Goal: Task Accomplishment & Management: Complete application form

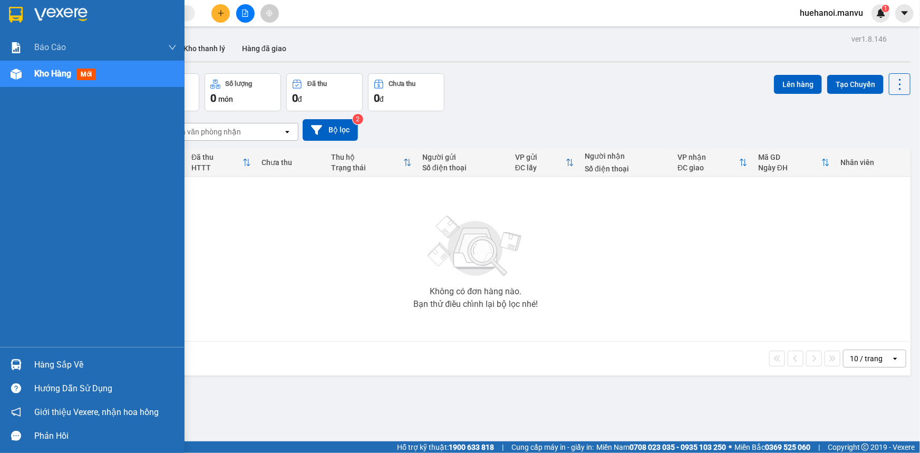
click at [37, 371] on div "Hàng sắp về" at bounding box center [105, 365] width 142 height 16
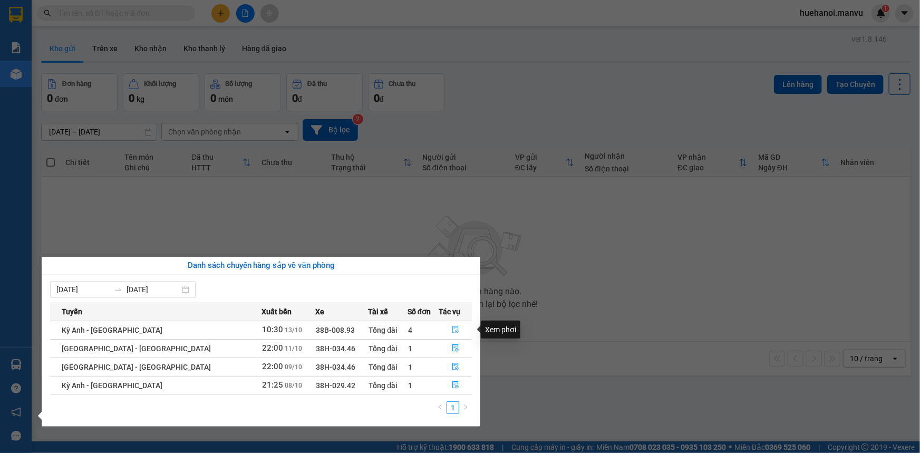
click at [452, 326] on icon "file-done" at bounding box center [455, 329] width 7 height 7
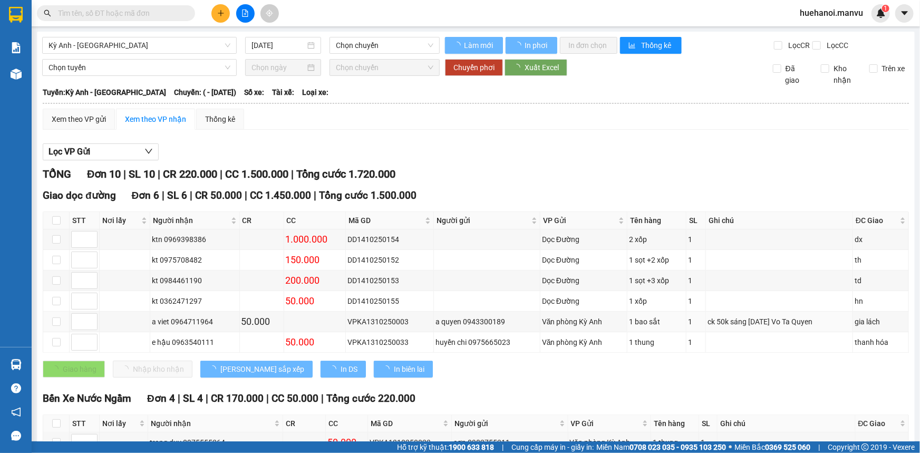
type input "[DATE]"
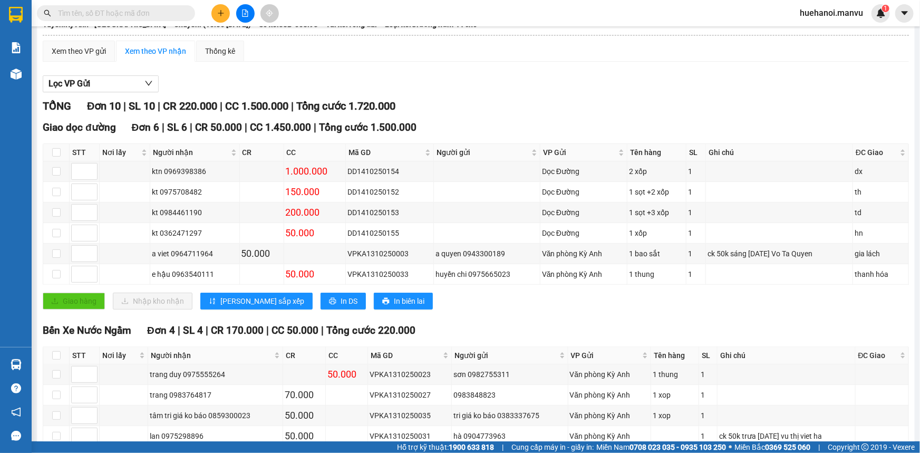
scroll to position [127, 0]
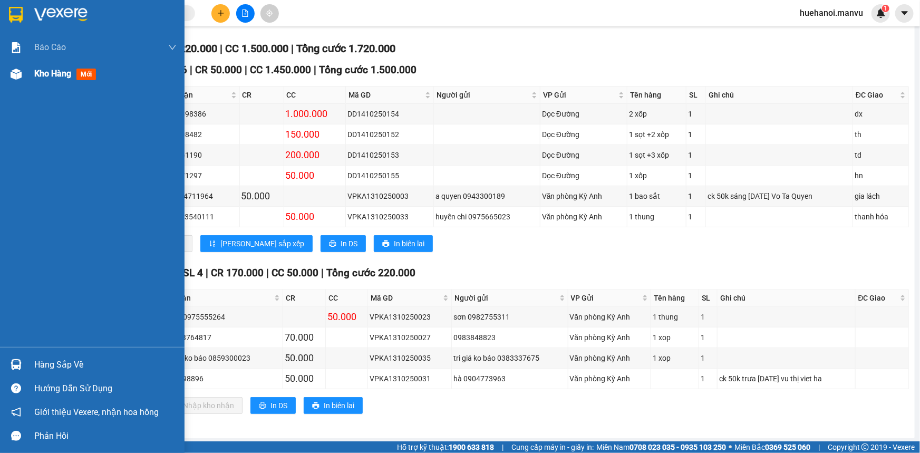
click at [60, 71] on span "Kho hàng" at bounding box center [52, 74] width 37 height 10
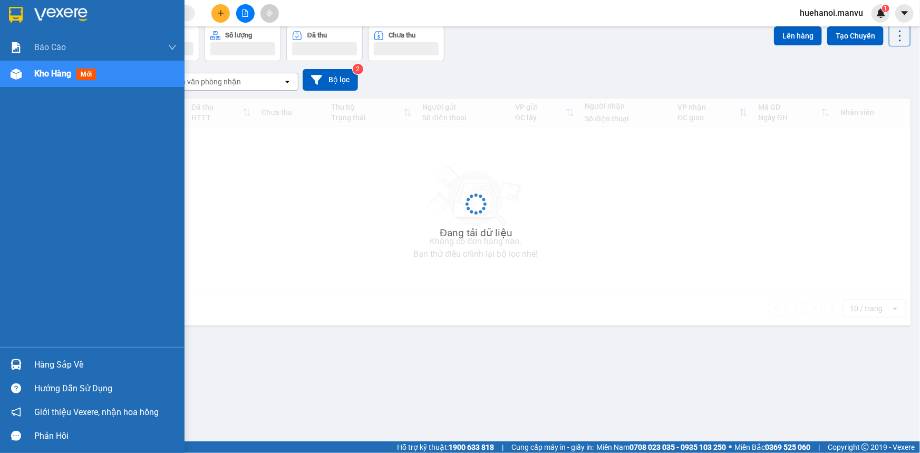
scroll to position [48, 0]
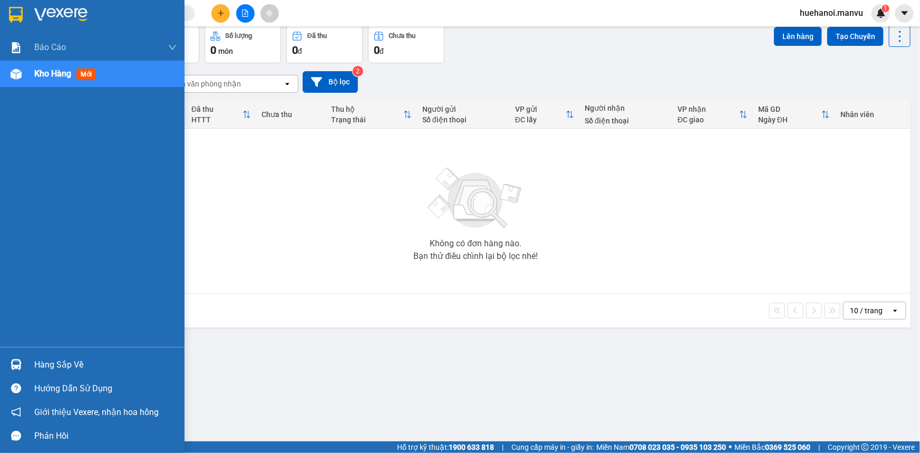
click at [52, 370] on div "Hàng sắp về" at bounding box center [105, 365] width 142 height 16
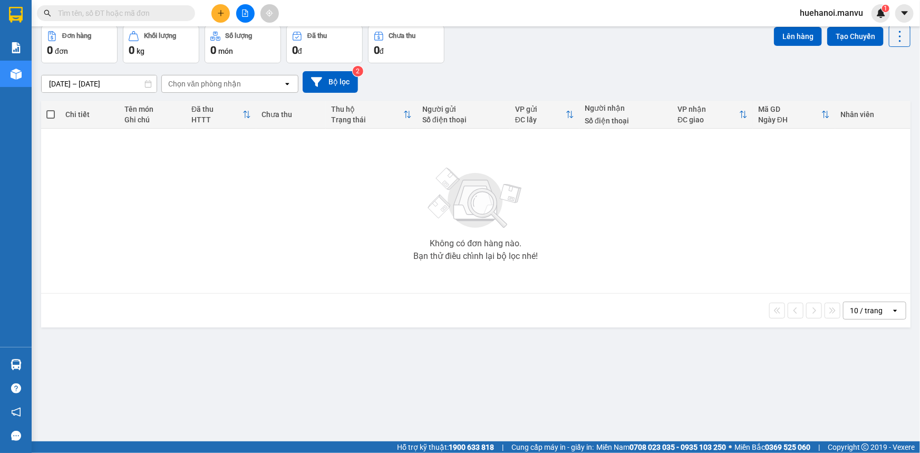
click at [53, 370] on body "Kết quả tìm kiếm ( 0 ) Bộ lọc No Data huehanoi.manvu 1 Báo cáo 1. Chi tiết đơn …" at bounding box center [460, 226] width 920 height 453
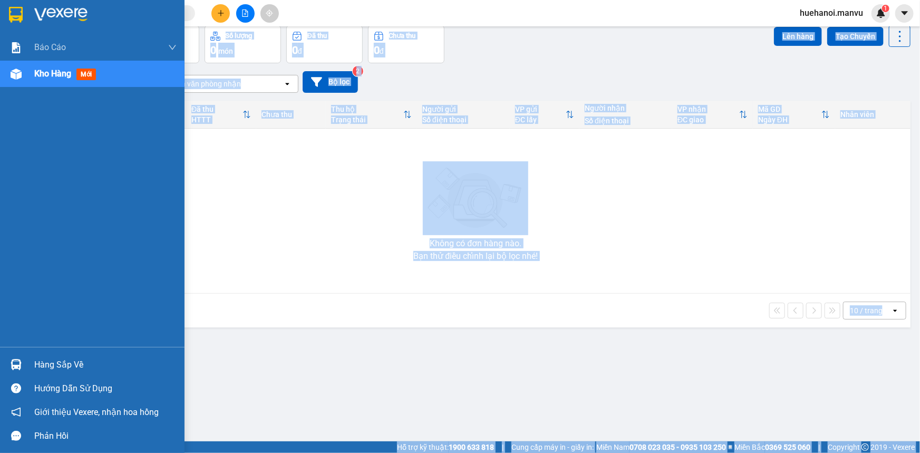
click at [53, 370] on div "Hàng sắp về" at bounding box center [105, 365] width 142 height 16
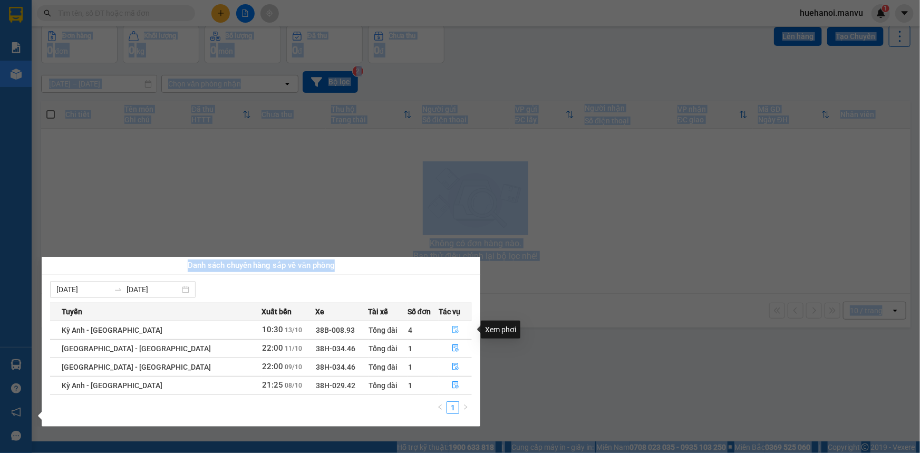
click at [445, 335] on button "button" at bounding box center [455, 330] width 32 height 17
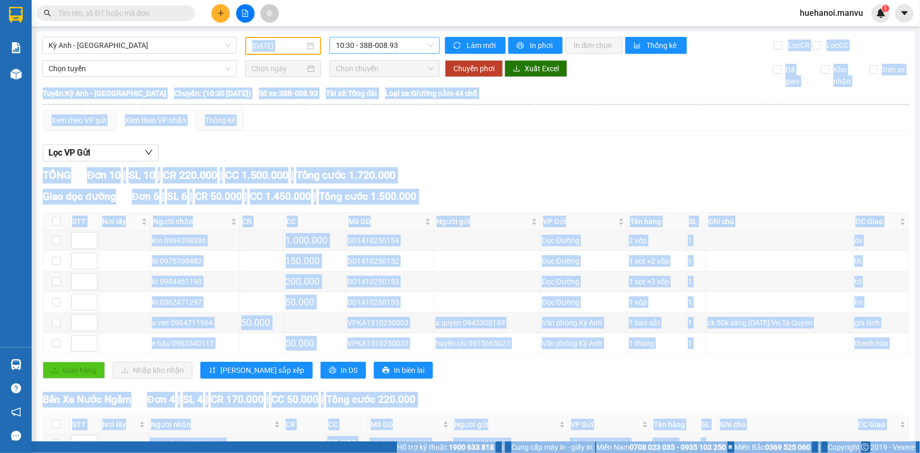
click at [377, 46] on span "10:30 - 38B-008.93" at bounding box center [385, 45] width 98 height 16
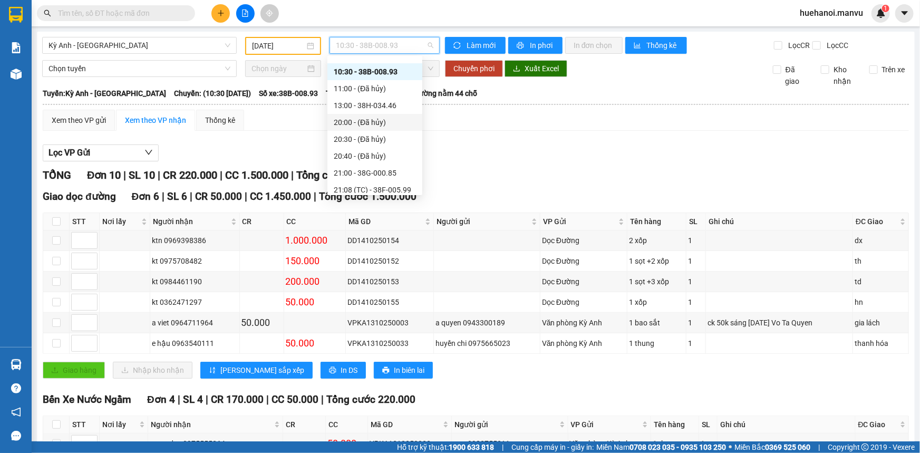
scroll to position [95, 0]
click at [390, 139] on div "21:08 (TC) - 38F-005.99" at bounding box center [375, 140] width 82 height 12
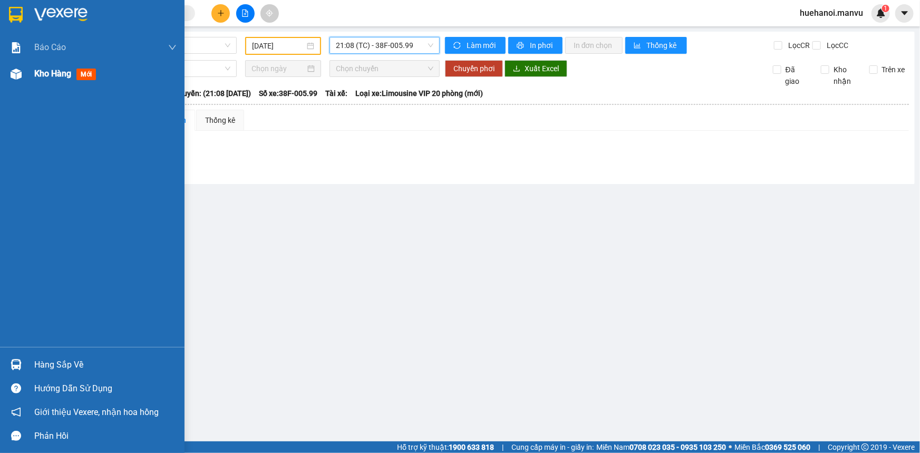
click at [48, 79] on div "Kho hàng mới" at bounding box center [67, 73] width 66 height 13
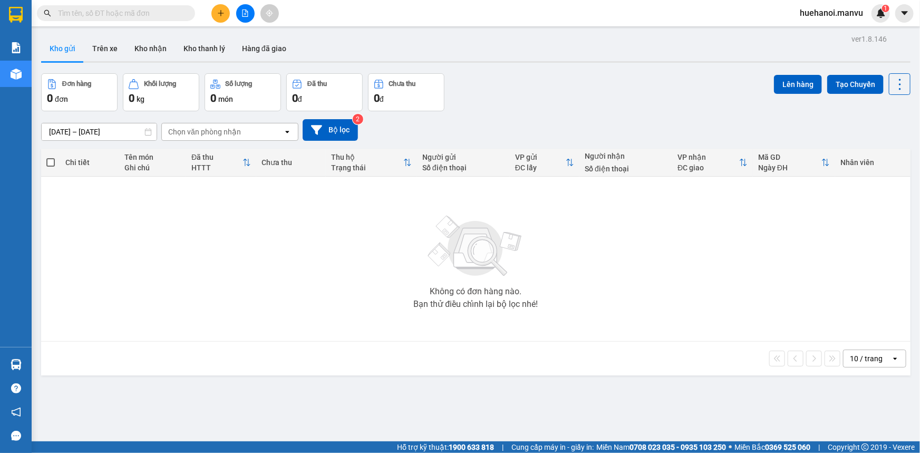
click at [901, 304] on td "Không có đơn hàng nào. Bạn thử điều chỉnh lại bộ lọc nhé!" at bounding box center [475, 259] width 869 height 165
click at [224, 13] on icon "plus" at bounding box center [220, 12] width 7 height 7
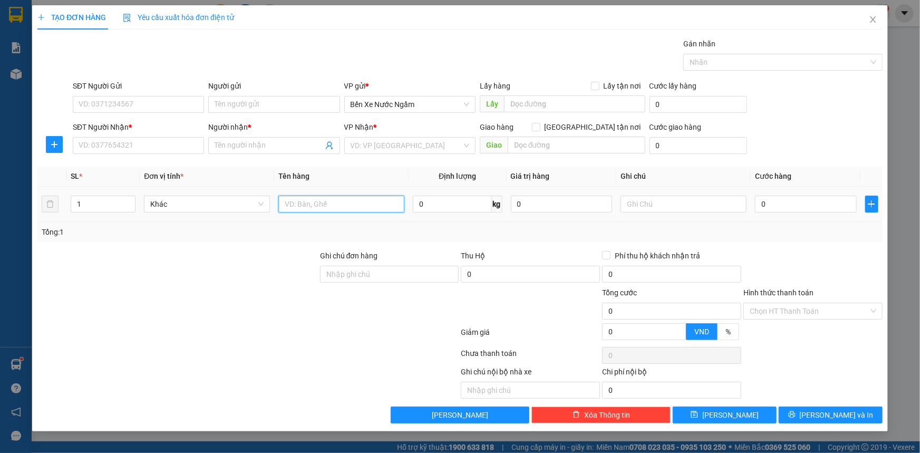
click at [373, 209] on input "text" at bounding box center [341, 204] width 126 height 17
type input "1 hôp"
click at [134, 140] on input "SĐT Người Nhận *" at bounding box center [138, 145] width 131 height 17
type input "0963553609"
click at [229, 150] on input "Người nhận *" at bounding box center [269, 146] width 108 height 12
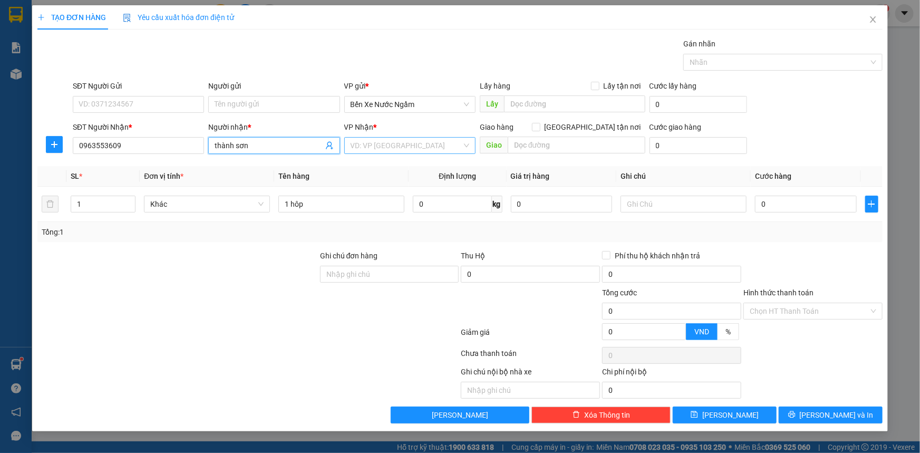
type input "thành sơn"
click at [379, 147] on input "search" at bounding box center [406, 146] width 111 height 16
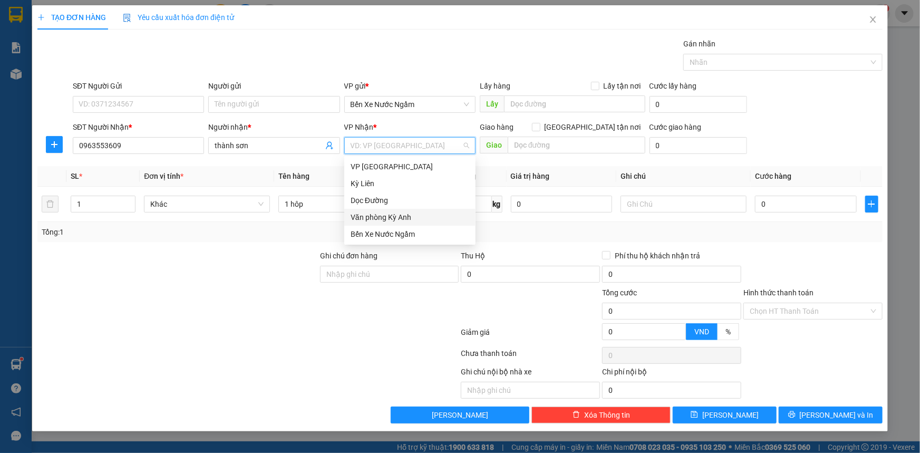
click at [390, 216] on div "Văn phòng Kỳ Anh" at bounding box center [410, 217] width 119 height 12
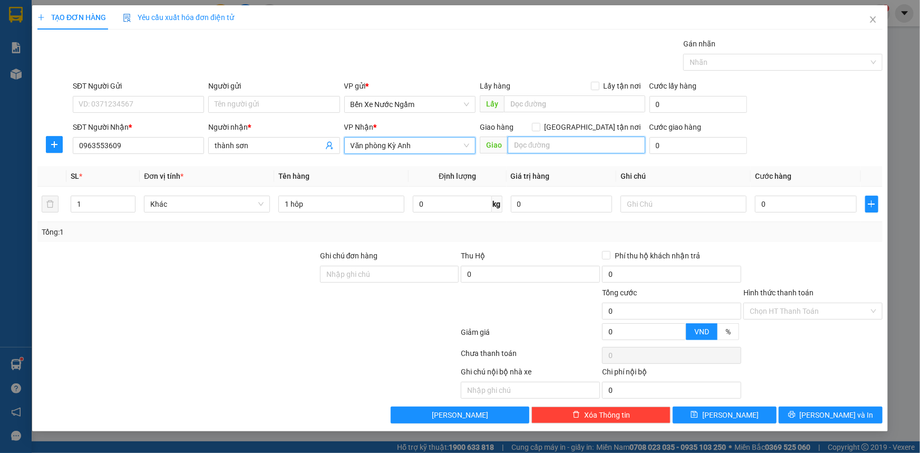
click at [547, 150] on input "text" at bounding box center [577, 145] width 138 height 17
type input "ky thư"
click at [787, 206] on input "0" at bounding box center [806, 204] width 102 height 17
type input "5"
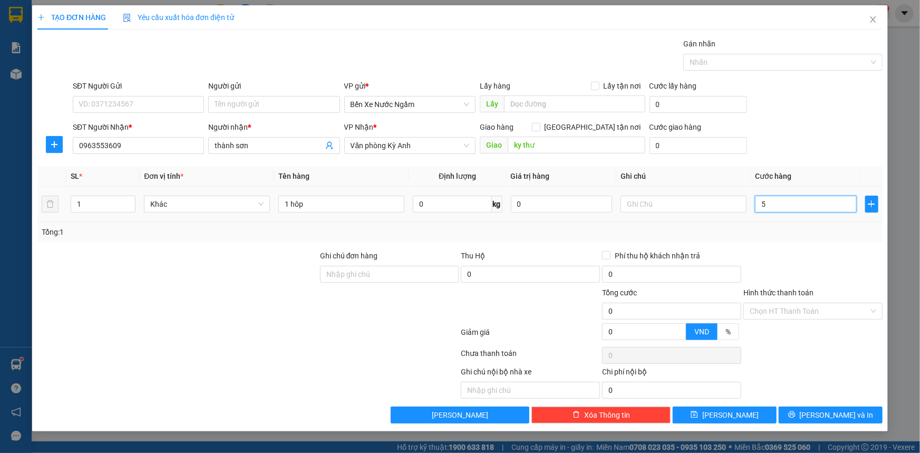
type input "5"
type input "50"
type input "500"
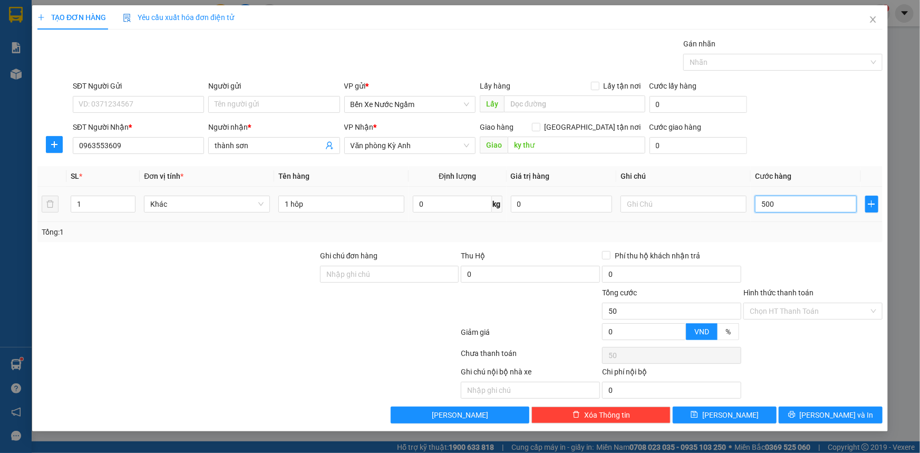
type input "500"
type input "5.000"
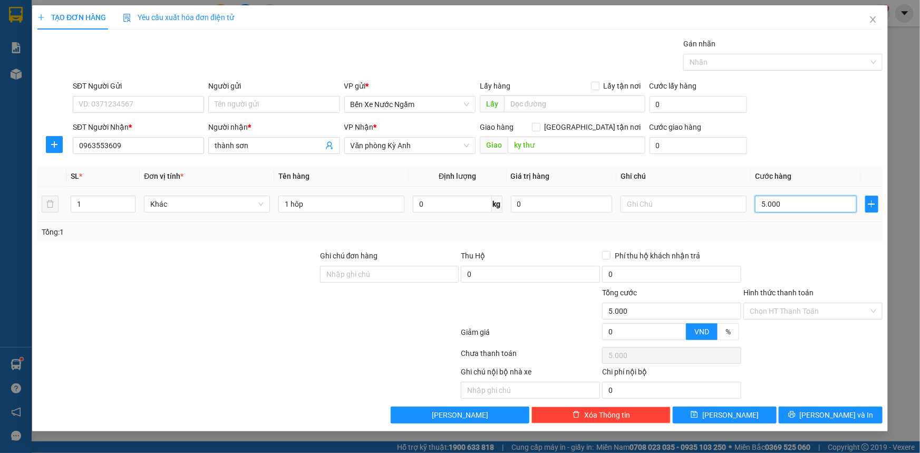
type input "50.000"
click at [109, 104] on input "SĐT Người Gửi" at bounding box center [138, 104] width 131 height 17
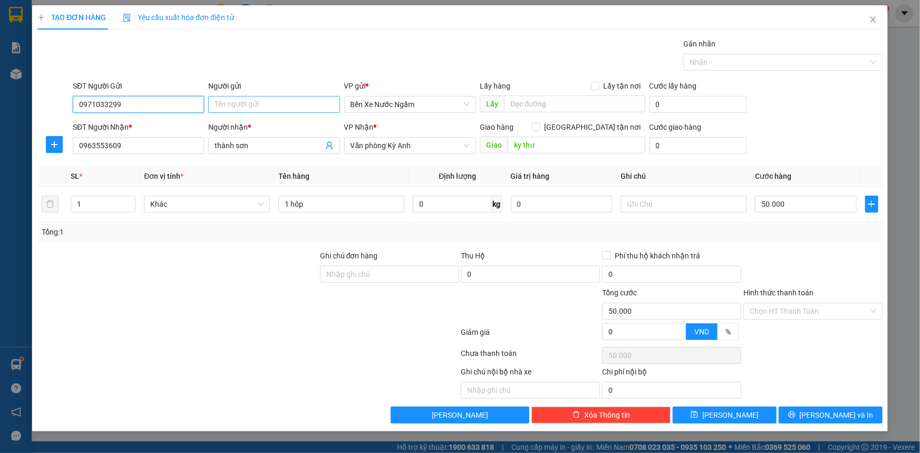
type input "0971033299"
click at [236, 101] on input "Người gửi" at bounding box center [273, 104] width 131 height 17
type input "t"
type input "tri giá ko báo"
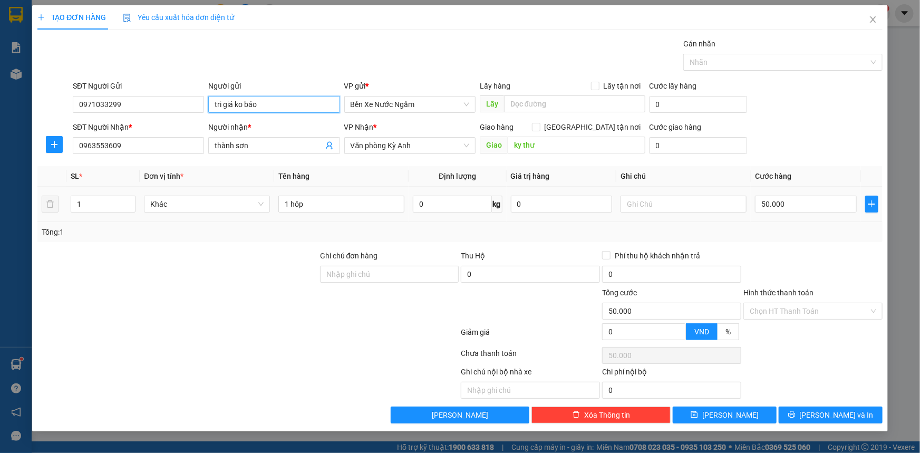
type input "0344503353"
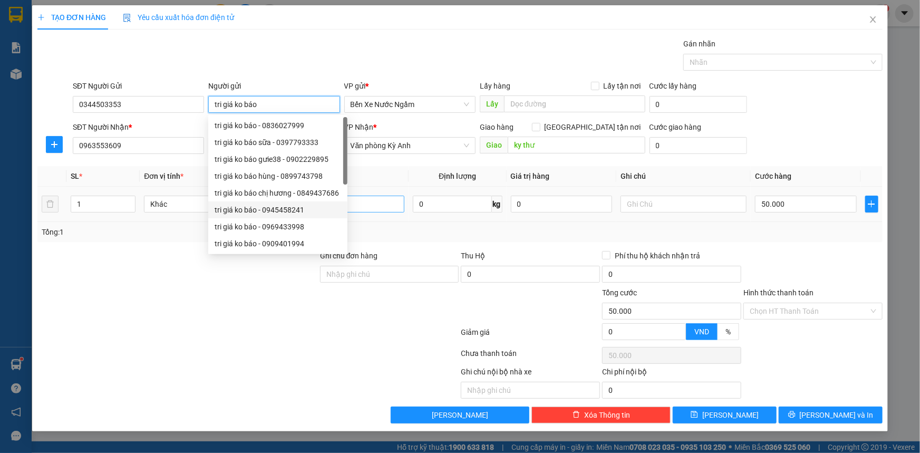
type input "tri giá ko báo"
click at [374, 208] on input "1 hôp" at bounding box center [341, 204] width 126 height 17
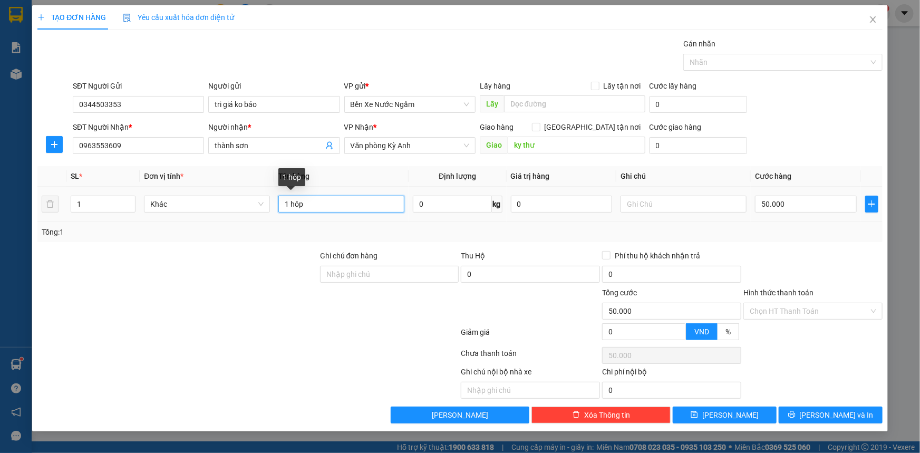
click at [374, 207] on input "1 hôp" at bounding box center [341, 204] width 126 height 17
type input "1 hôp dao"
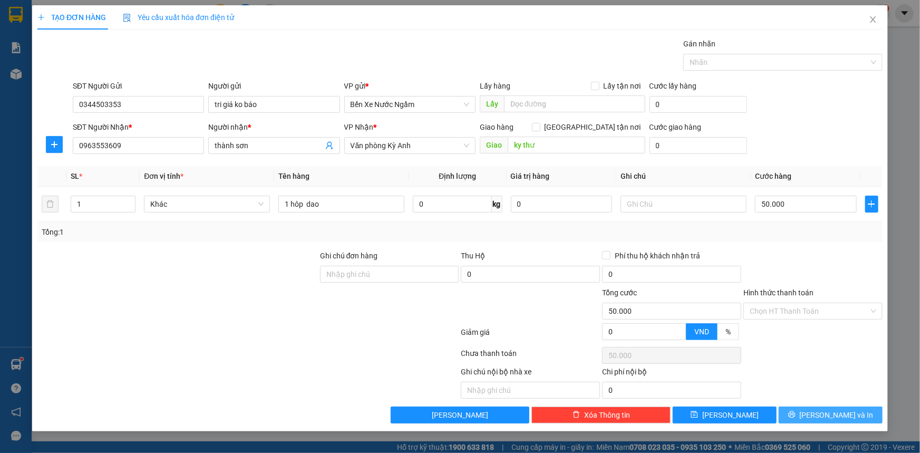
click at [808, 411] on button "[PERSON_NAME] và In" at bounding box center [831, 414] width 104 height 17
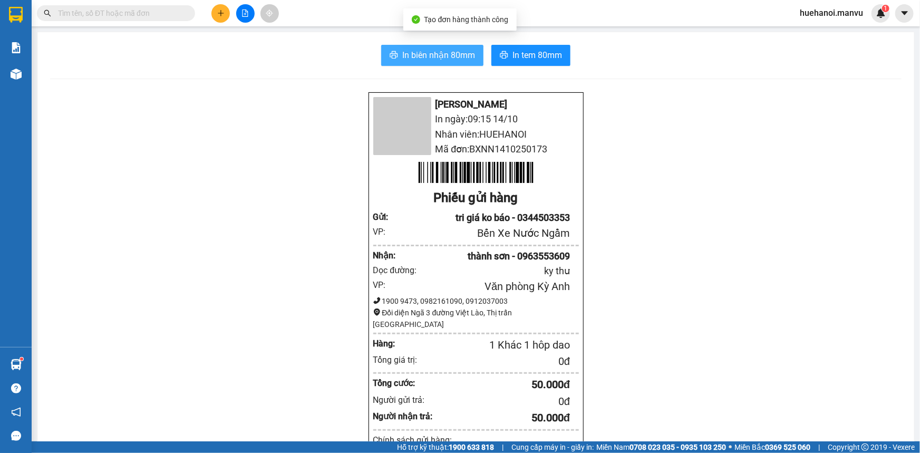
click at [441, 50] on span "In biên nhận 80mm" at bounding box center [438, 54] width 73 height 13
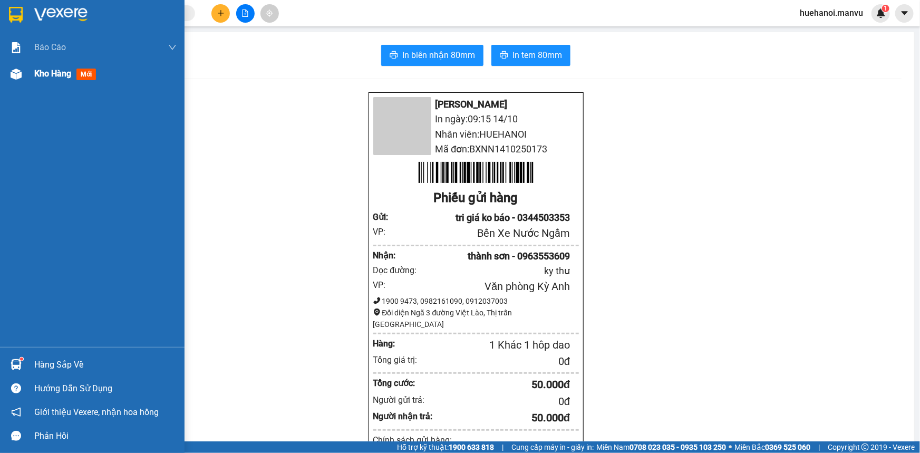
click at [44, 71] on span "Kho hàng" at bounding box center [52, 74] width 37 height 10
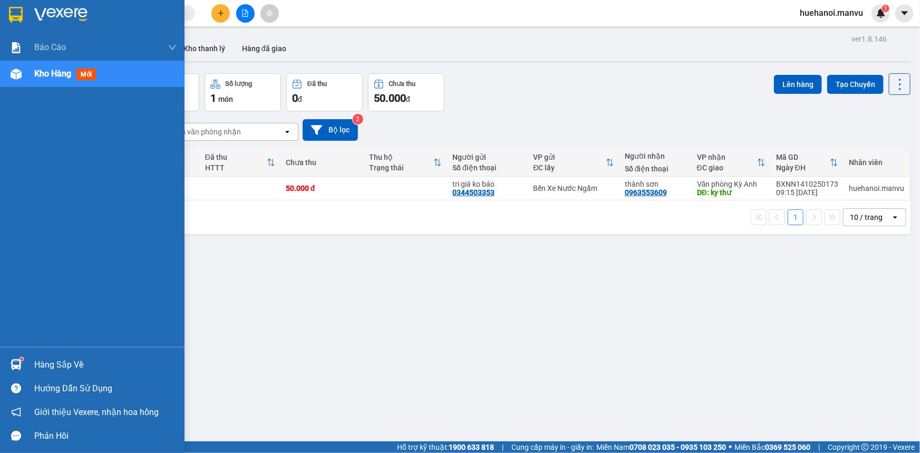
click at [61, 366] on div "Hàng sắp về" at bounding box center [105, 365] width 142 height 16
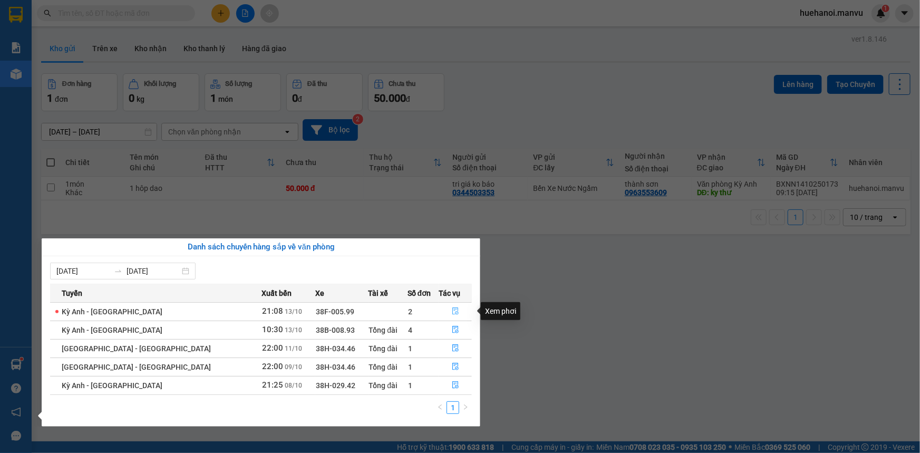
click at [452, 312] on icon "file-done" at bounding box center [455, 310] width 6 height 7
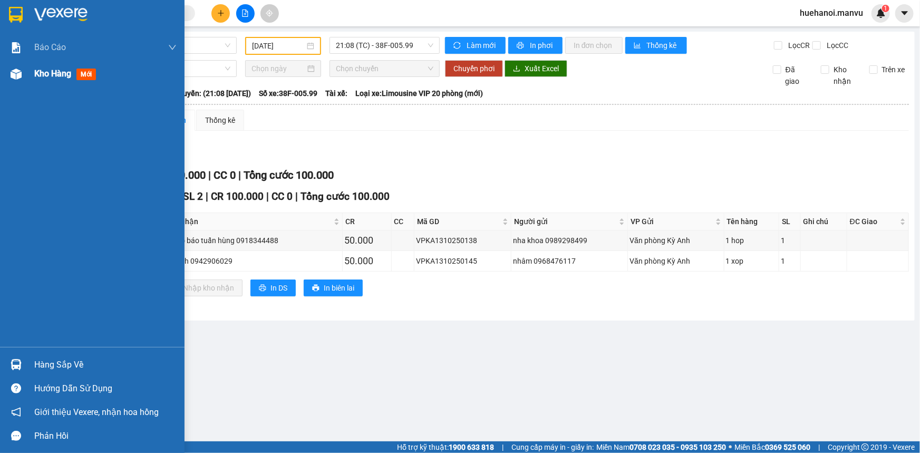
click at [46, 75] on span "Kho hàng" at bounding box center [52, 74] width 37 height 10
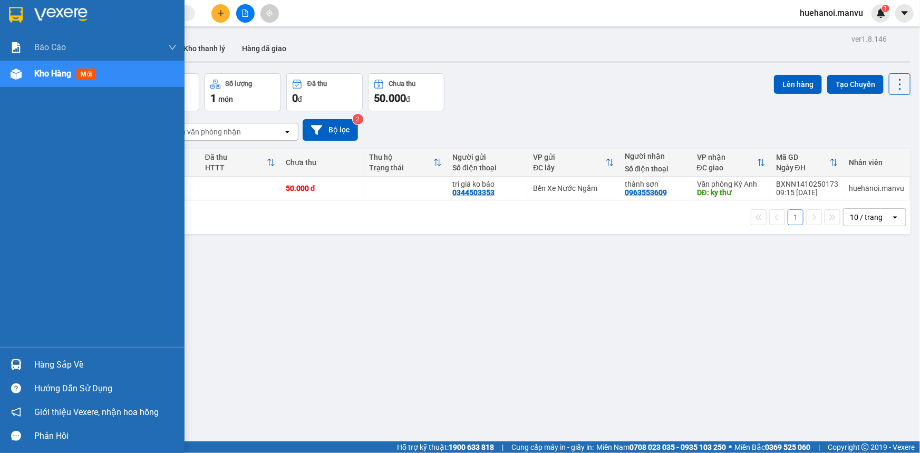
click at [47, 367] on div "Hàng sắp về" at bounding box center [105, 365] width 142 height 16
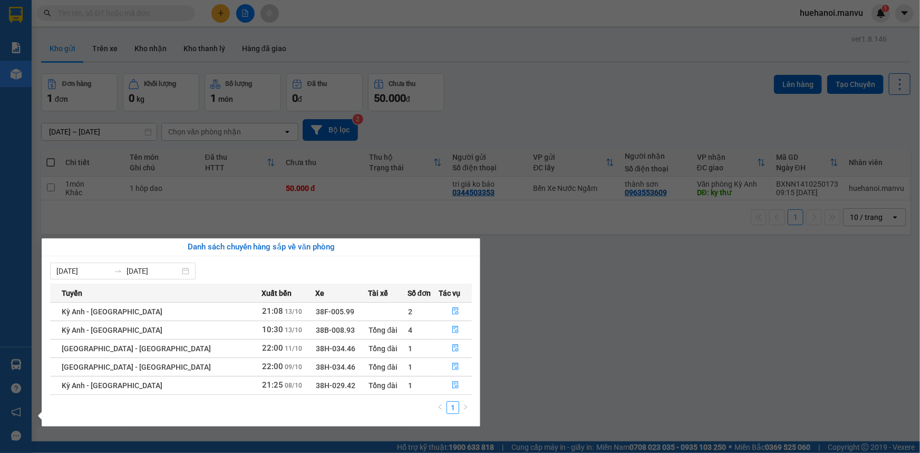
click at [369, 324] on div "Tổng đài" at bounding box center [388, 330] width 38 height 12
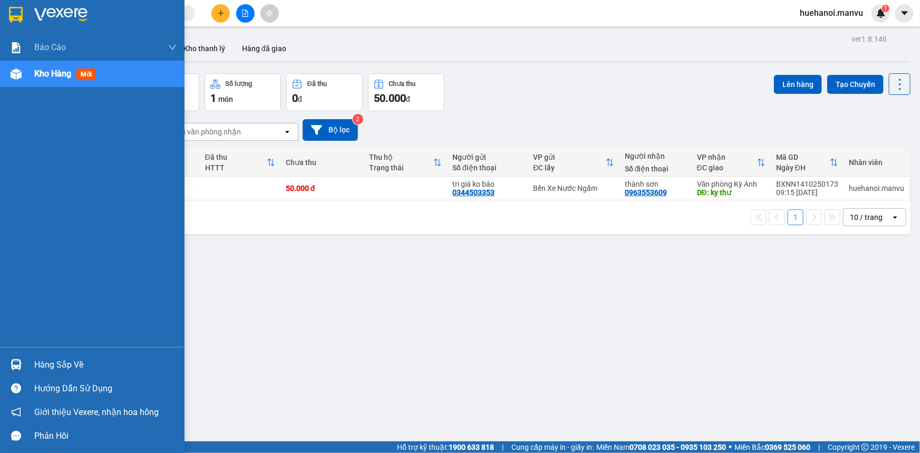
click at [2, 199] on div "Báo cáo 1. Chi tiết đơn hàng toàn nhà xe 2. Báo cáo doanh thu các văn phòng ( k…" at bounding box center [92, 226] width 185 height 453
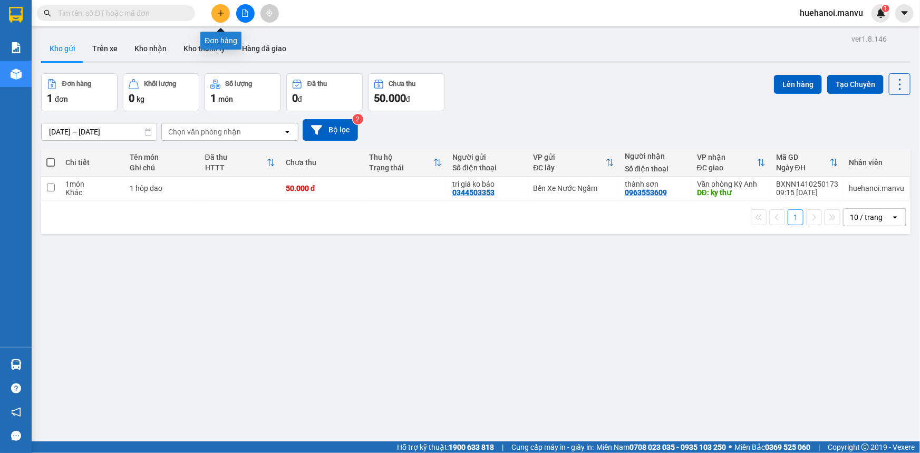
click at [224, 9] on icon "plus" at bounding box center [220, 12] width 7 height 7
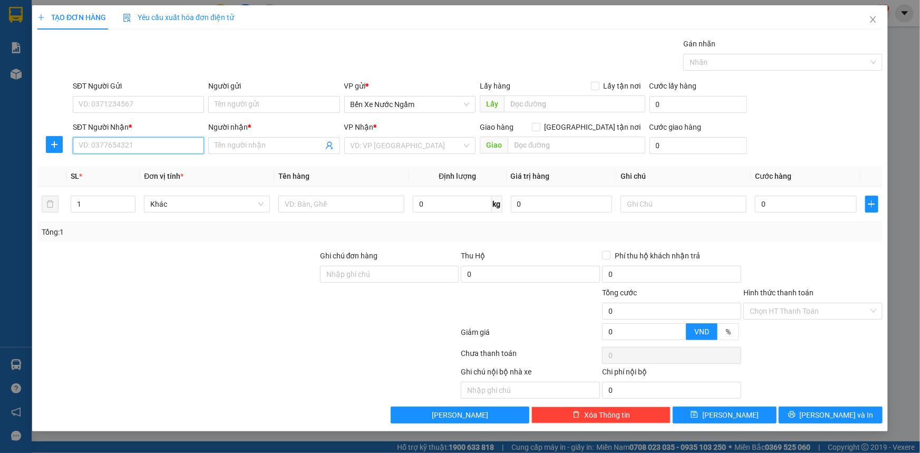
click at [151, 146] on input "SĐT Người Nhận *" at bounding box center [138, 145] width 131 height 17
click at [151, 146] on input "806" at bounding box center [138, 145] width 131 height 17
click at [142, 168] on div "0979723806 - c dung hồngđịnh" at bounding box center [138, 167] width 119 height 12
type input "0979723806"
type input "[PERSON_NAME]"
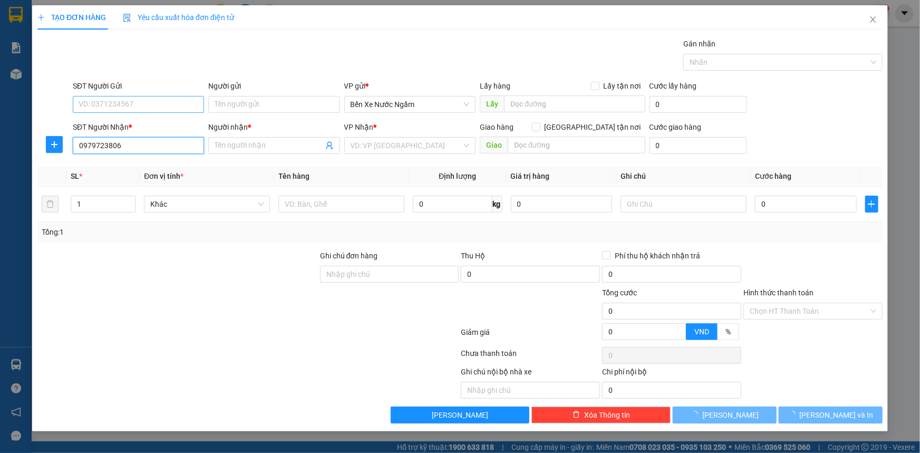
type input "[PERSON_NAME]"
type input "0979723806"
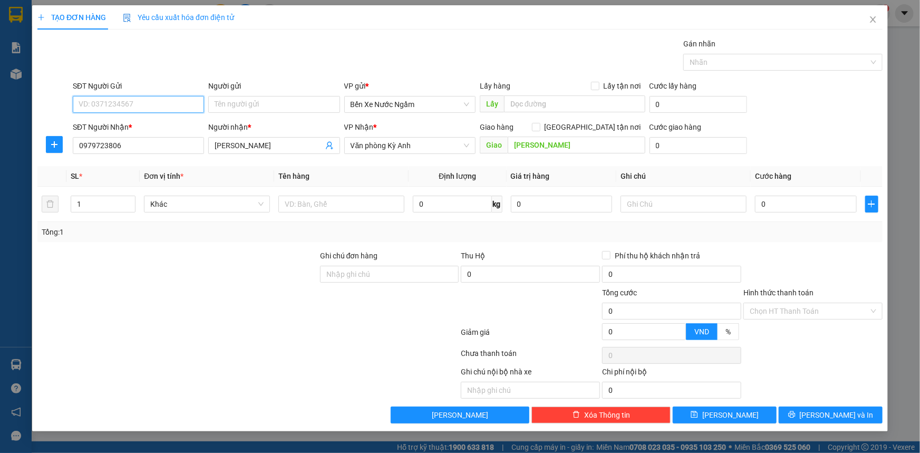
click at [152, 105] on input "SĐT Người Gửi" at bounding box center [138, 104] width 131 height 17
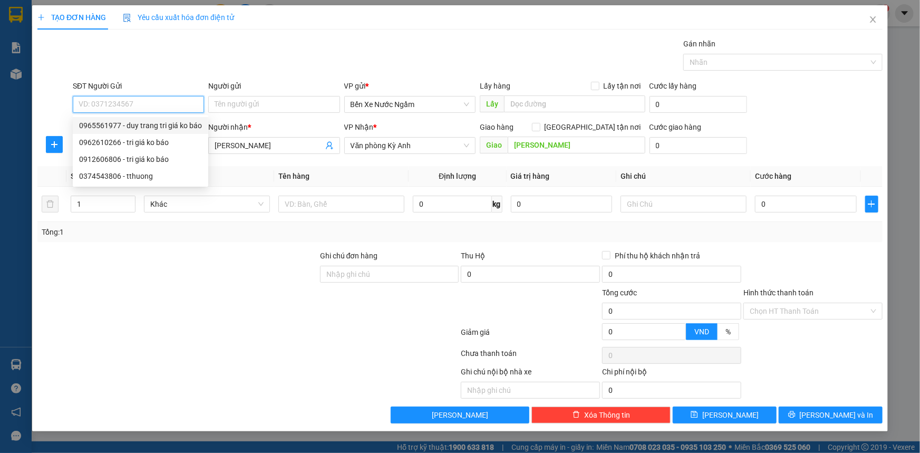
click at [156, 127] on div "0965561977 - duy trang tri giá ko báo" at bounding box center [140, 126] width 123 height 12
type input "0965561977"
type input "duy trang tri giá ko báo"
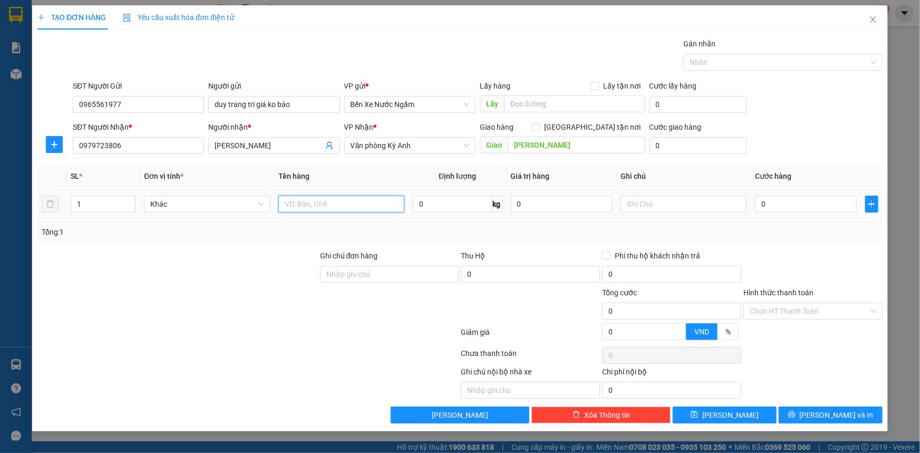
click at [345, 200] on input "text" at bounding box center [341, 204] width 126 height 17
type input "5 quả lốp"
click at [794, 211] on input "0" at bounding box center [806, 204] width 102 height 17
type input "2"
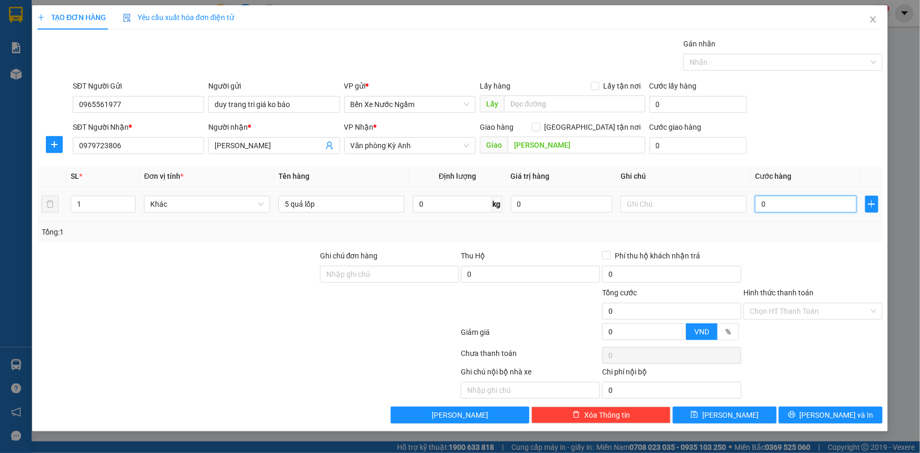
type input "2"
type input "25"
type input "250"
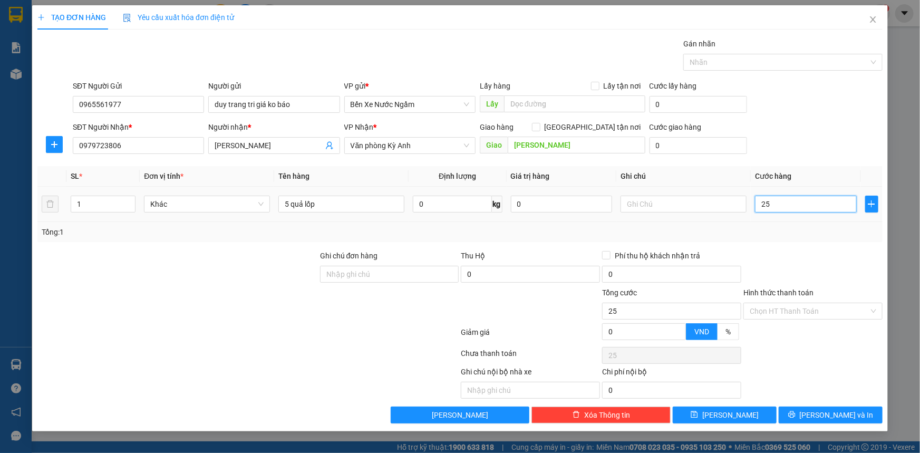
type input "250"
type input "2.500"
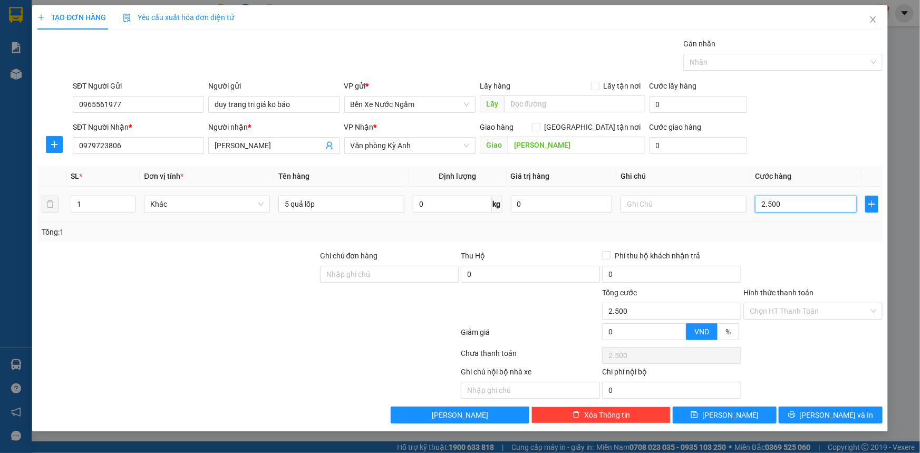
type input "25.000"
type input "250.000"
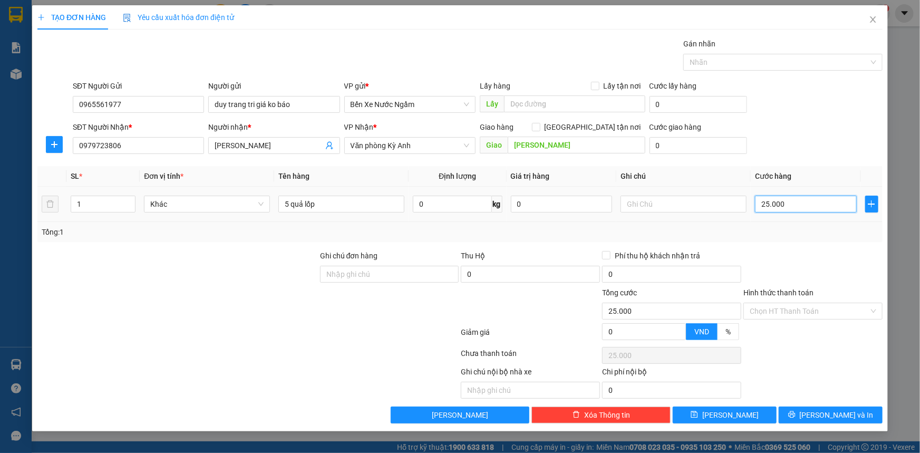
type input "250.000"
click at [795, 417] on icon "printer" at bounding box center [791, 414] width 7 height 7
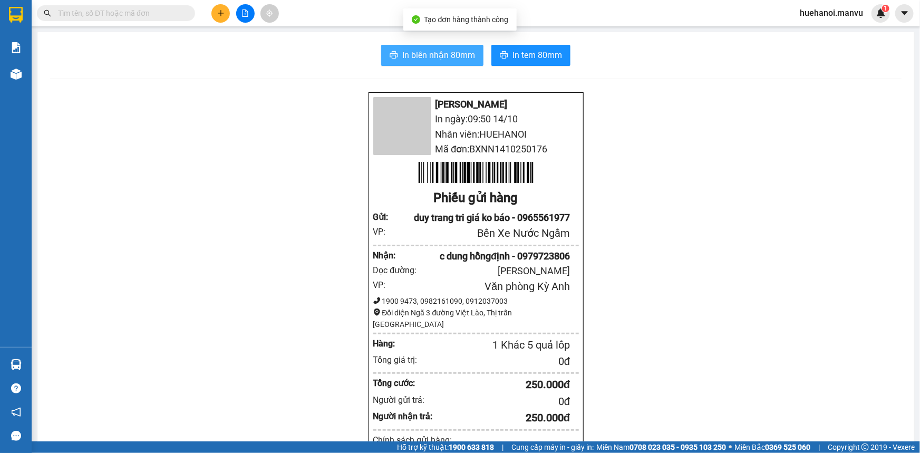
click at [447, 53] on span "In biên nhận 80mm" at bounding box center [438, 54] width 73 height 13
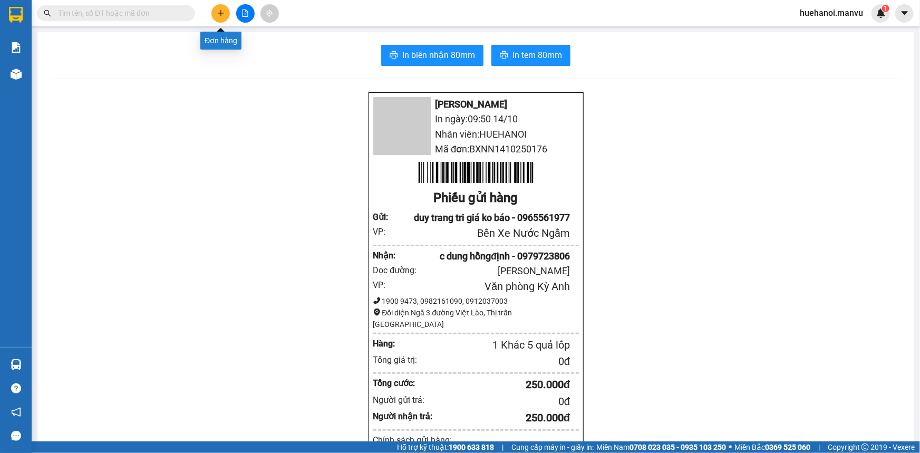
click at [228, 12] on button at bounding box center [220, 13] width 18 height 18
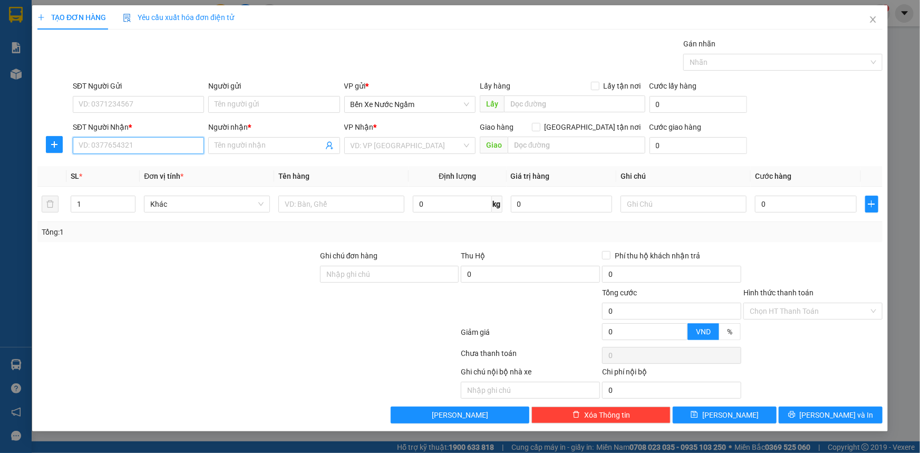
click at [120, 141] on input "SĐT Người Nhận *" at bounding box center [138, 145] width 131 height 17
click at [120, 141] on input "2281" at bounding box center [138, 145] width 131 height 17
click at [130, 168] on div "0964532281 - trai [PERSON_NAME]" at bounding box center [138, 167] width 119 height 12
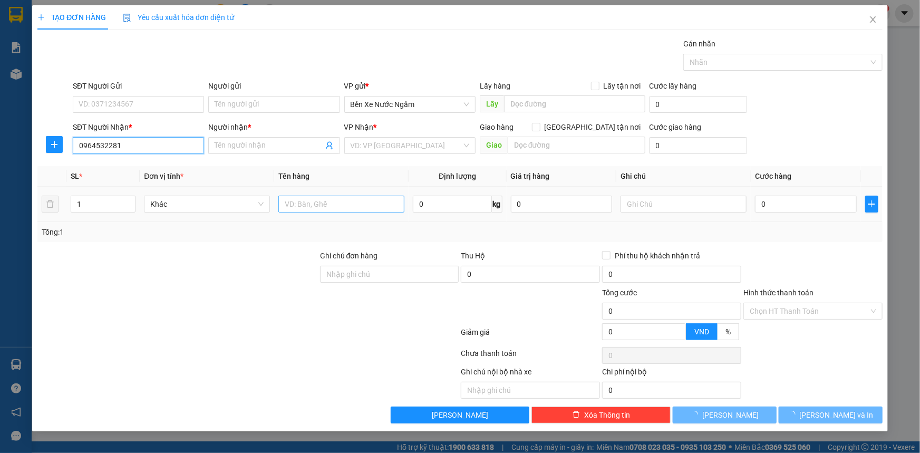
type input "0964532281"
type input "trai [PERSON_NAME]"
type input "cẩm sơn"
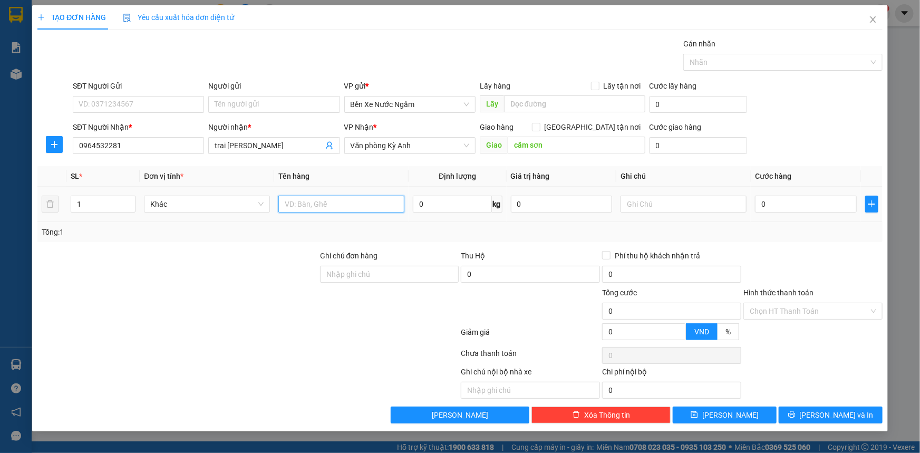
click at [292, 198] on input "text" at bounding box center [341, 204] width 126 height 17
type input "10 thùng"
click at [791, 203] on input "0" at bounding box center [806, 204] width 102 height 17
type input "5"
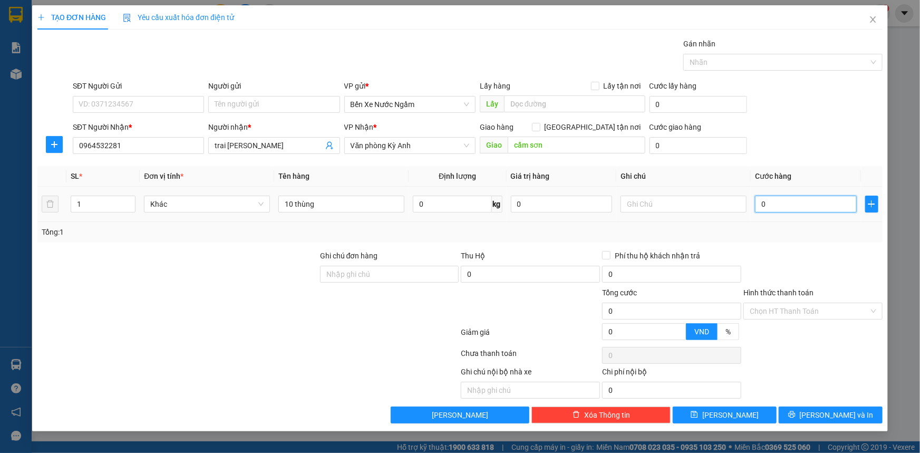
type input "5"
type input "50"
type input "500"
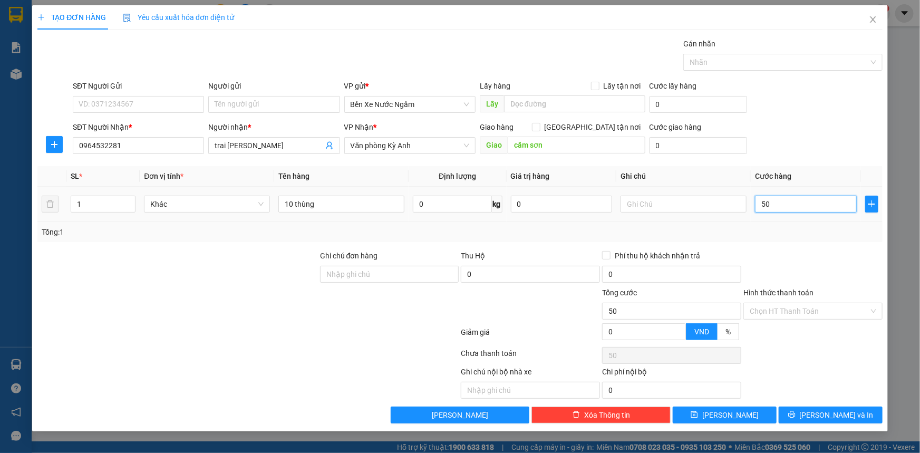
type input "500"
type input "5.000"
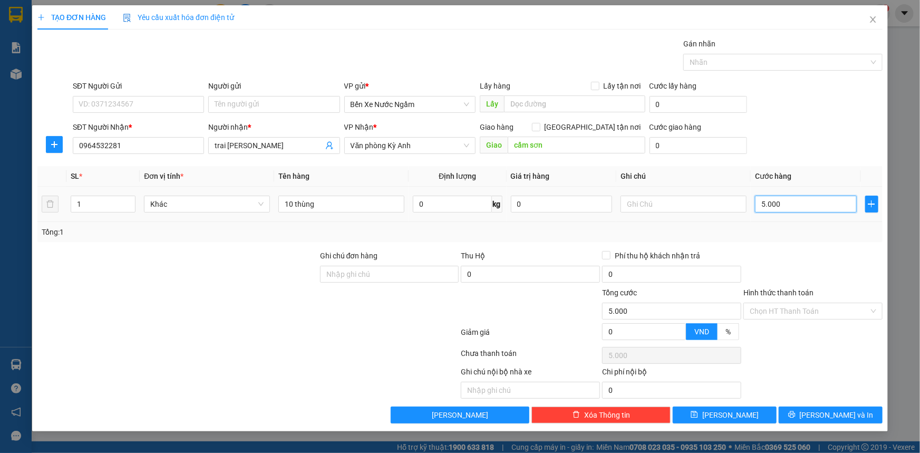
type input "50.000"
type input "500.000"
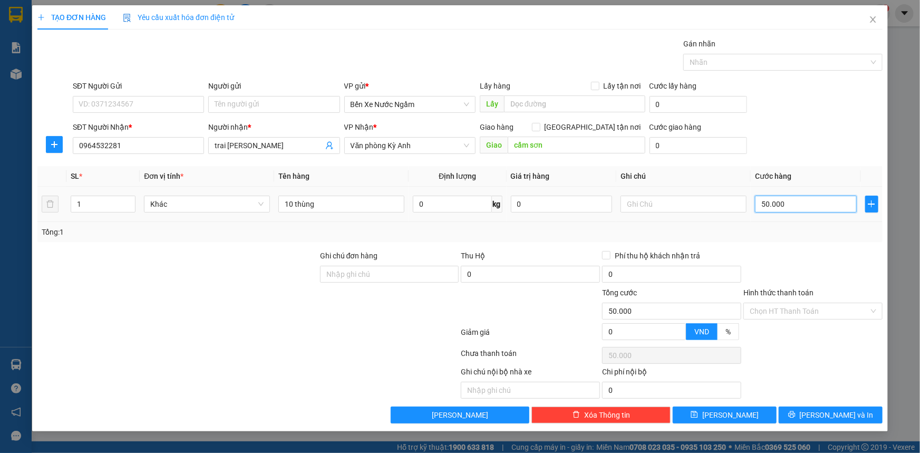
type input "500.000"
click at [123, 111] on input "SĐT Người Gửi" at bounding box center [138, 104] width 131 height 17
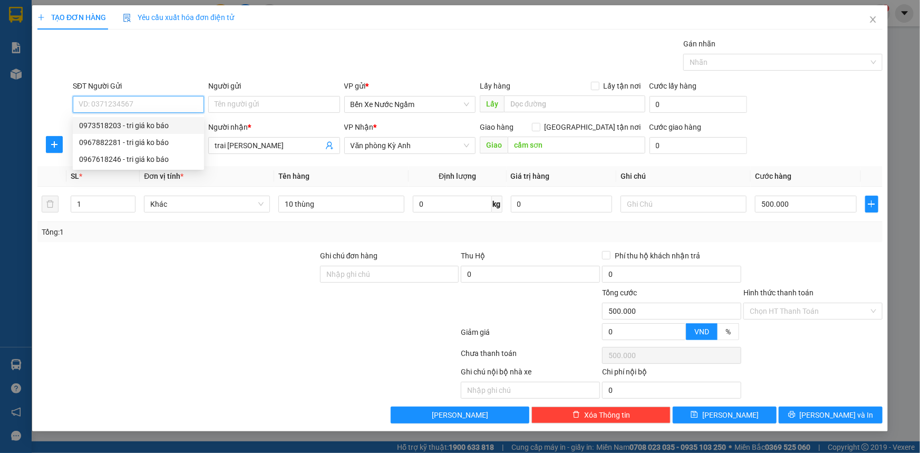
click at [121, 125] on div "0973518203 - tri giá ko báo" at bounding box center [138, 126] width 119 height 12
type input "0973518203"
type input "tri giá ko báo"
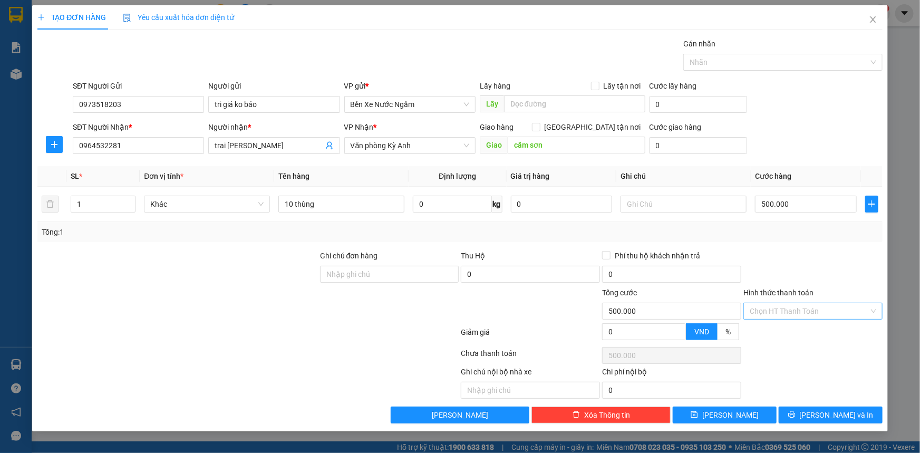
click at [794, 311] on input "Hình thức thanh toán" at bounding box center [809, 311] width 119 height 16
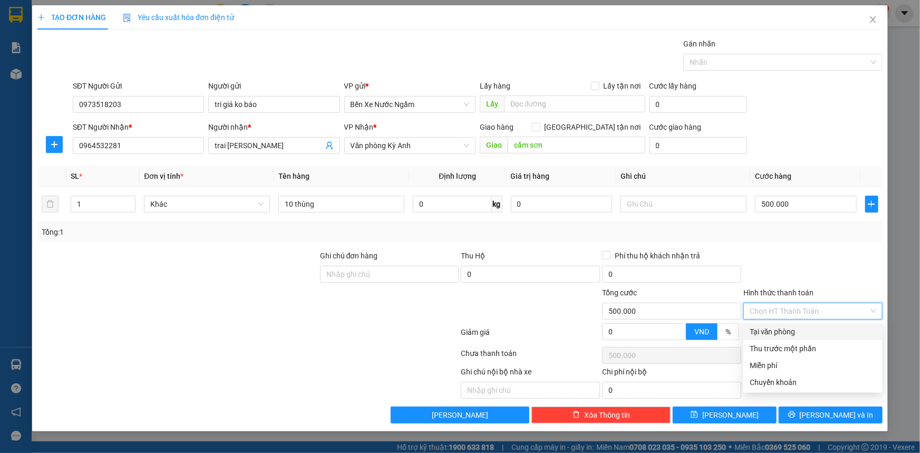
click at [791, 333] on div "Tại văn phòng" at bounding box center [813, 332] width 127 height 12
type input "0"
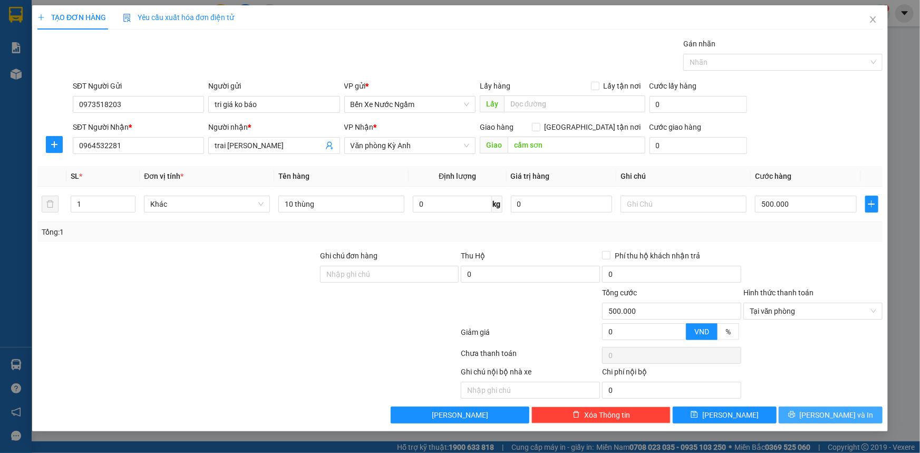
click at [832, 419] on span "[PERSON_NAME] và In" at bounding box center [837, 415] width 74 height 12
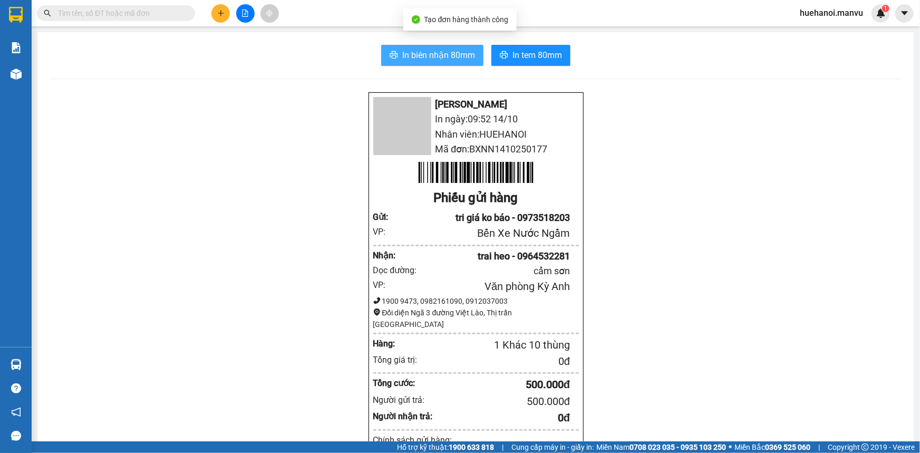
click at [442, 60] on span "In biên nhận 80mm" at bounding box center [438, 54] width 73 height 13
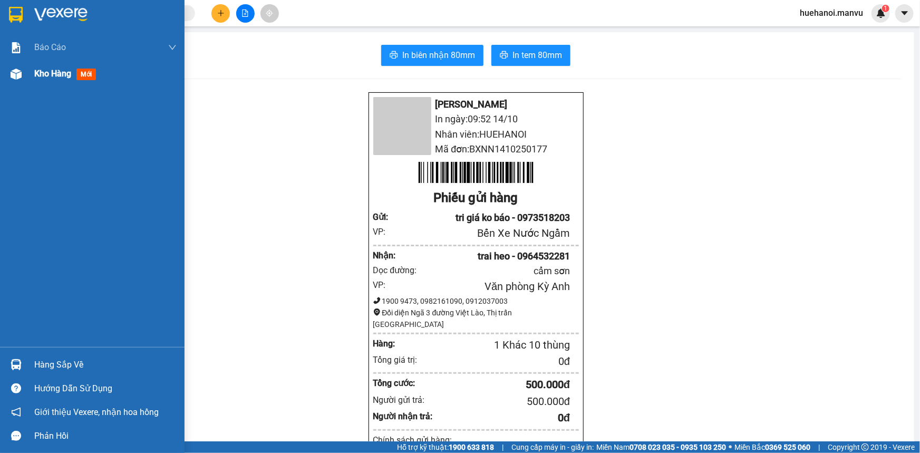
click at [42, 76] on span "Kho hàng" at bounding box center [52, 74] width 37 height 10
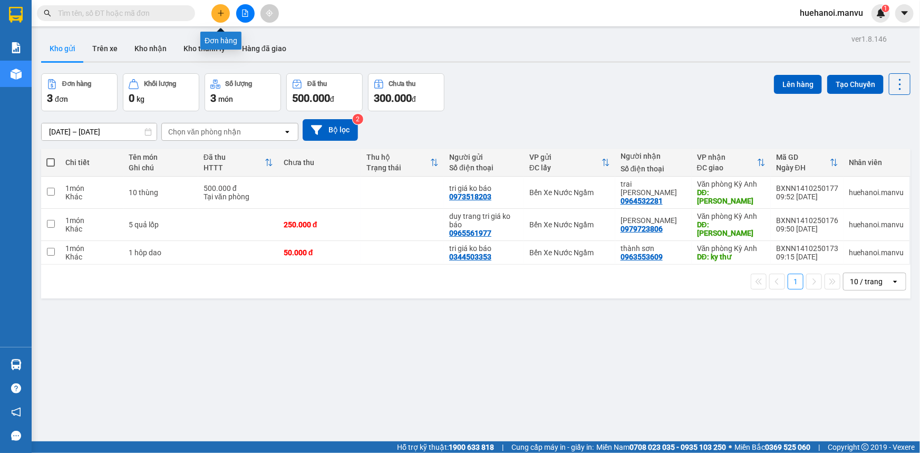
click at [220, 13] on icon "plus" at bounding box center [221, 13] width 6 height 1
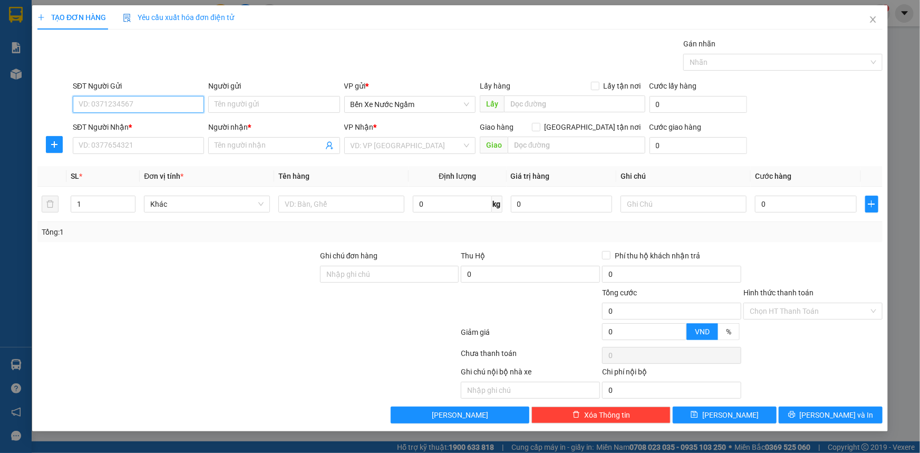
click at [160, 106] on input "SĐT Người Gửi" at bounding box center [138, 104] width 131 height 17
type input "0934454353"
click at [163, 128] on div "0934454353 - tri giá ko báo" at bounding box center [138, 126] width 119 height 12
type input "tri giá ko báo"
type input "0934454353"
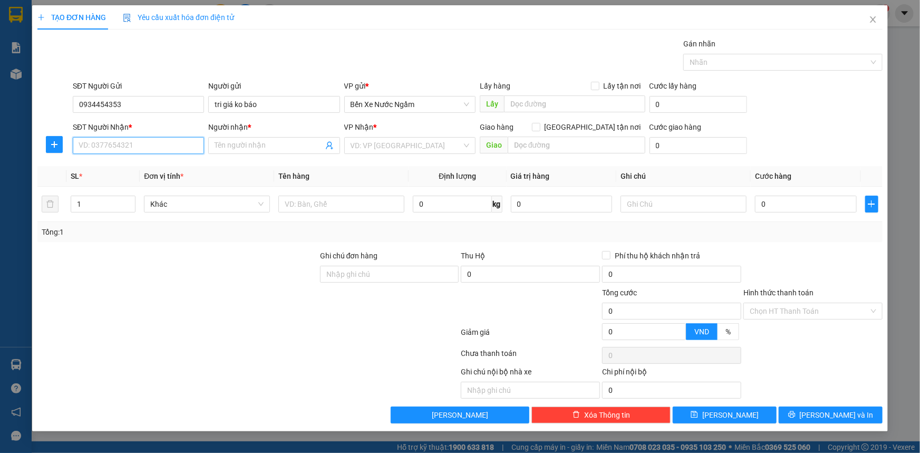
click at [161, 146] on input "SĐT Người Nhận *" at bounding box center [138, 145] width 131 height 17
click at [137, 168] on div "0364788304 - [PERSON_NAME]" at bounding box center [138, 167] width 119 height 12
type input "0364788304"
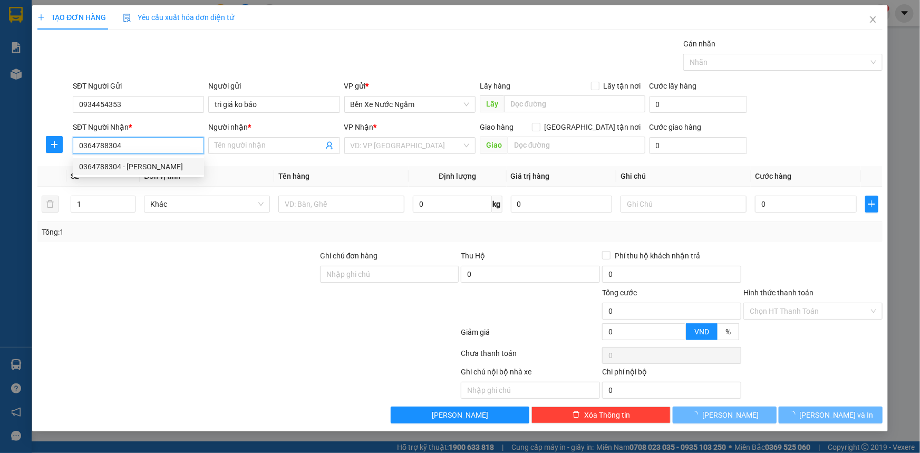
type input "[PERSON_NAME]"
type input "cẩm xuyên"
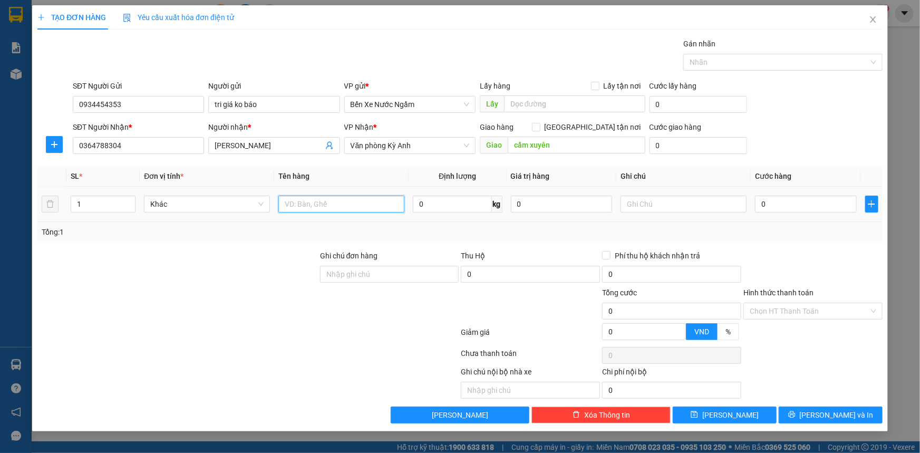
click at [301, 201] on input "text" at bounding box center [341, 204] width 126 height 17
type input "1 thùng kim khí"
click at [772, 202] on input "0" at bounding box center [806, 204] width 102 height 17
type input "1"
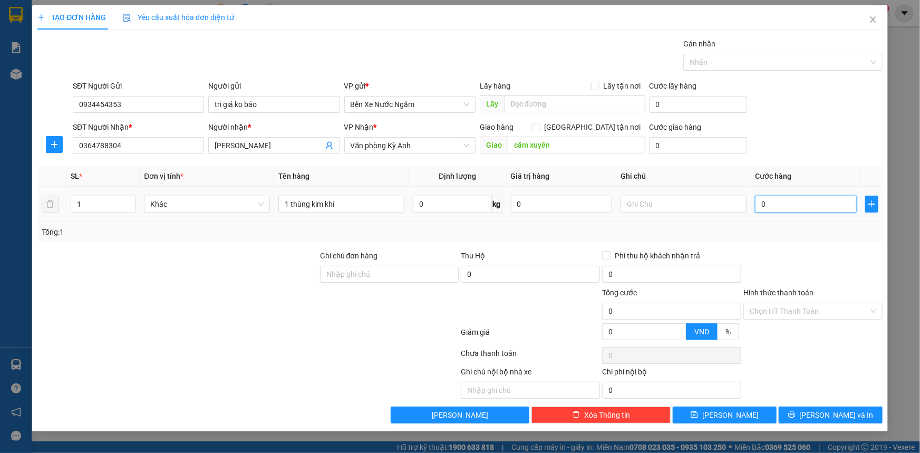
type input "1"
type input "10"
type input "100"
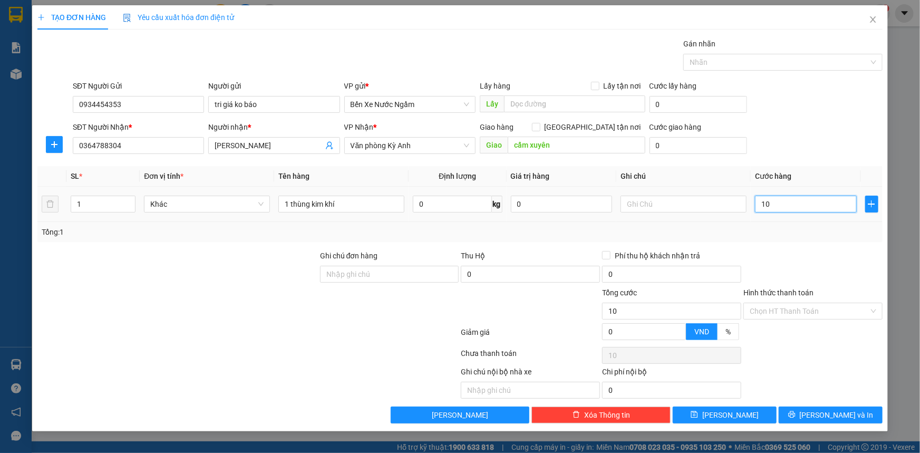
type input "100"
type input "1.000"
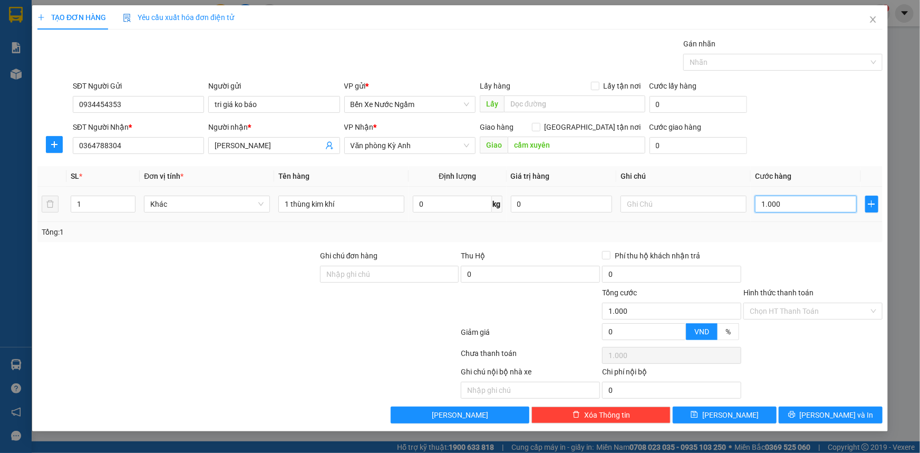
type input "10.000"
type input "100.000"
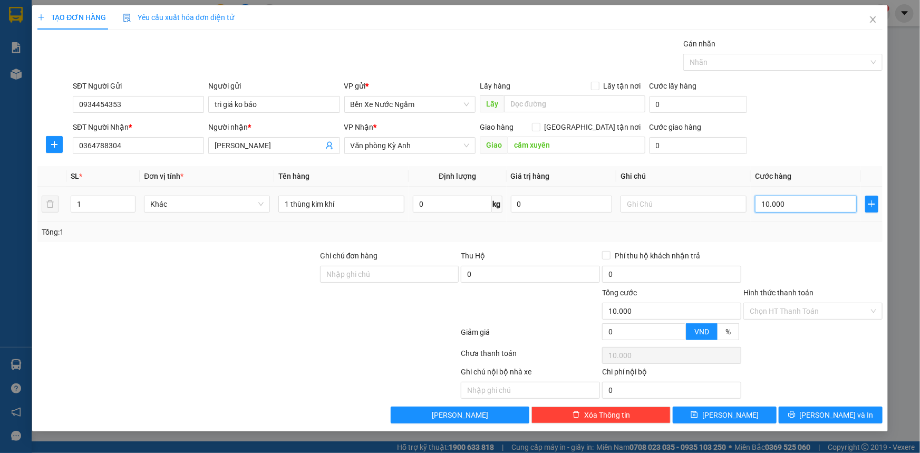
type input "100.000"
click at [833, 413] on span "[PERSON_NAME] và In" at bounding box center [837, 415] width 74 height 12
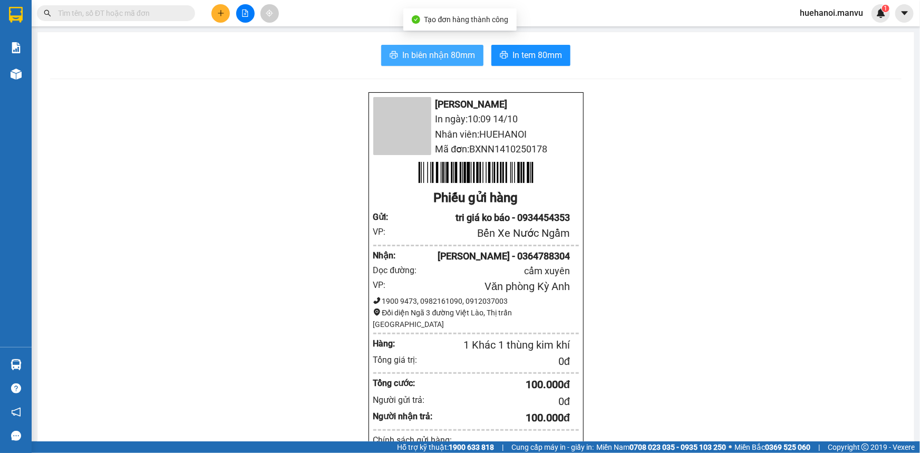
click at [415, 58] on span "In biên nhận 80mm" at bounding box center [438, 54] width 73 height 13
click at [548, 448] on span "Cung cấp máy in - giấy in:" at bounding box center [552, 447] width 82 height 12
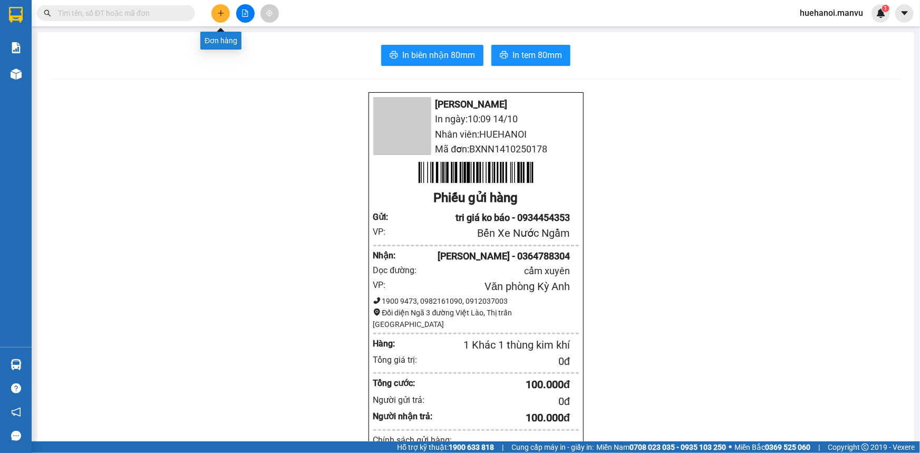
click at [222, 18] on button at bounding box center [220, 13] width 18 height 18
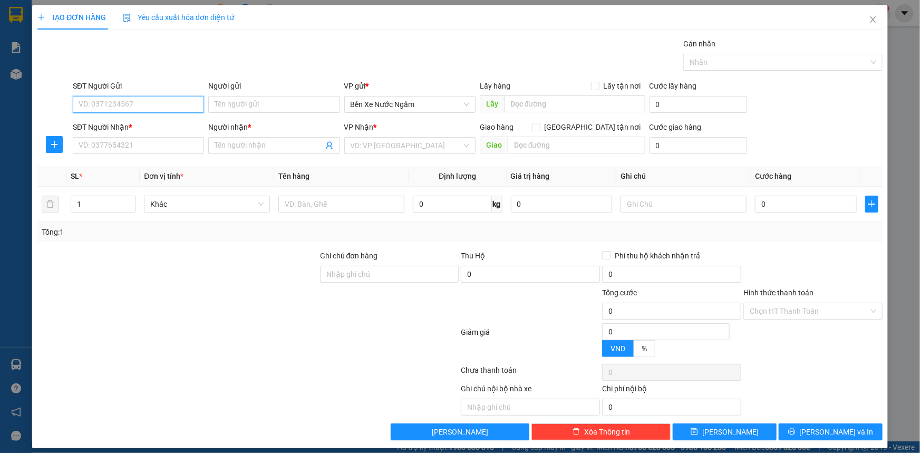
click at [140, 106] on input "SĐT Người Gửi" at bounding box center [138, 104] width 131 height 17
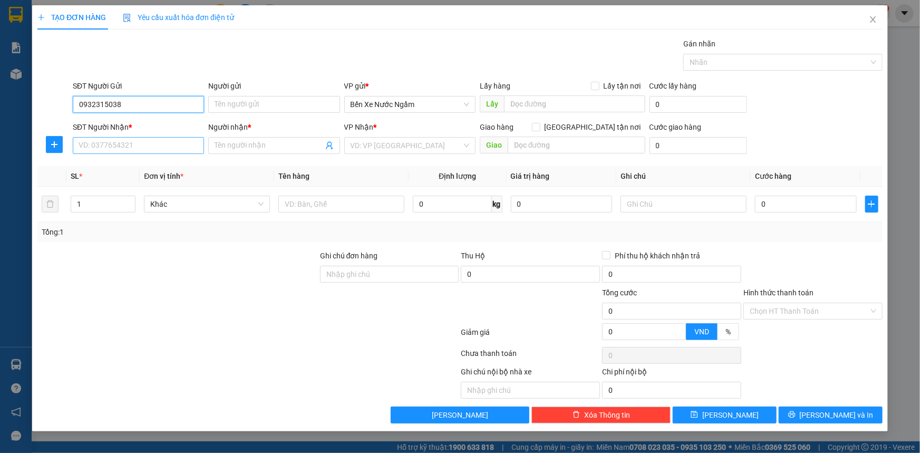
type input "0932315038"
click at [143, 144] on input "SĐT Người Nhận *" at bounding box center [138, 145] width 131 height 17
type input "0932315038"
click at [162, 96] on input "0932315038" at bounding box center [138, 104] width 131 height 17
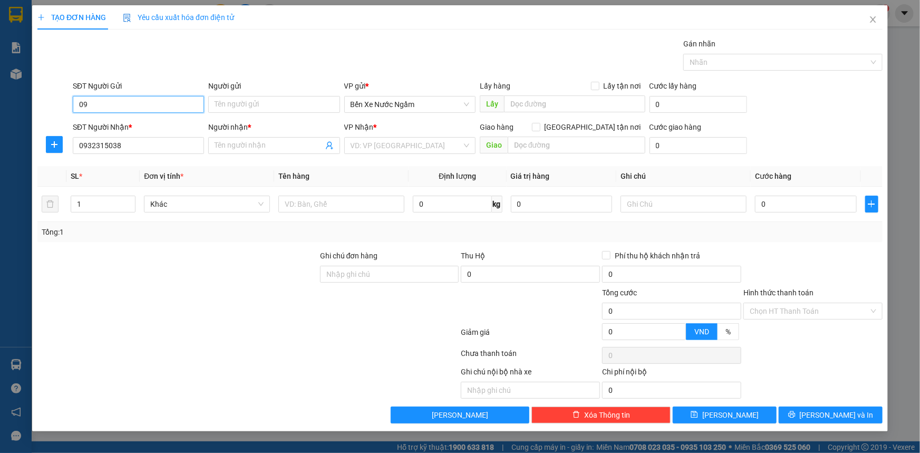
type input "0"
type input "0889307308"
click at [237, 102] on input "Người gửi" at bounding box center [273, 104] width 131 height 17
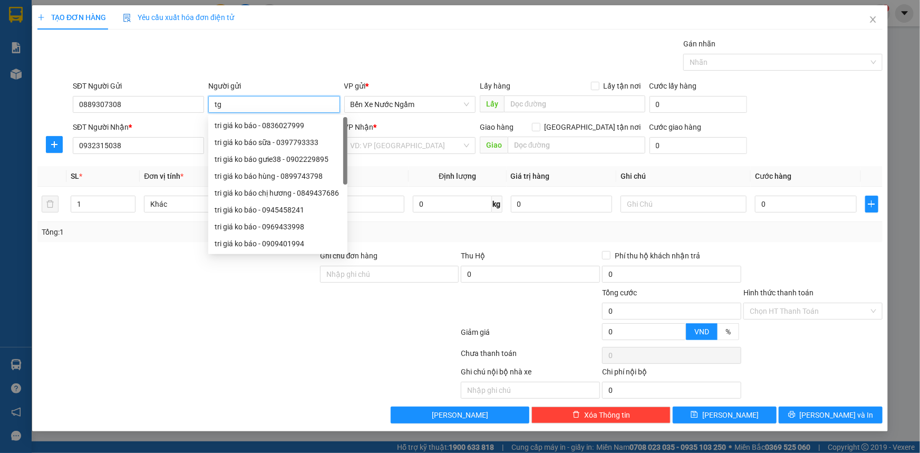
type input "t"
type input "tri giá ko báo"
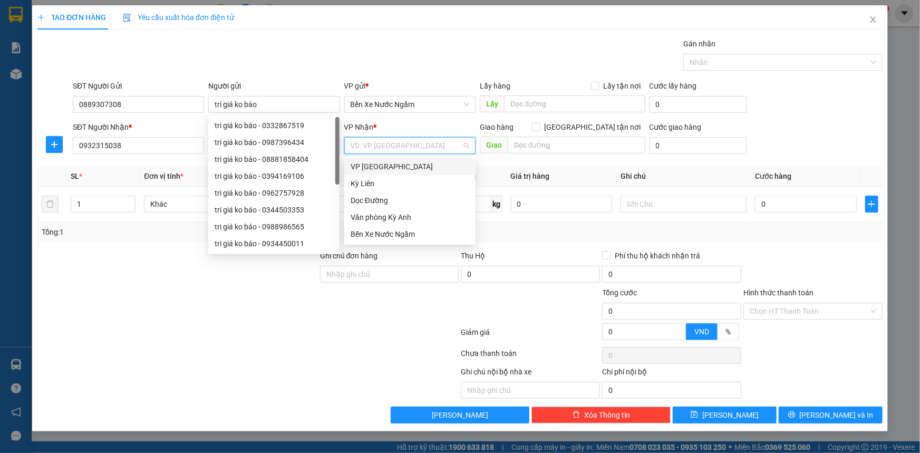
click at [422, 149] on input "search" at bounding box center [406, 146] width 111 height 16
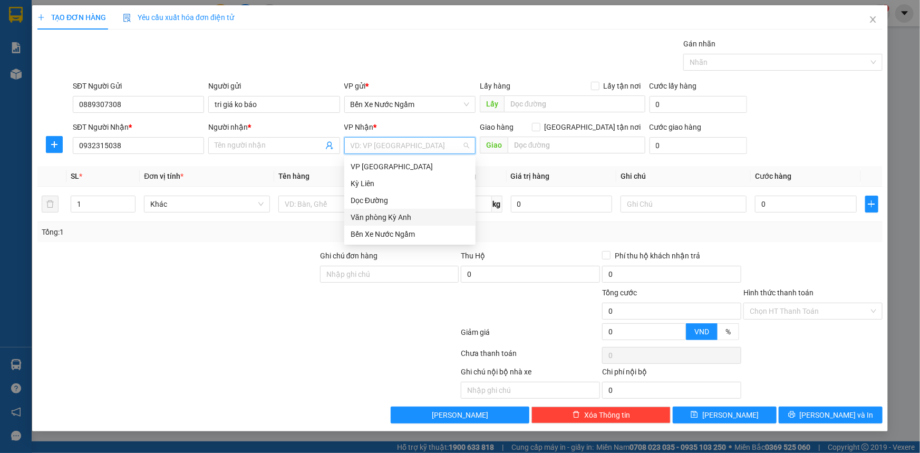
click at [401, 216] on div "Văn phòng Kỳ Anh" at bounding box center [410, 217] width 119 height 12
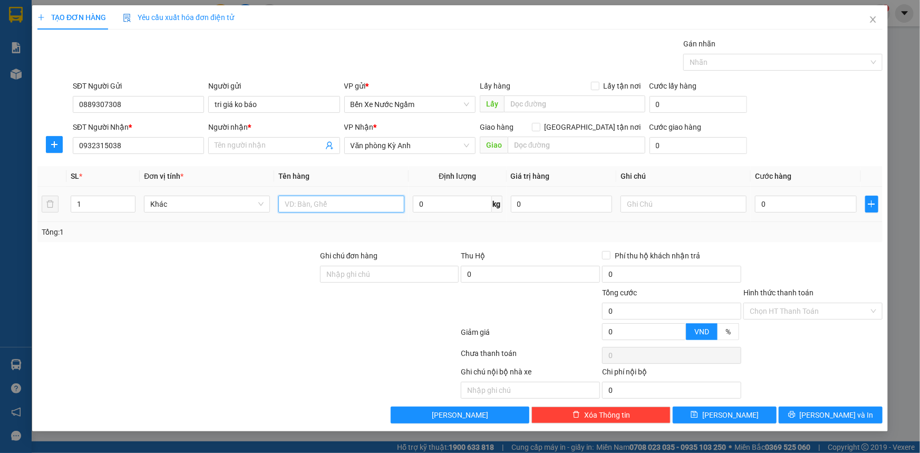
drag, startPoint x: 333, startPoint y: 206, endPoint x: 338, endPoint y: 202, distance: 6.4
click at [333, 205] on input "text" at bounding box center [341, 204] width 126 height 17
type input "1 xốp"
click at [268, 142] on input "Người nhận *" at bounding box center [269, 146] width 108 height 12
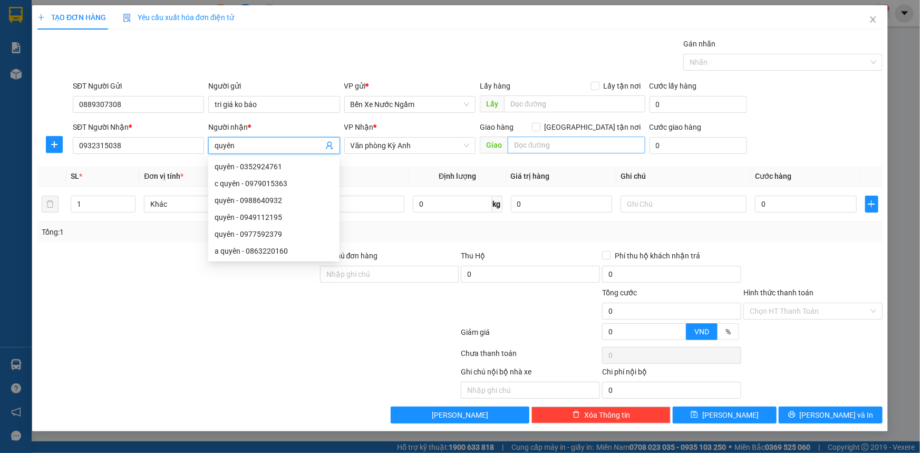
type input "quyên"
click at [551, 147] on input "text" at bounding box center [577, 145] width 138 height 17
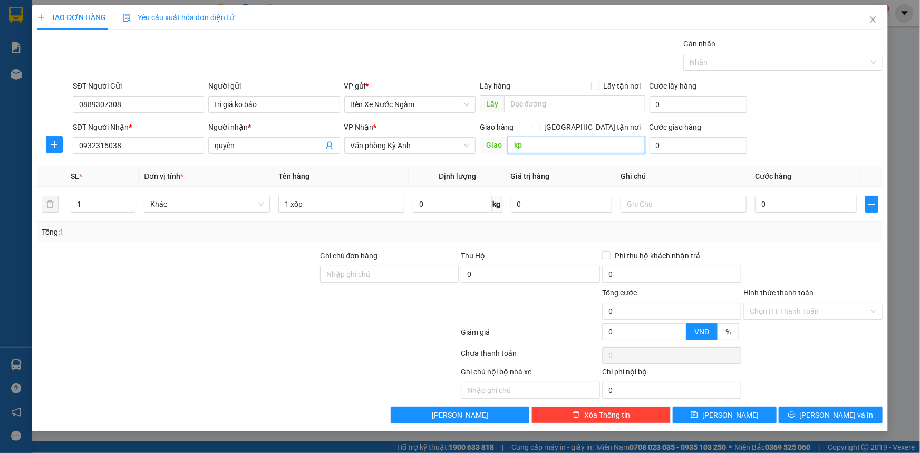
type input "k"
type input "kỳ phuong"
click at [818, 205] on input "0" at bounding box center [806, 204] width 102 height 17
type input "5"
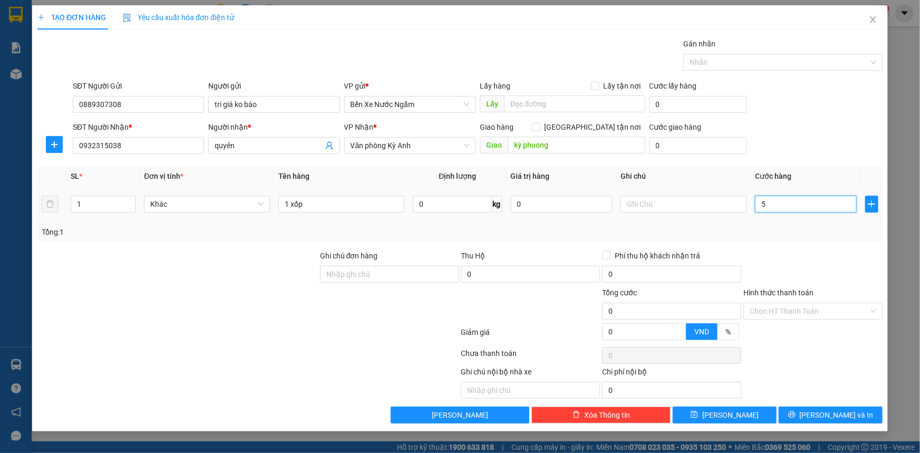
type input "5"
type input "50"
type input "500"
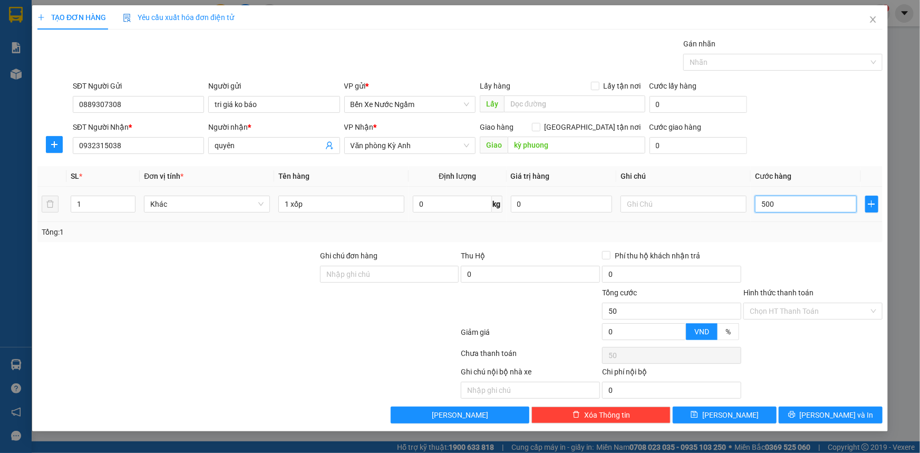
type input "500"
type input "5.000"
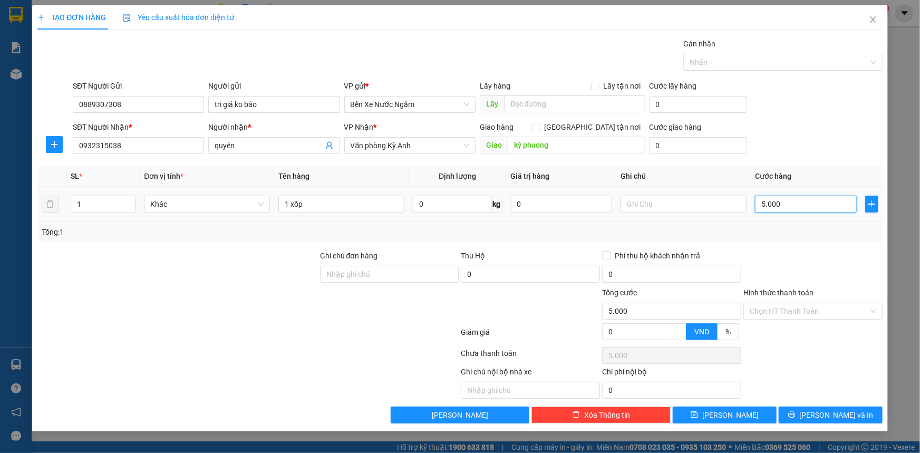
type input "50.000"
click at [698, 201] on input "text" at bounding box center [683, 204] width 126 height 17
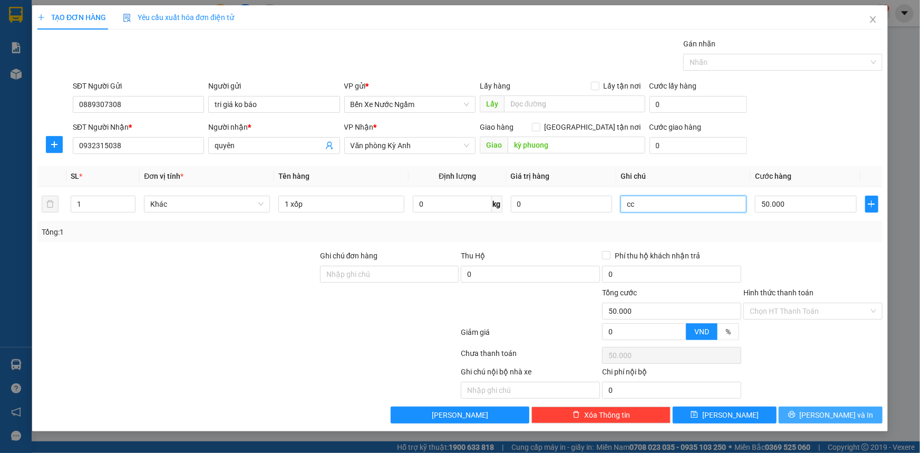
type input "cc"
click at [819, 418] on button "[PERSON_NAME] và In" at bounding box center [831, 414] width 104 height 17
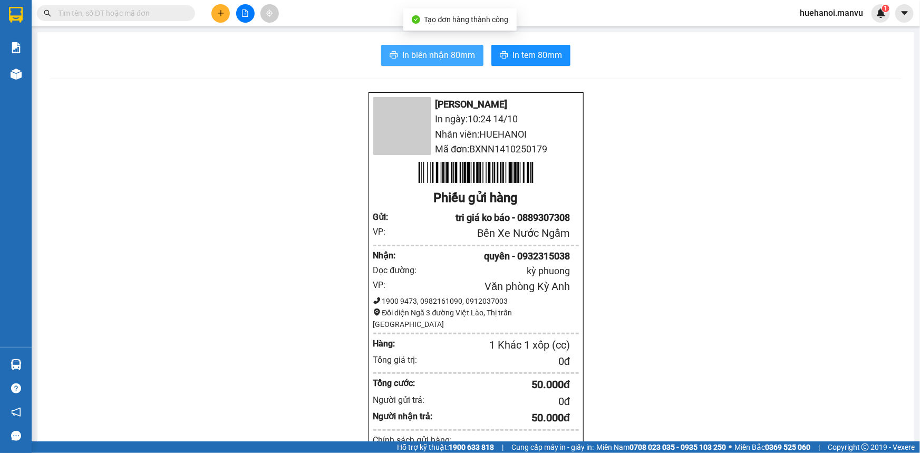
click at [420, 56] on span "In biên nhận 80mm" at bounding box center [438, 54] width 73 height 13
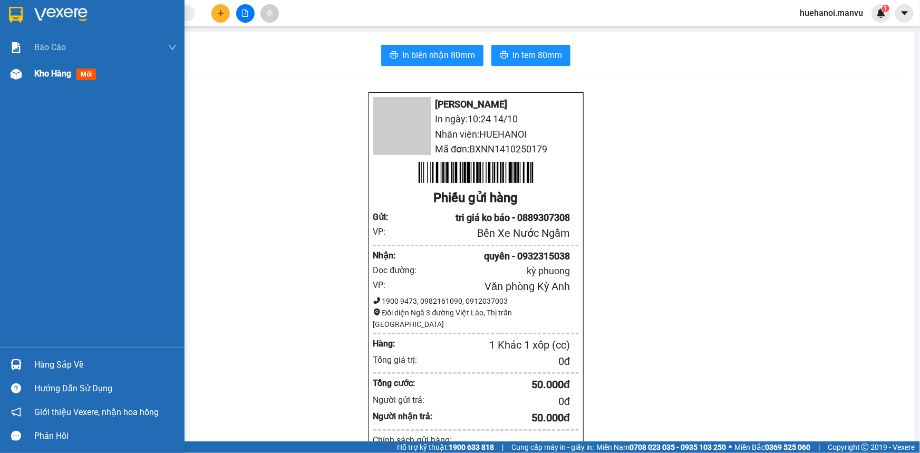
click at [54, 67] on div "Kho hàng mới" at bounding box center [67, 73] width 66 height 13
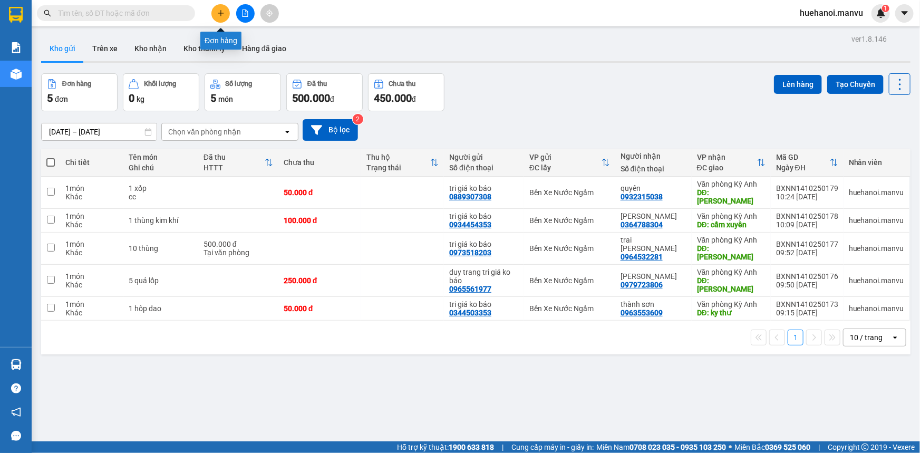
click at [226, 15] on button at bounding box center [220, 13] width 18 height 18
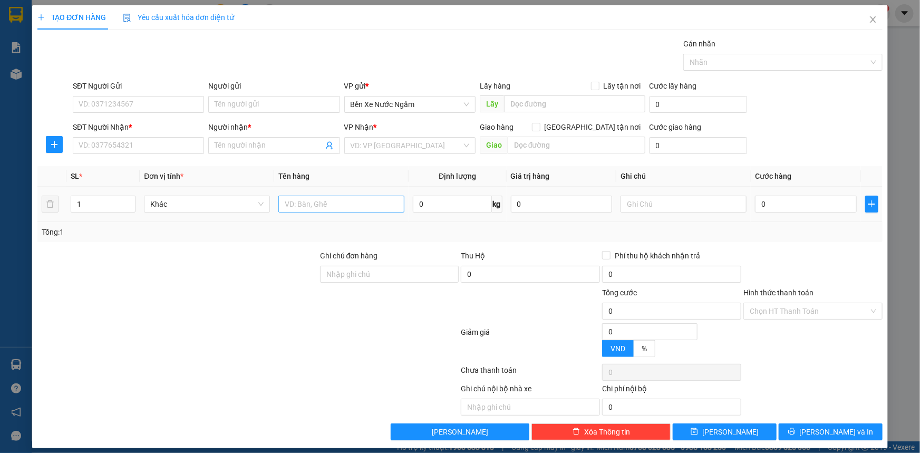
click at [317, 212] on div at bounding box center [341, 203] width 126 height 21
click at [320, 206] on input "text" at bounding box center [341, 204] width 126 height 17
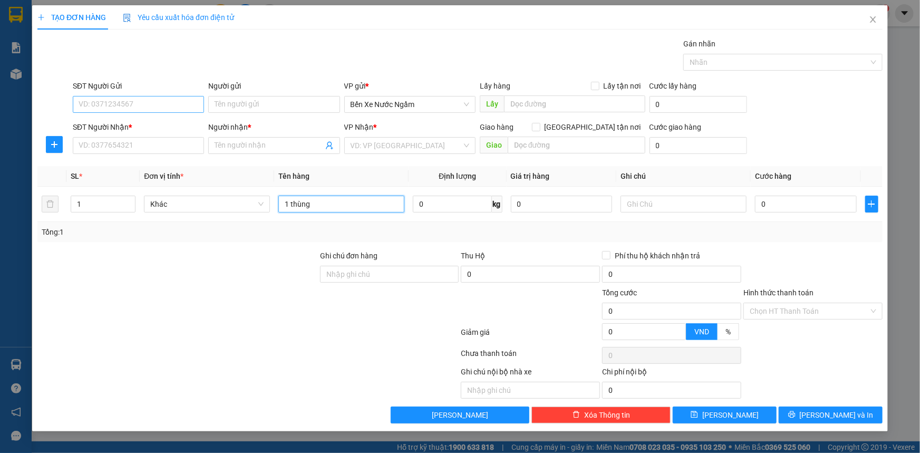
type input "1 thùng"
click at [95, 109] on input "SĐT Người Gửi" at bounding box center [138, 104] width 131 height 17
type input "0974082296"
click at [121, 147] on input "SĐT Người Nhận *" at bounding box center [138, 145] width 131 height 17
type input "0963922689"
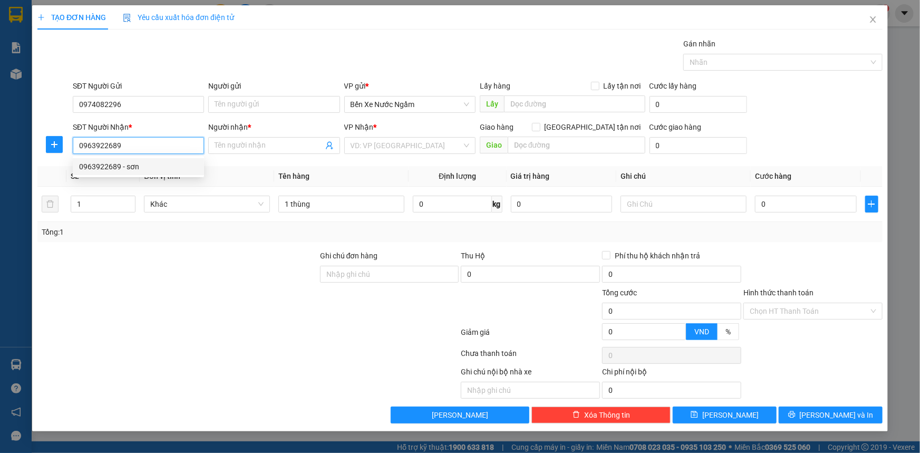
click at [121, 169] on div "0963922689 - sơn" at bounding box center [138, 167] width 119 height 12
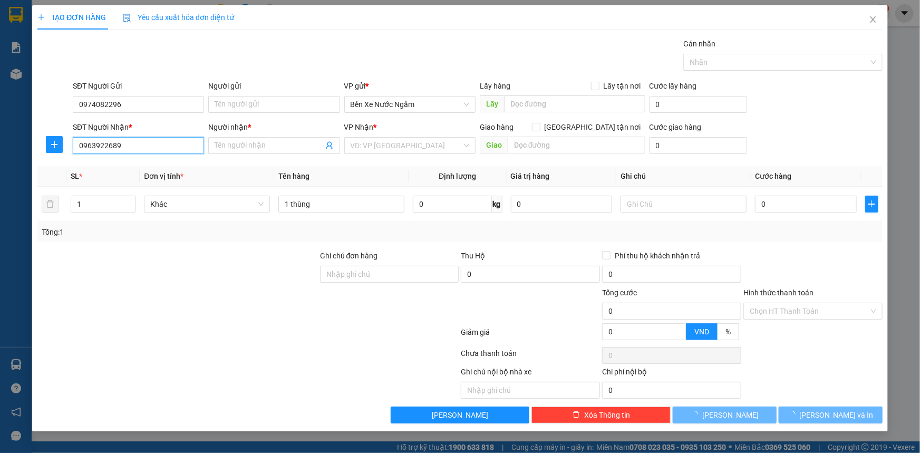
type input "sơn"
type input "ka"
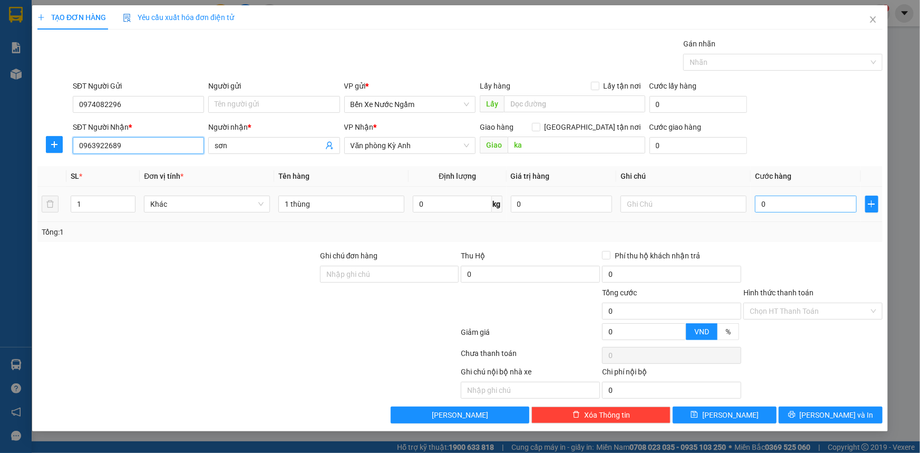
type input "0963922689"
click at [800, 201] on input "0" at bounding box center [806, 204] width 102 height 17
type input "5"
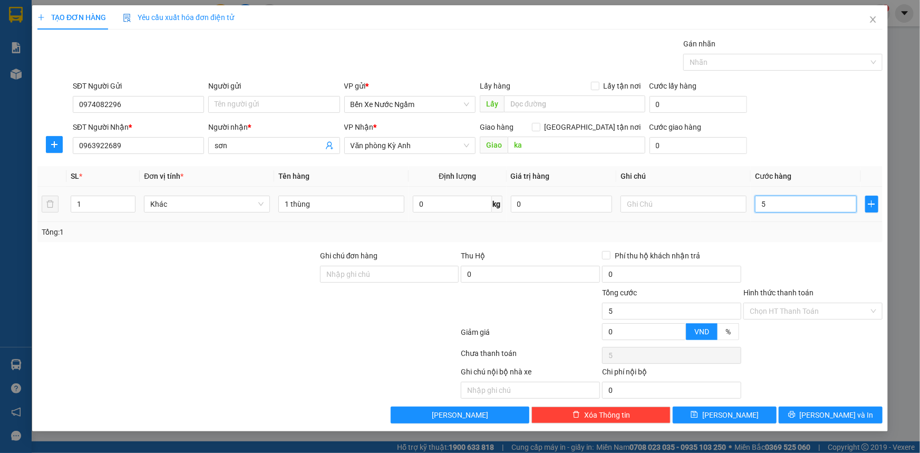
type input "50"
type input "500"
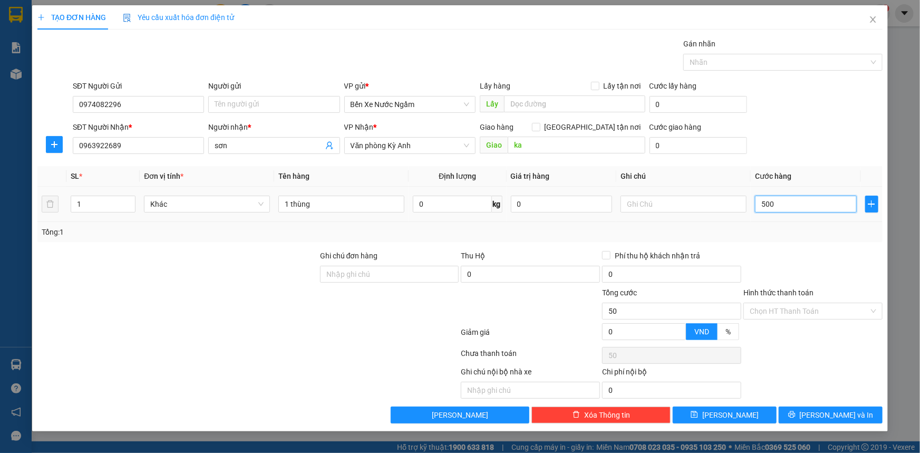
type input "500"
type input "5.000"
type input "50.000"
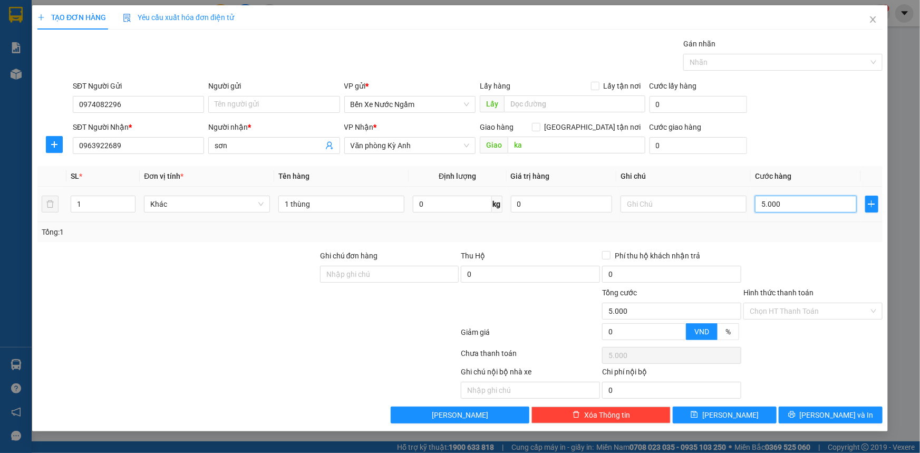
type input "50.000"
click at [219, 107] on input "Người gửi" at bounding box center [273, 104] width 131 height 17
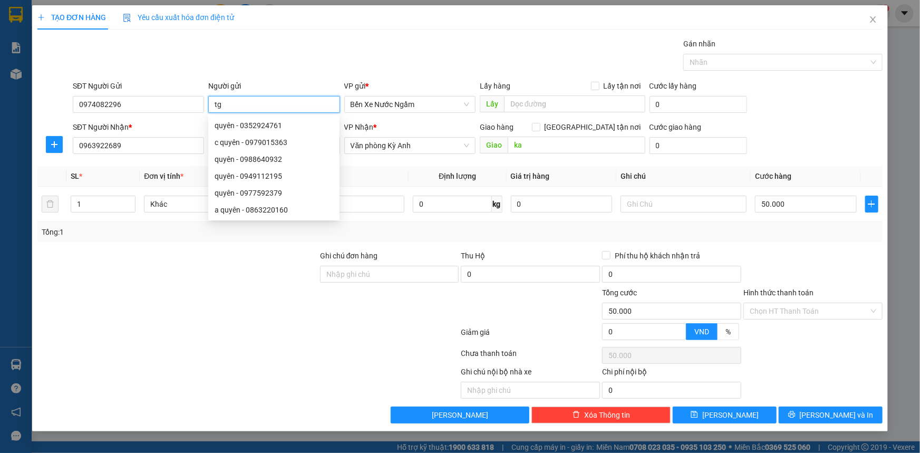
type input "t"
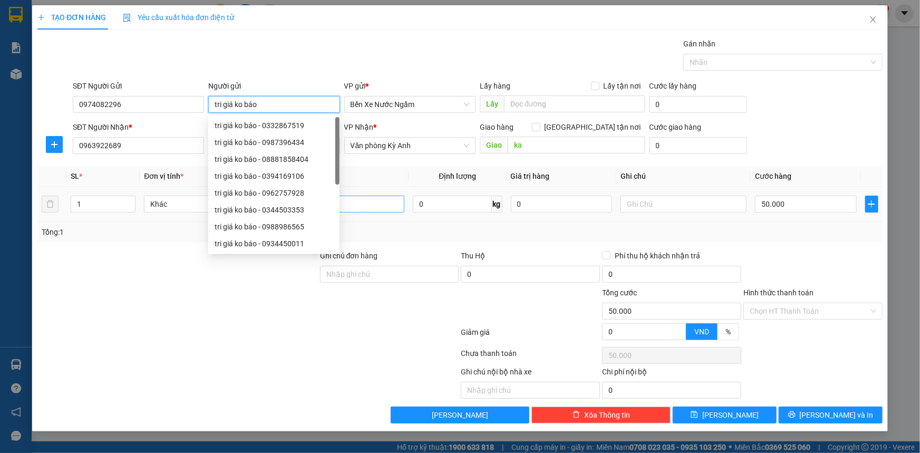
type input "tri giá ko báo"
click at [380, 206] on input "1 thùng" at bounding box center [341, 204] width 126 height 17
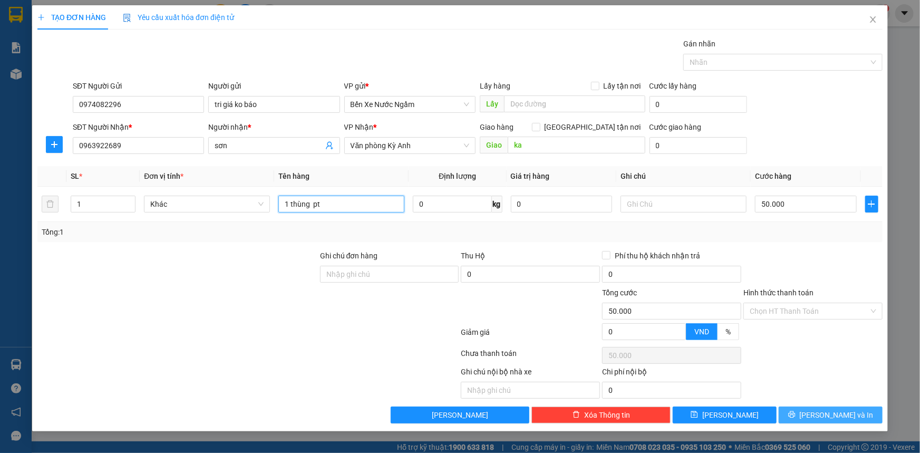
type input "1 thùng pt"
click at [812, 421] on button "[PERSON_NAME] và In" at bounding box center [831, 414] width 104 height 17
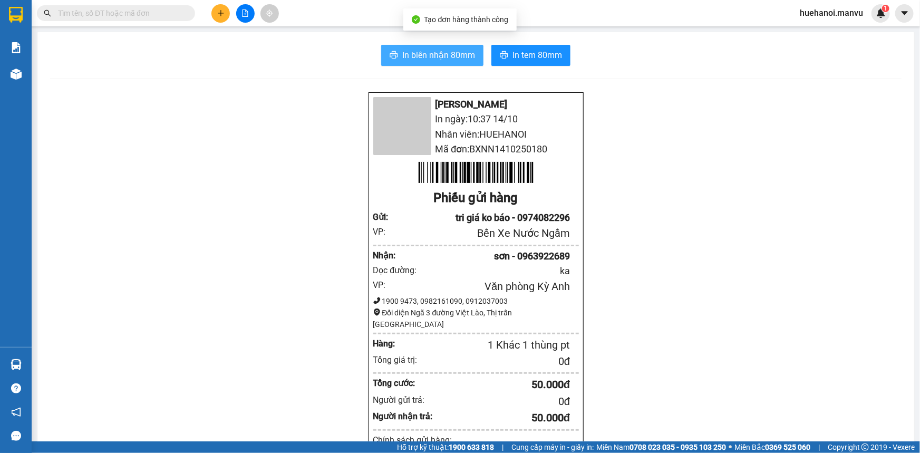
click at [452, 62] on span "In biên nhận 80mm" at bounding box center [438, 54] width 73 height 13
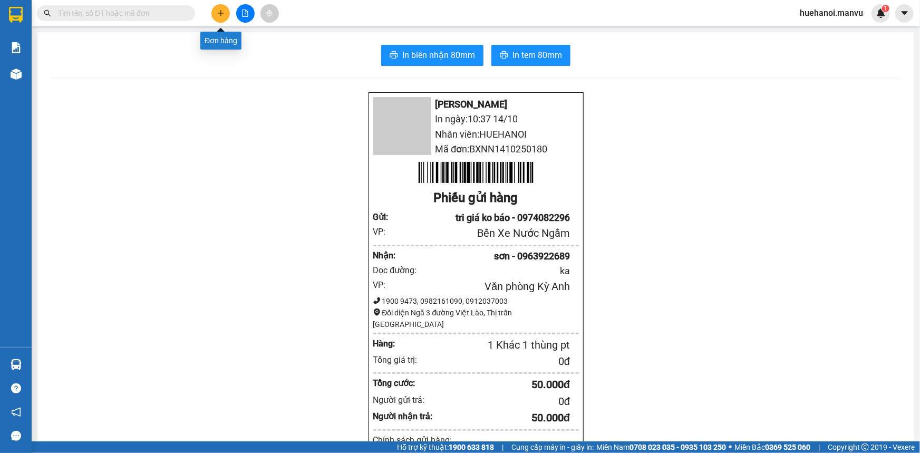
click at [218, 14] on icon "plus" at bounding box center [220, 12] width 7 height 7
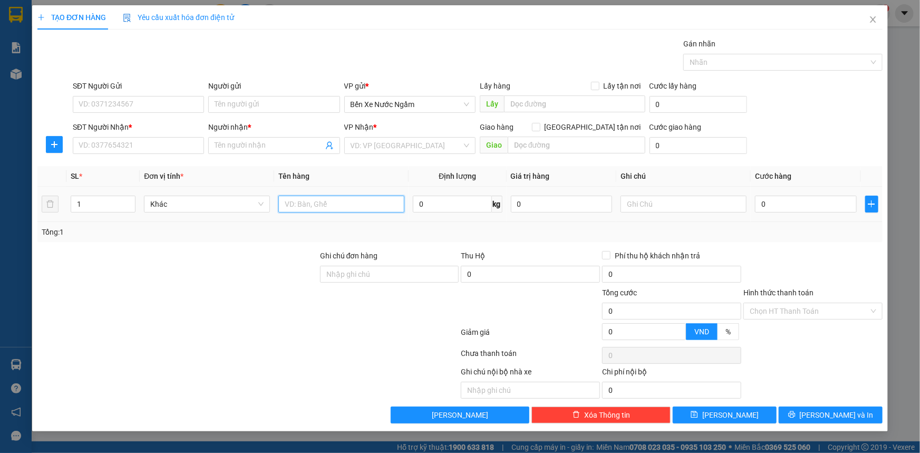
click at [342, 208] on input "text" at bounding box center [341, 204] width 126 height 17
type input "3 thùng cánh tủ"
click at [122, 145] on input "SĐT Người Nhận *" at bounding box center [138, 145] width 131 height 17
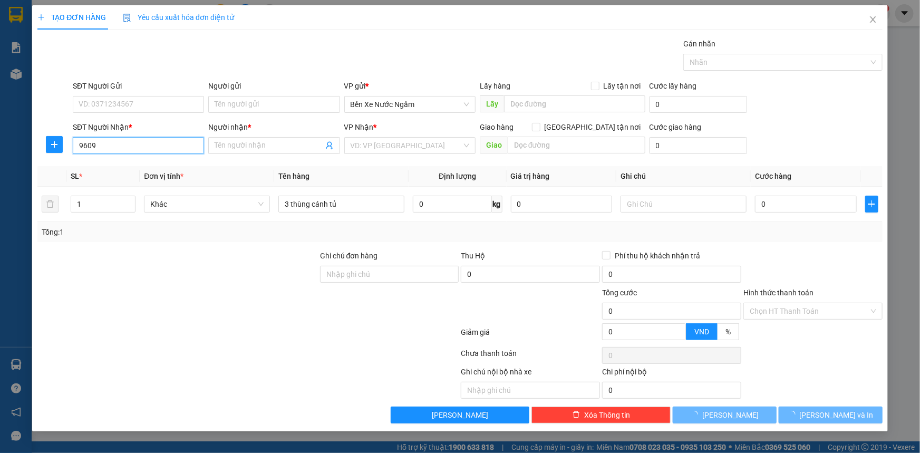
click at [122, 145] on input "9609" at bounding box center [138, 145] width 131 height 17
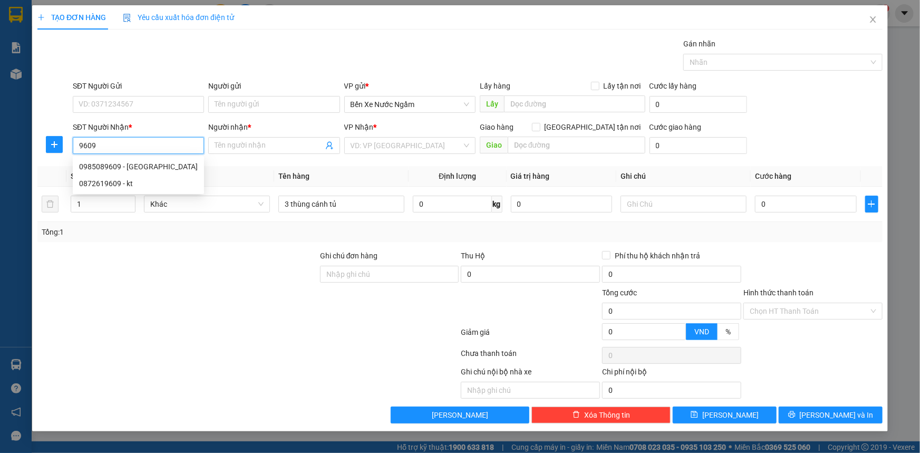
click at [129, 144] on input "9609" at bounding box center [138, 145] width 131 height 17
click at [137, 163] on div "0985089609 - [GEOGRAPHIC_DATA]" at bounding box center [138, 167] width 119 height 12
type input "0985089609"
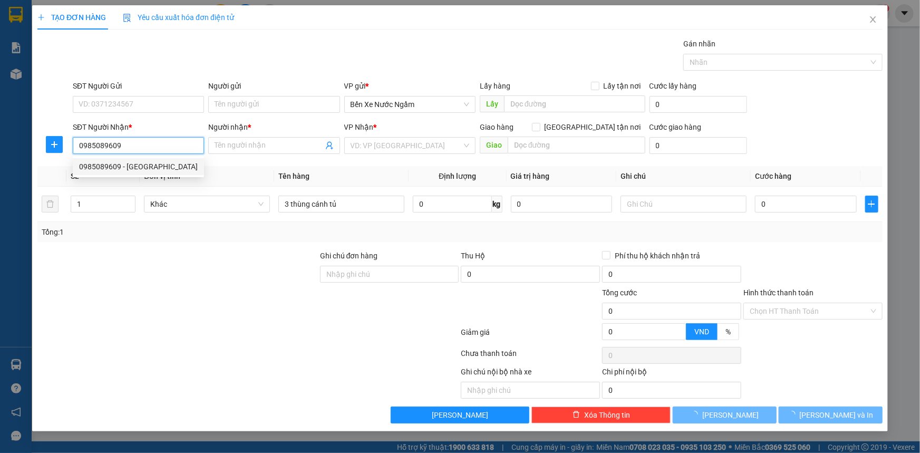
type input "[GEOGRAPHIC_DATA]"
type input "kỳ hoa"
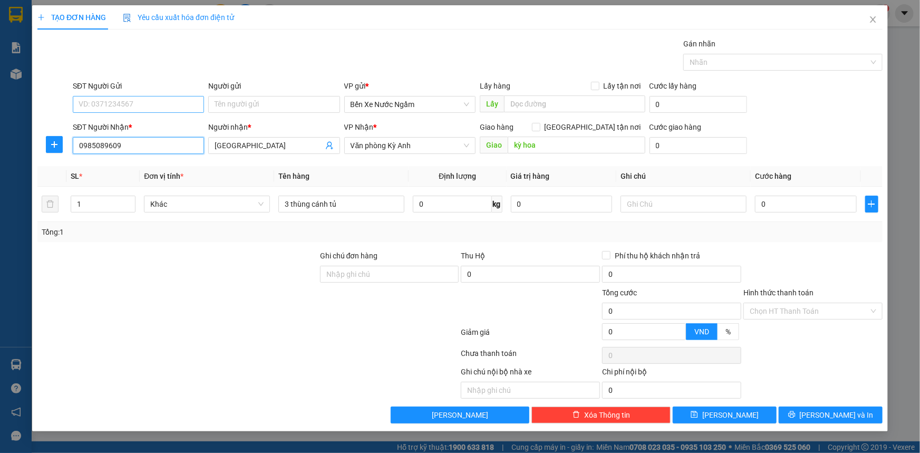
type input "0985089609"
click at [150, 105] on input "SĐT Người Gửi" at bounding box center [138, 104] width 131 height 17
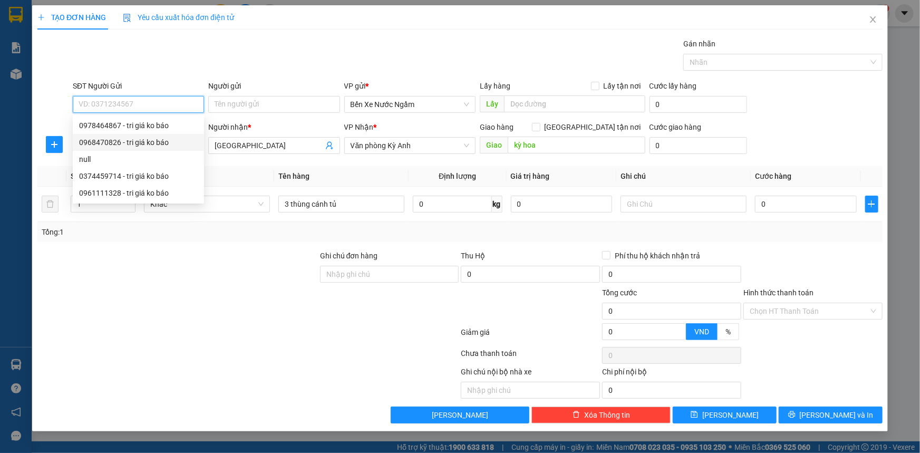
click at [115, 142] on div "0968470826 - tri giá ko báo" at bounding box center [138, 143] width 119 height 12
type input "0968470826"
type input "tri giá ko báo"
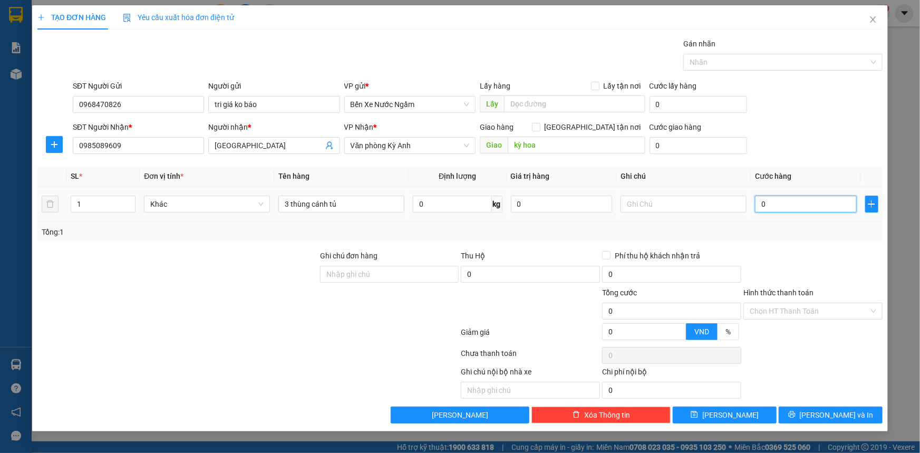
click at [799, 206] on input "0" at bounding box center [806, 204] width 102 height 17
type input "2"
type input "20"
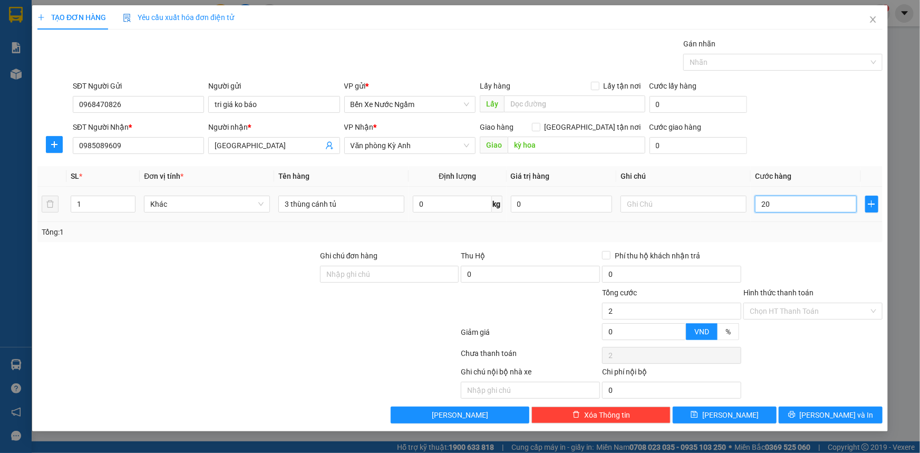
type input "20"
type input "200"
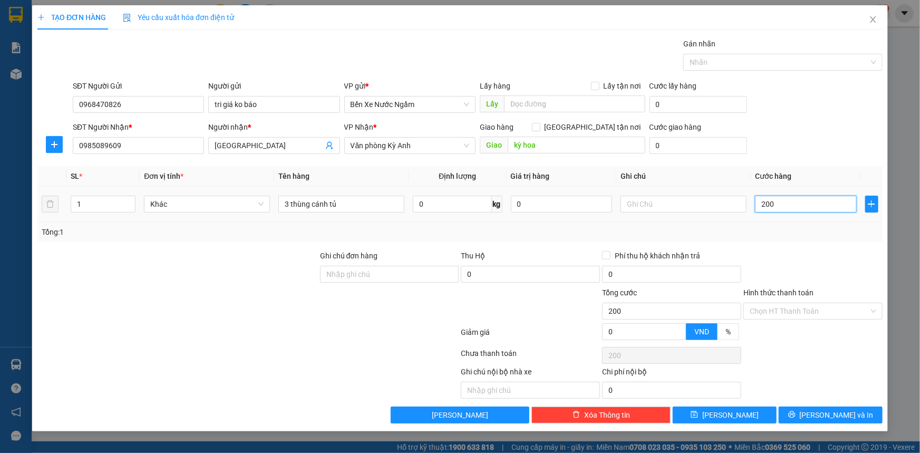
type input "2.000"
type input "20.000"
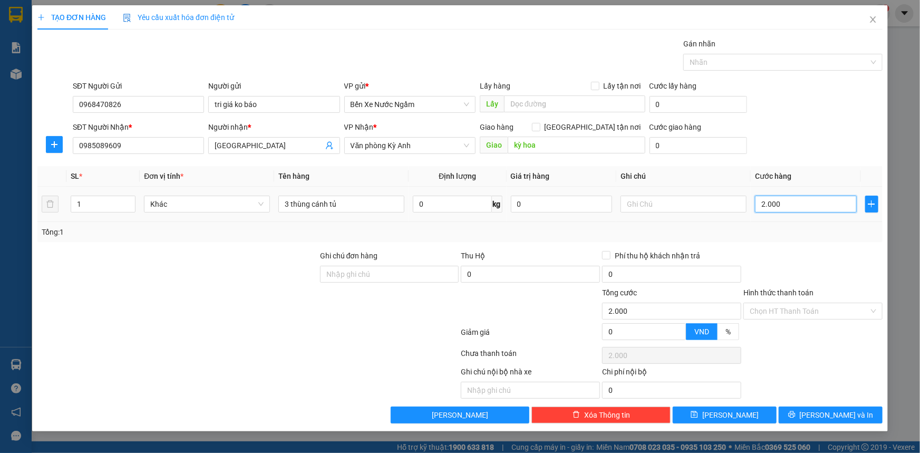
type input "20.000"
type input "200.000"
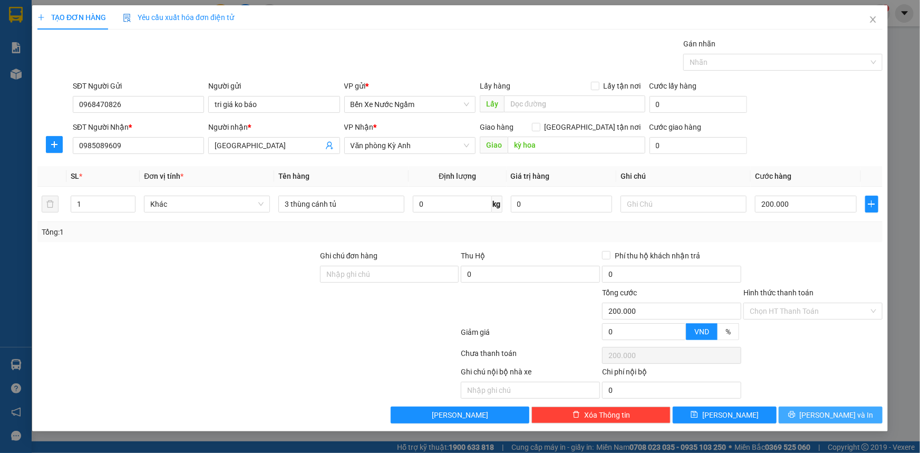
click at [808, 413] on button "[PERSON_NAME] và In" at bounding box center [831, 414] width 104 height 17
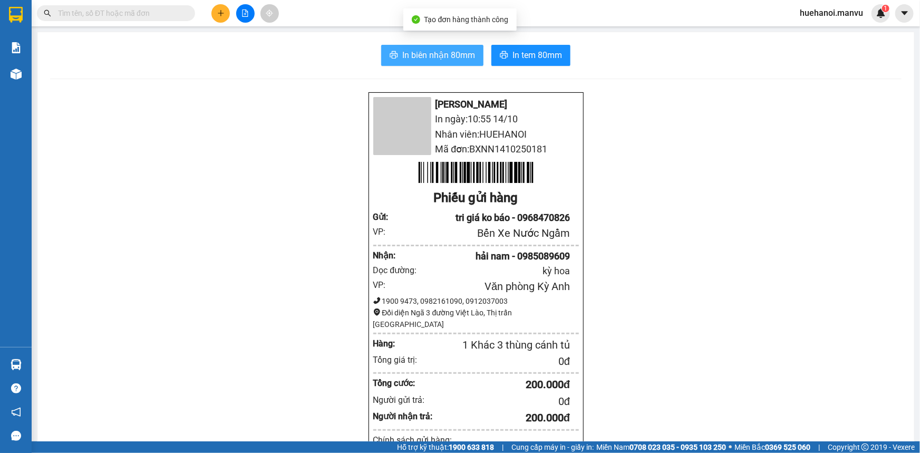
click at [448, 59] on span "In biên nhận 80mm" at bounding box center [438, 54] width 73 height 13
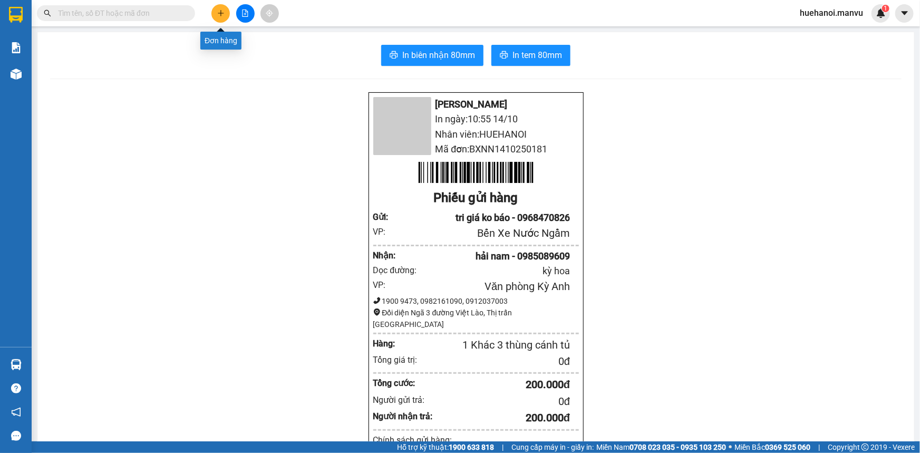
click at [218, 17] on button at bounding box center [220, 13] width 18 height 18
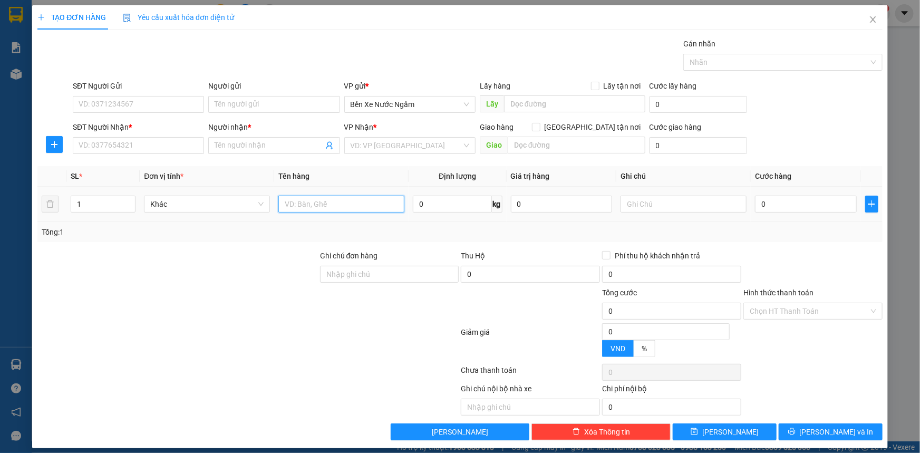
click at [318, 207] on input "text" at bounding box center [341, 204] width 126 height 17
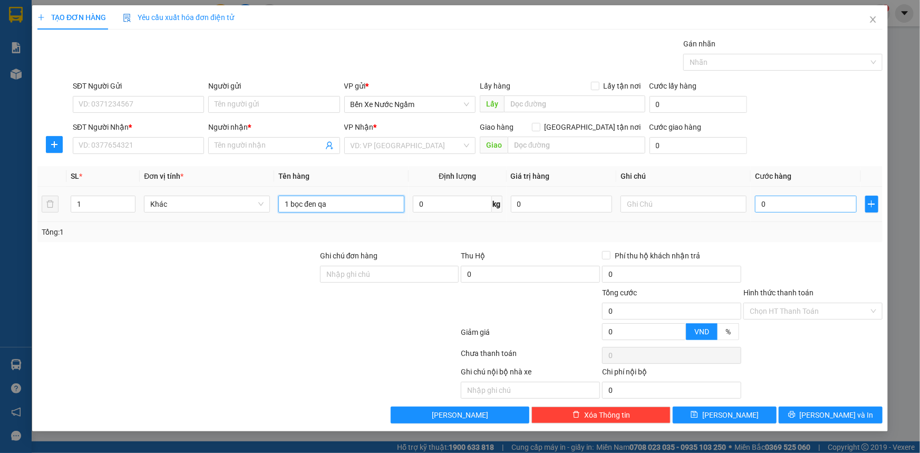
type input "1 bọc đen qa"
type input "5"
type input "50"
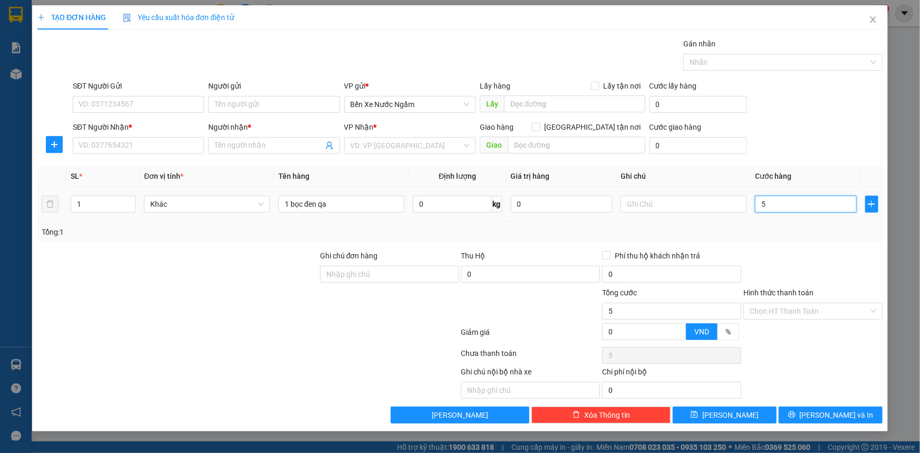
type input "50"
type input "500"
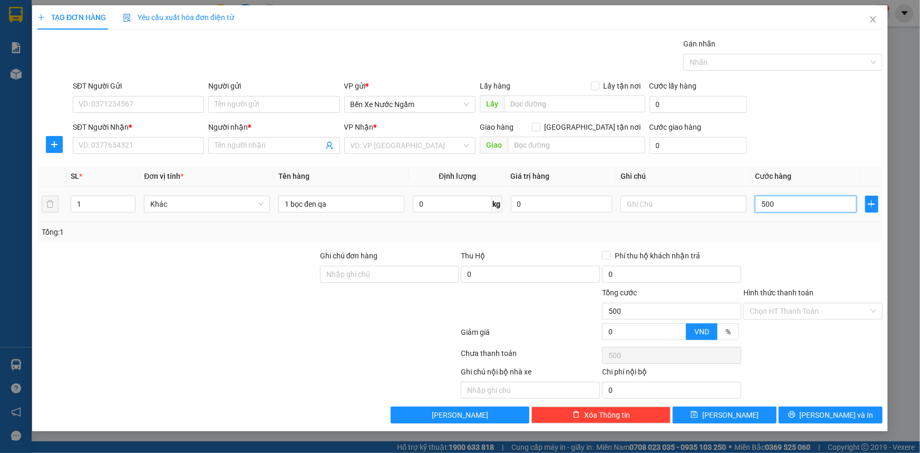
type input "5.000"
type input "50.000"
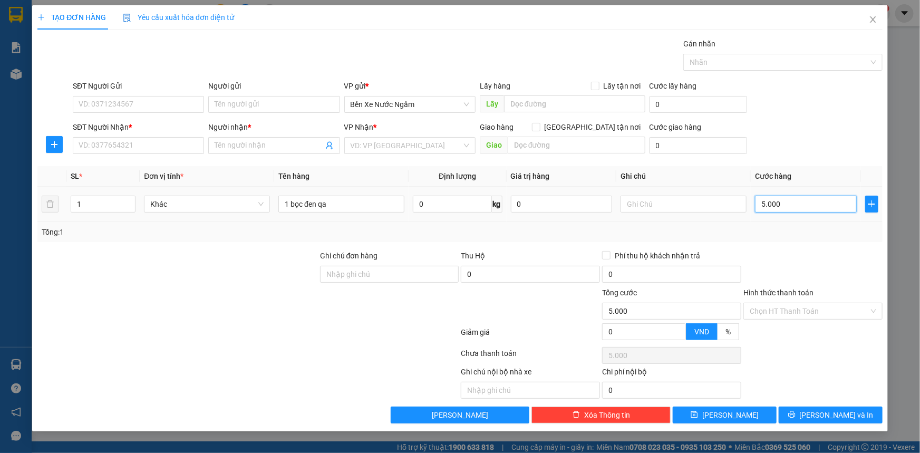
type input "50.000"
click at [101, 148] on input "SĐT Người Nhận *" at bounding box center [138, 145] width 131 height 17
click at [126, 108] on input "SĐT Người Gửi" at bounding box center [138, 104] width 131 height 17
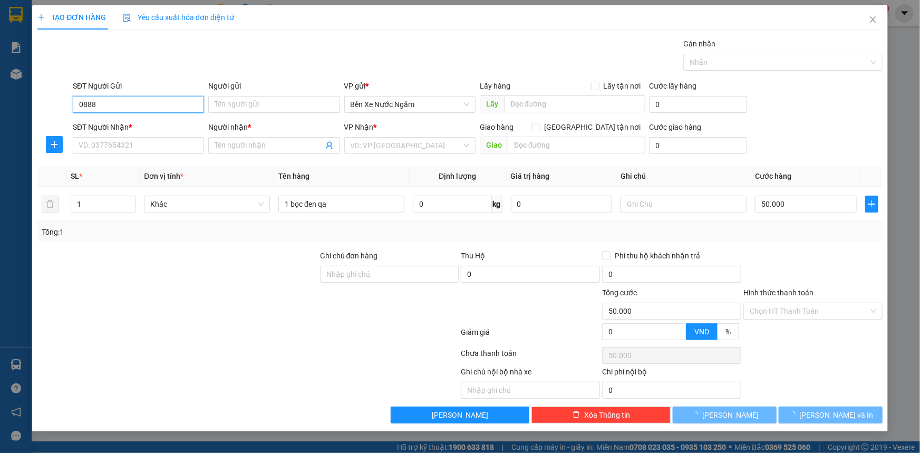
click at [126, 108] on input "0888" at bounding box center [138, 104] width 131 height 17
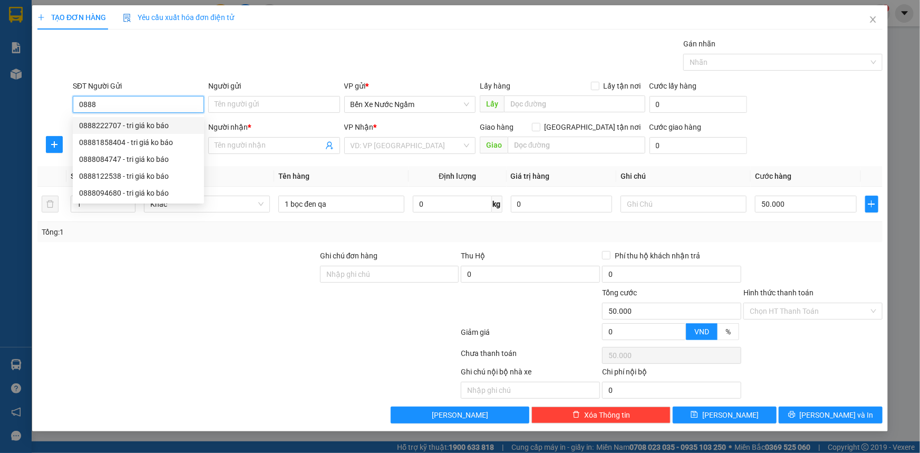
click at [137, 107] on input "0888" at bounding box center [138, 104] width 131 height 17
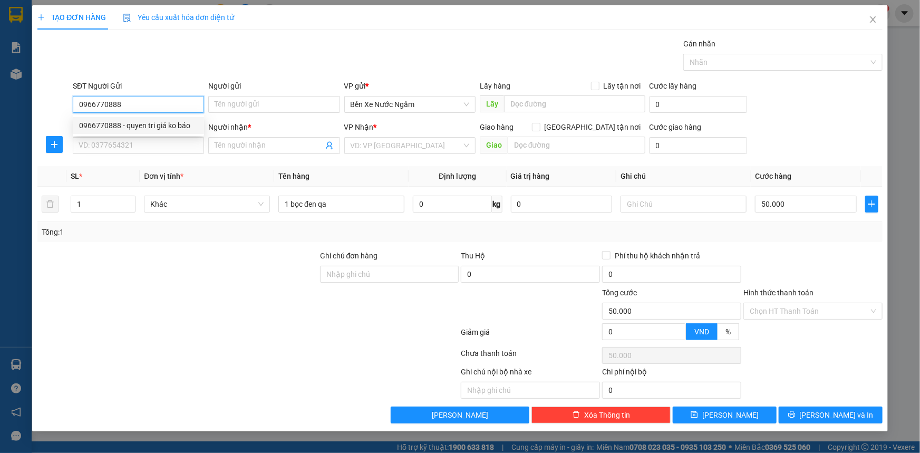
click at [151, 125] on div "0966770888 - quyen tri giá ko báo" at bounding box center [138, 126] width 119 height 12
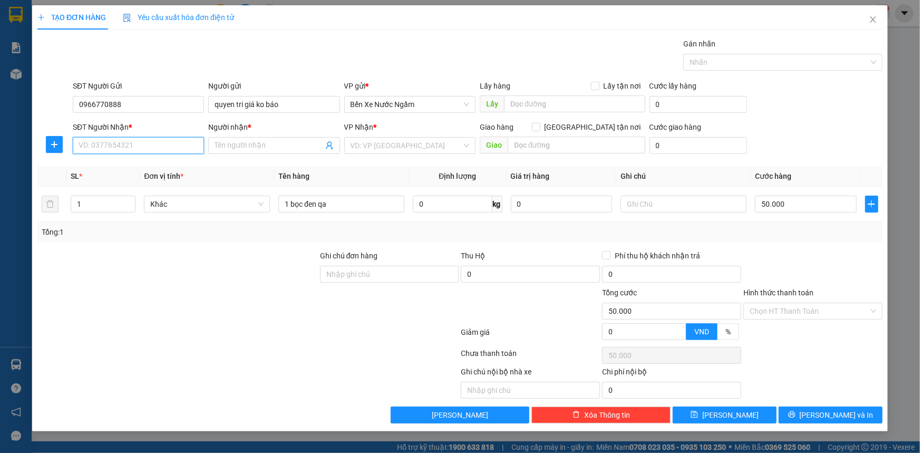
click at [151, 147] on input "SĐT Người Nhận *" at bounding box center [138, 145] width 131 height 17
click at [126, 167] on div "0983195332 - thuy" at bounding box center [138, 167] width 119 height 12
click at [794, 416] on button "[PERSON_NAME] và In" at bounding box center [831, 414] width 104 height 17
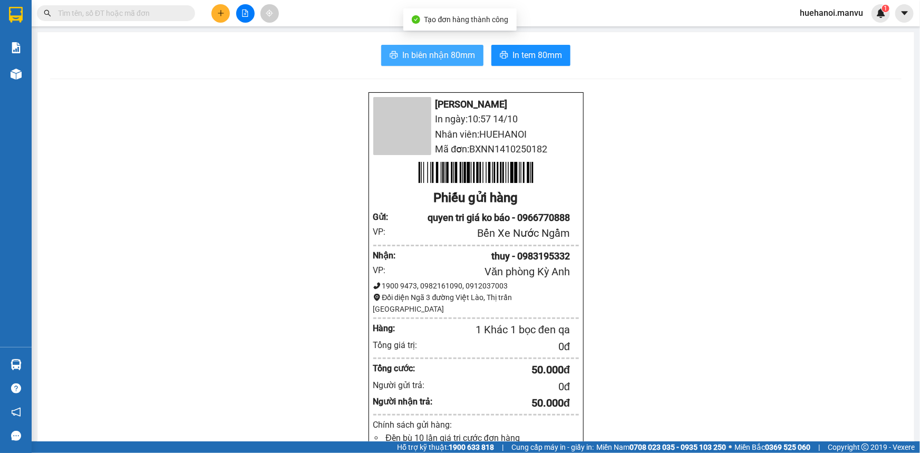
click at [442, 60] on span "In biên nhận 80mm" at bounding box center [438, 54] width 73 height 13
click at [220, 17] on button at bounding box center [220, 13] width 18 height 18
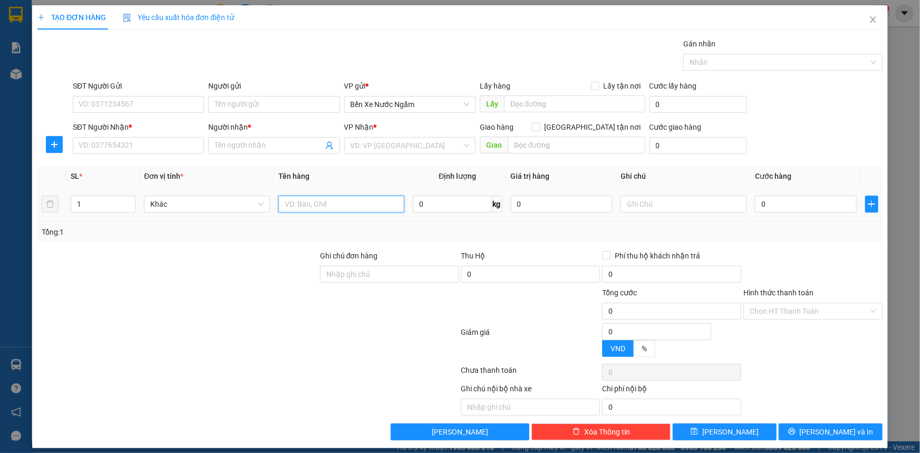
click at [298, 198] on input "text" at bounding box center [341, 204] width 126 height 17
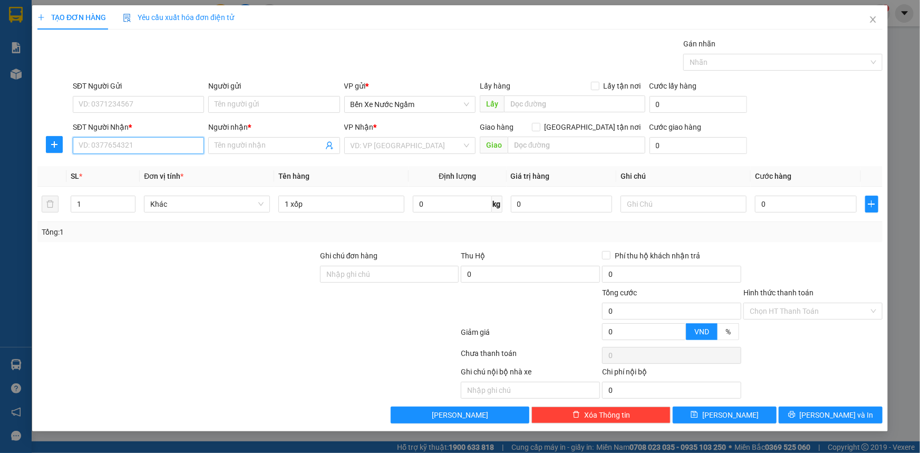
click at [164, 147] on input "SĐT Người Nhận *" at bounding box center [138, 145] width 131 height 17
click at [166, 144] on input "SĐT Người Nhận *" at bounding box center [138, 145] width 131 height 17
click at [158, 144] on input "SĐT Người Nhận *" at bounding box center [138, 145] width 131 height 17
click at [131, 167] on div "0329788099 - [PERSON_NAME]" at bounding box center [138, 167] width 119 height 12
click at [247, 149] on input "quỳnh" at bounding box center [269, 146] width 108 height 12
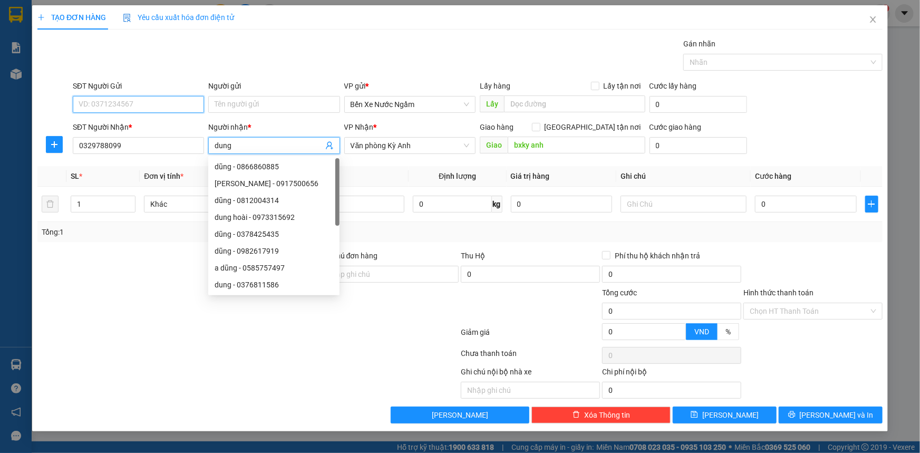
click at [169, 107] on input "SĐT Người Gửi" at bounding box center [138, 104] width 131 height 17
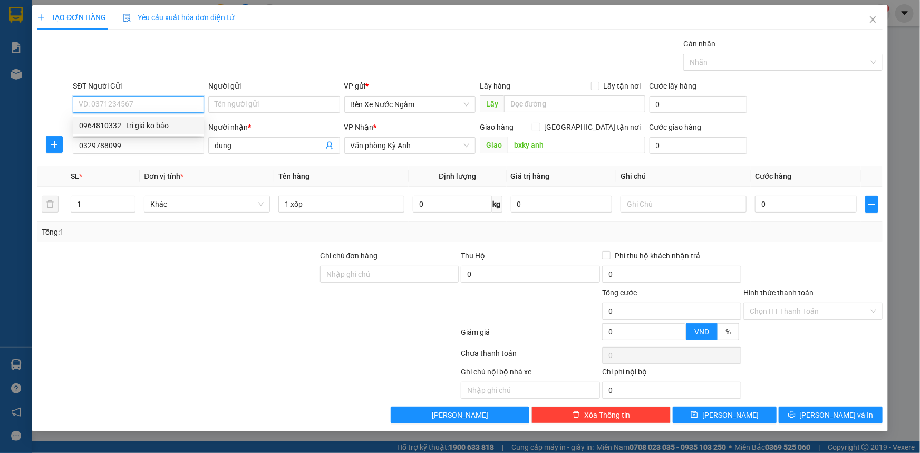
click at [103, 133] on div "0964810332 - tri giá ko báo" at bounding box center [138, 125] width 131 height 17
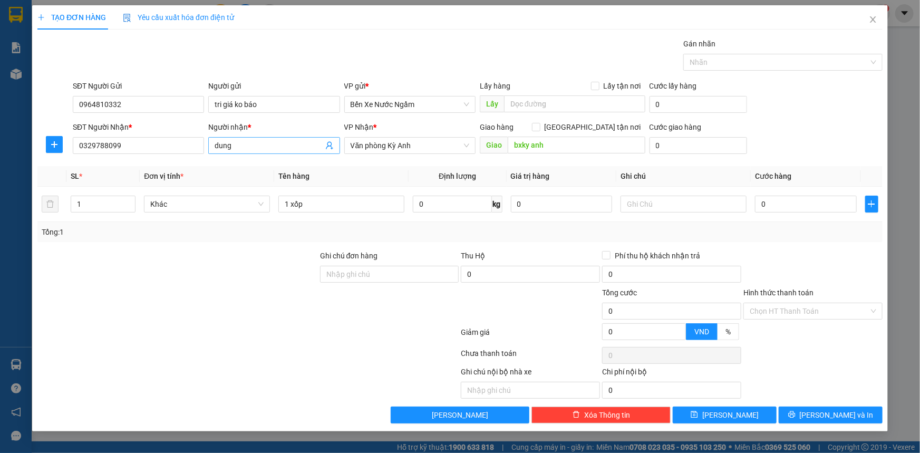
click at [253, 140] on input "dung" at bounding box center [269, 146] width 108 height 12
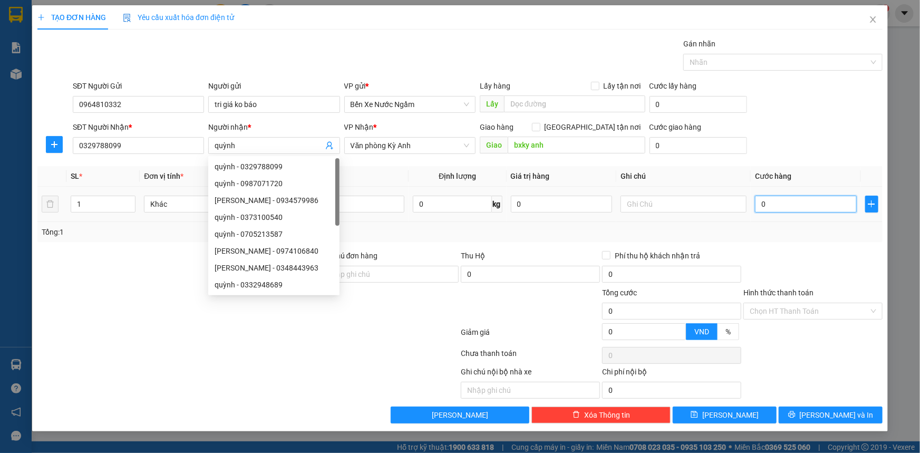
click at [794, 206] on input "0" at bounding box center [806, 204] width 102 height 17
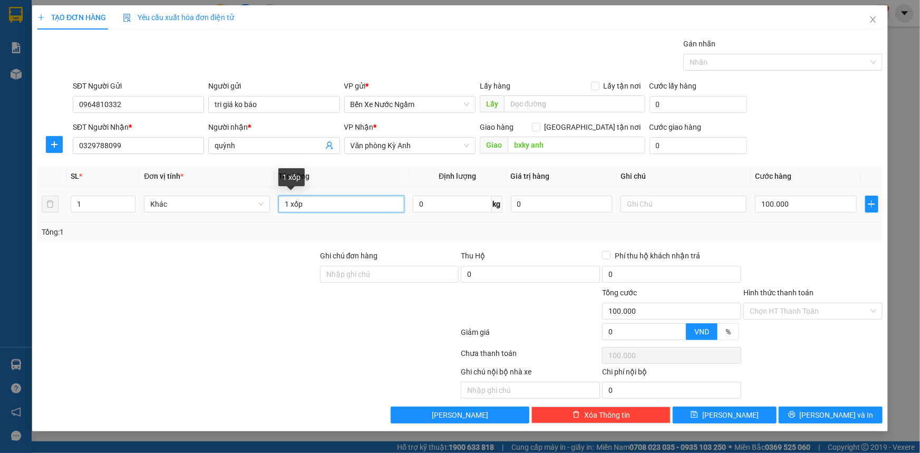
click at [334, 199] on input "1 xốp" at bounding box center [341, 204] width 126 height 17
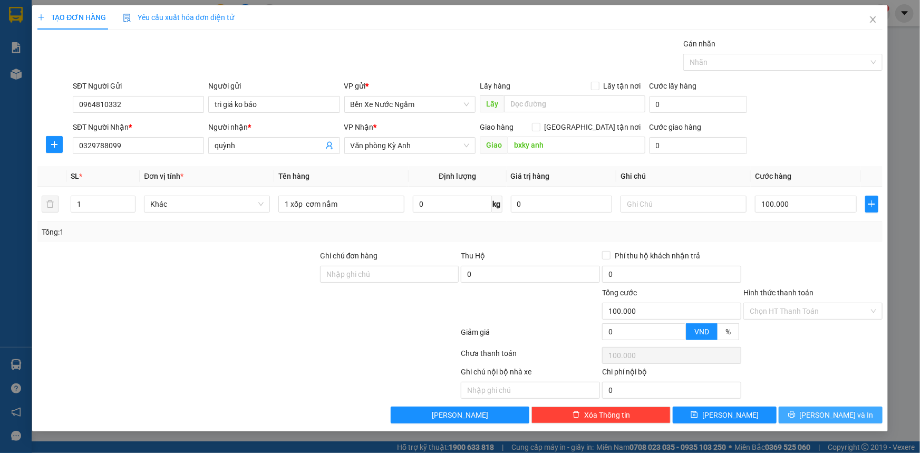
click at [795, 413] on icon "printer" at bounding box center [791, 414] width 7 height 7
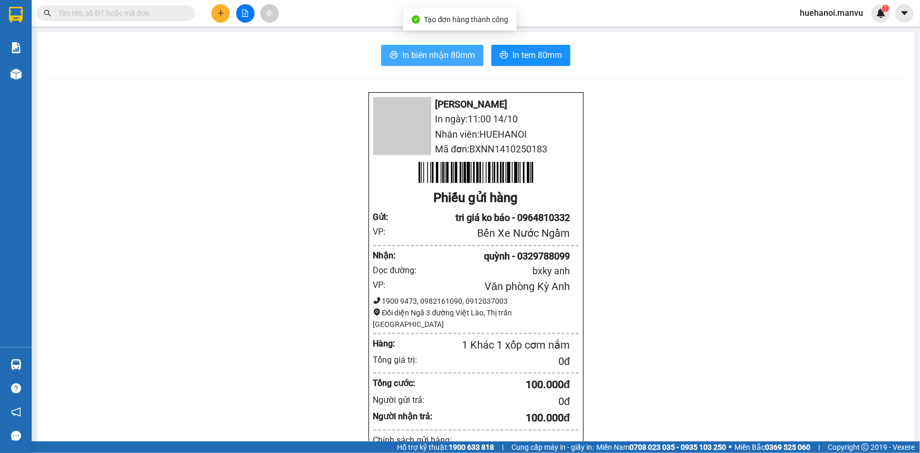
click at [429, 53] on span "In biên nhận 80mm" at bounding box center [438, 54] width 73 height 13
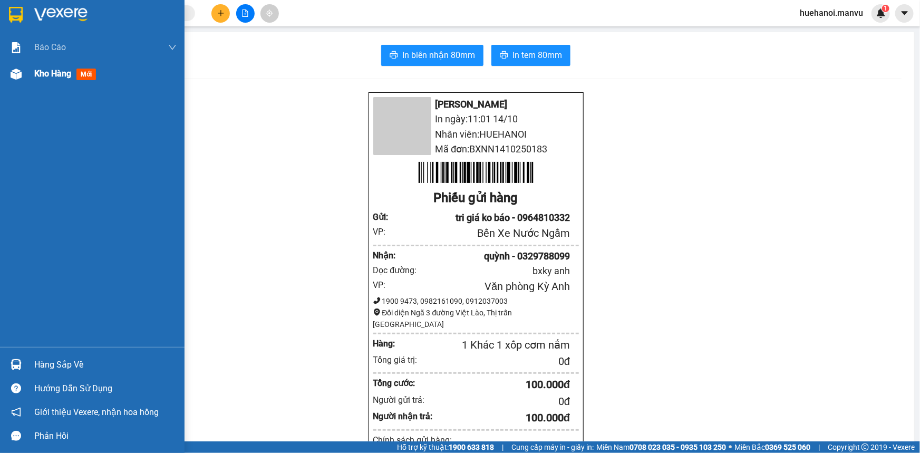
click at [53, 72] on span "Kho hàng" at bounding box center [52, 74] width 37 height 10
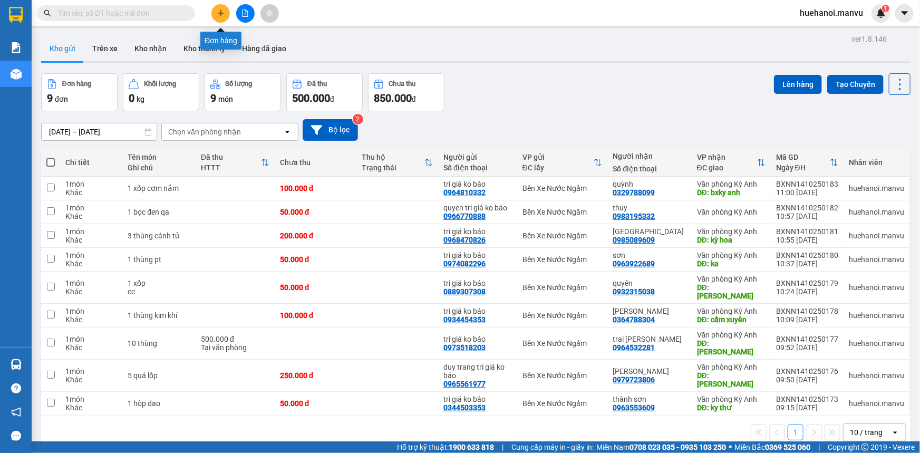
click at [221, 15] on icon "plus" at bounding box center [220, 13] width 1 height 6
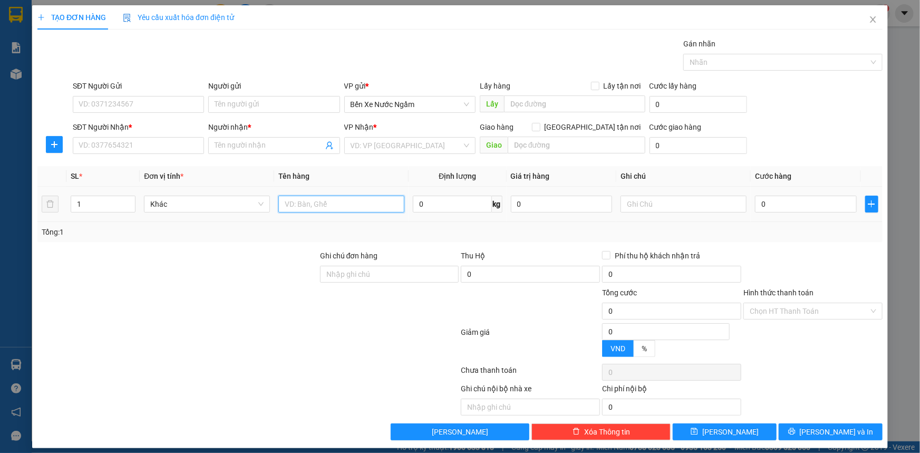
click at [333, 209] on input "text" at bounding box center [341, 204] width 126 height 17
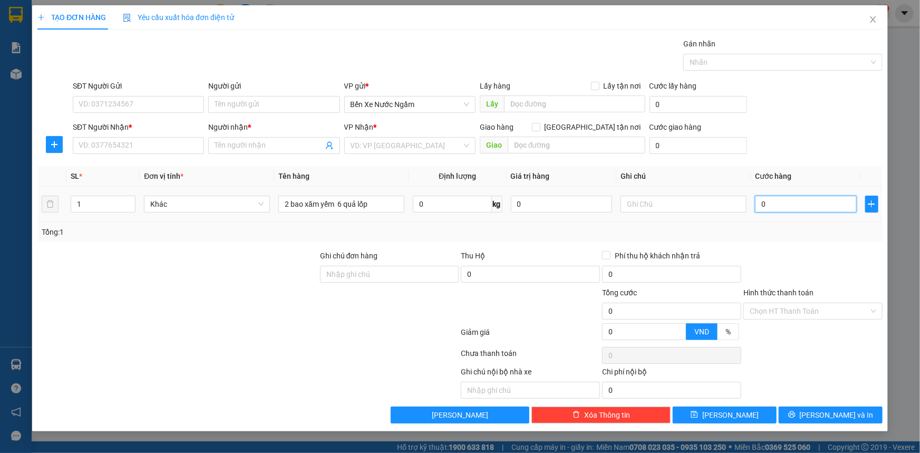
click at [827, 206] on input "0" at bounding box center [806, 204] width 102 height 17
click at [122, 144] on input "SĐT Người Nhận *" at bounding box center [138, 145] width 131 height 17
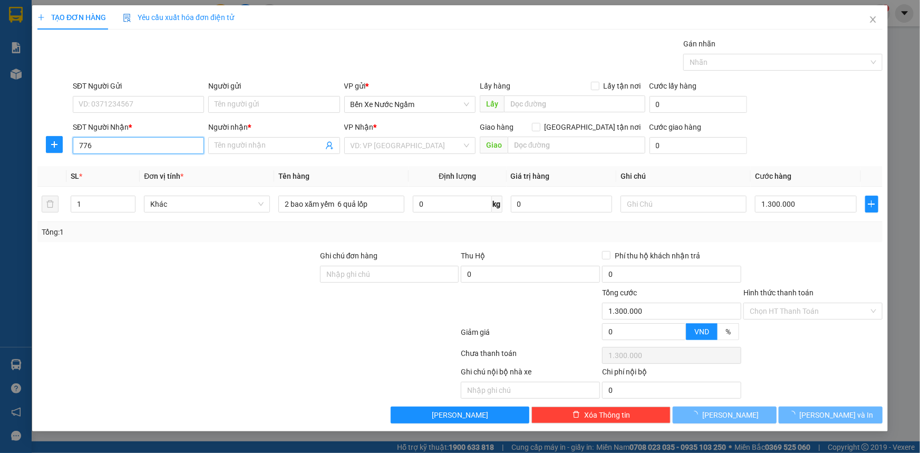
click at [122, 144] on input "776" at bounding box center [138, 145] width 131 height 17
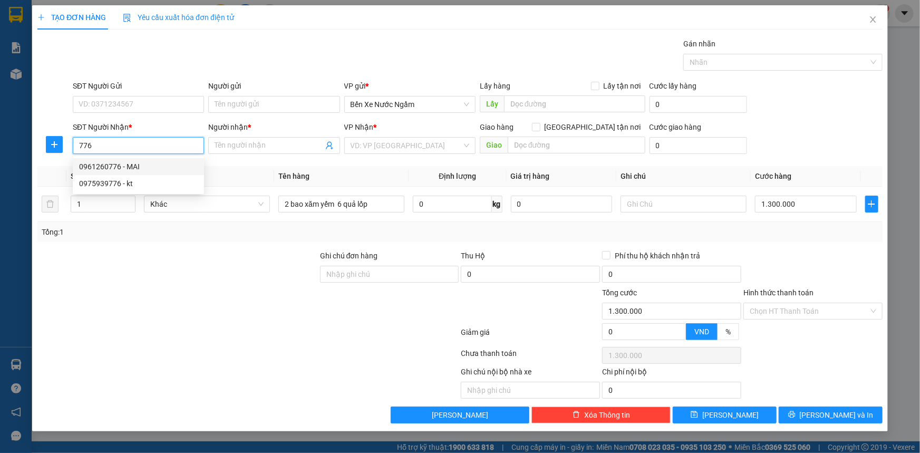
click at [115, 166] on div "0961260776 - MAI" at bounding box center [138, 167] width 119 height 12
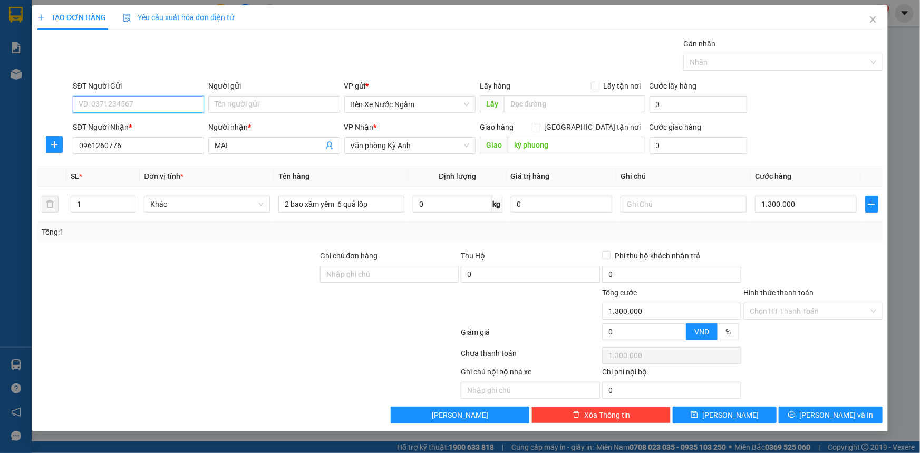
click at [126, 109] on input "SĐT Người Gửi" at bounding box center [138, 104] width 131 height 17
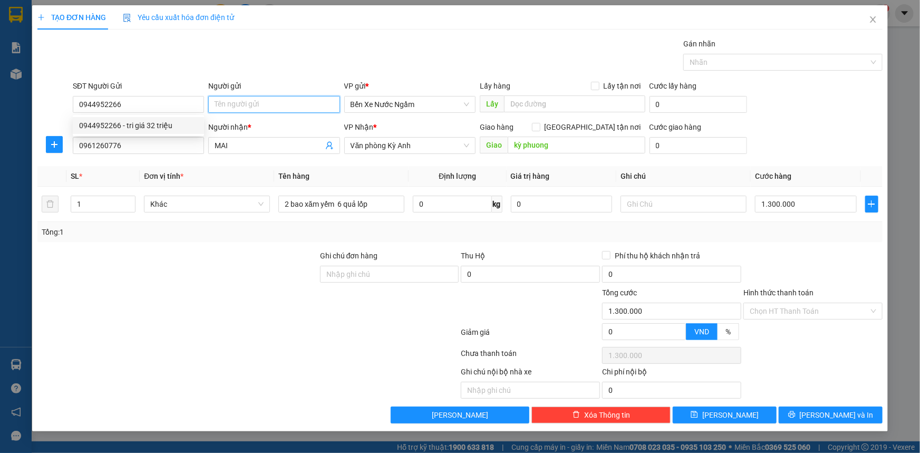
click at [226, 108] on input "Người gửi" at bounding box center [273, 104] width 131 height 17
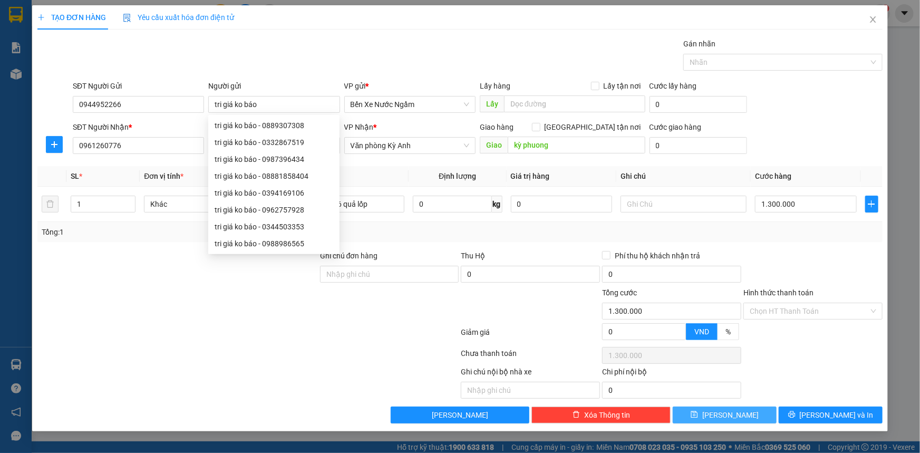
click at [749, 411] on button "[PERSON_NAME]" at bounding box center [725, 414] width 104 height 17
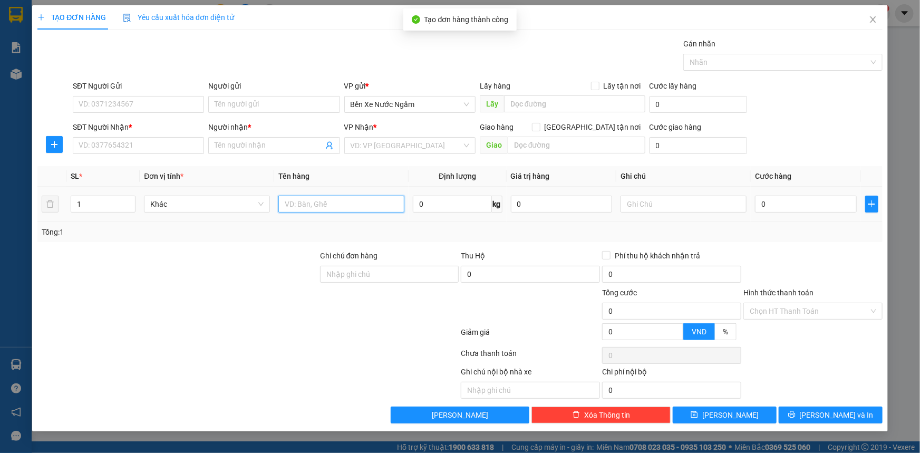
click at [353, 206] on input "text" at bounding box center [341, 204] width 126 height 17
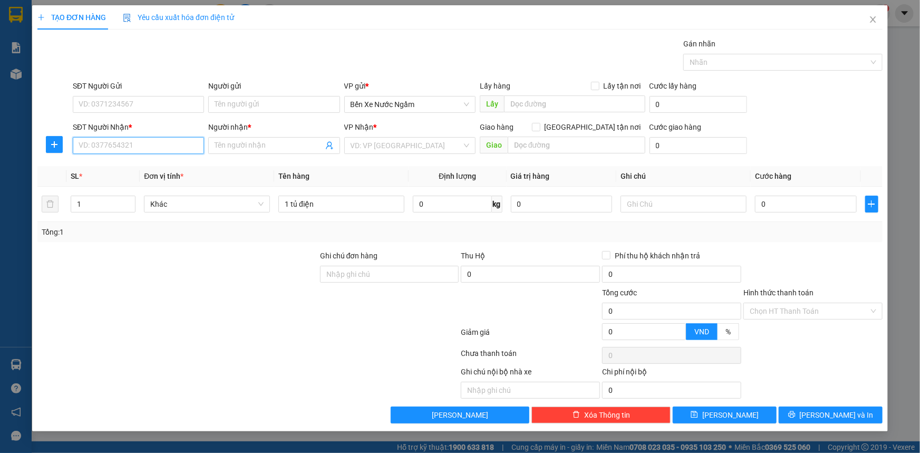
click at [172, 144] on input "SĐT Người Nhận *" at bounding box center [138, 145] width 131 height 17
click at [135, 111] on input "SĐT Người Gửi" at bounding box center [138, 104] width 131 height 17
click at [778, 200] on input "0" at bounding box center [806, 204] width 102 height 17
click at [798, 209] on input "0" at bounding box center [806, 204] width 102 height 17
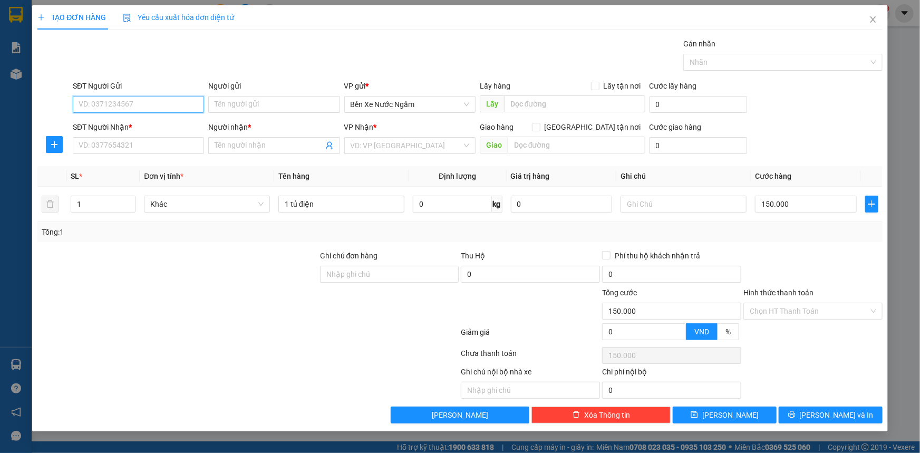
click at [165, 109] on input "SĐT Người Gửi" at bounding box center [138, 104] width 131 height 17
click at [169, 106] on input "SĐT Người Gửi" at bounding box center [138, 104] width 131 height 17
click at [147, 124] on div "0868565891 - tri giá ko báo" at bounding box center [138, 126] width 119 height 12
click at [144, 142] on input "SĐT Người Nhận *" at bounding box center [138, 145] width 131 height 17
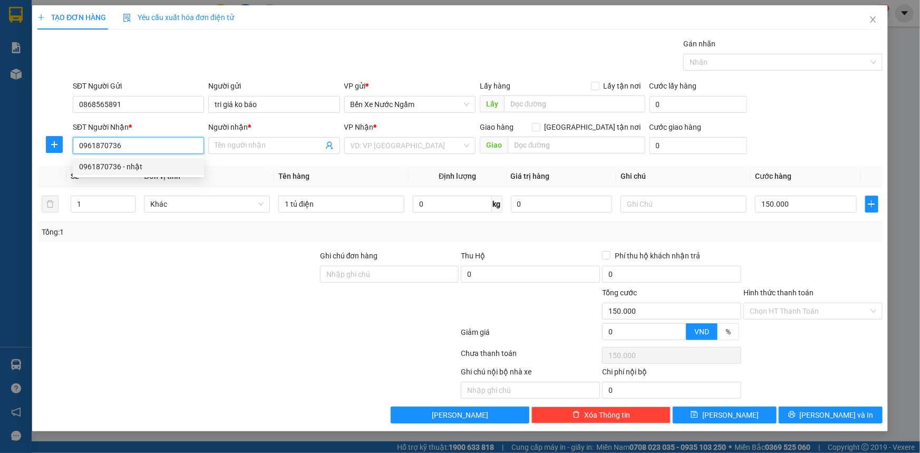
click at [126, 166] on div "0961870736 - nhật" at bounding box center [138, 167] width 119 height 12
click at [385, 147] on span "Dọc Đường" at bounding box center [410, 146] width 119 height 16
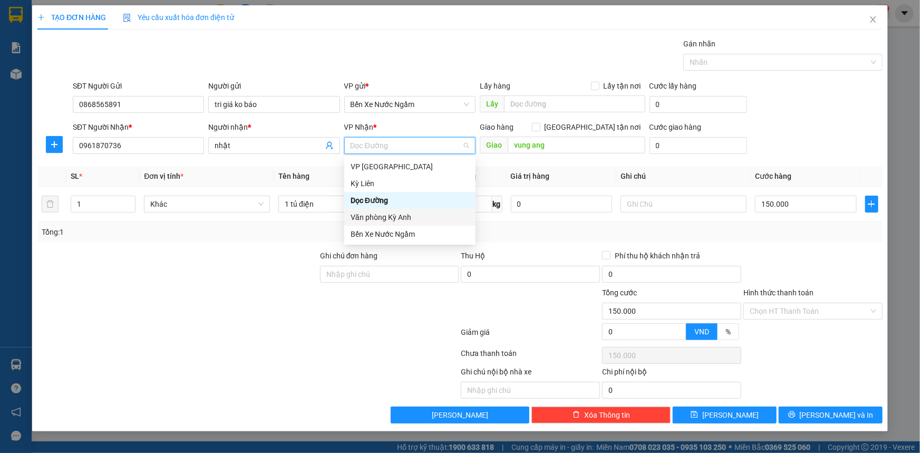
click at [396, 214] on div "Văn phòng Kỳ Anh" at bounding box center [410, 217] width 119 height 12
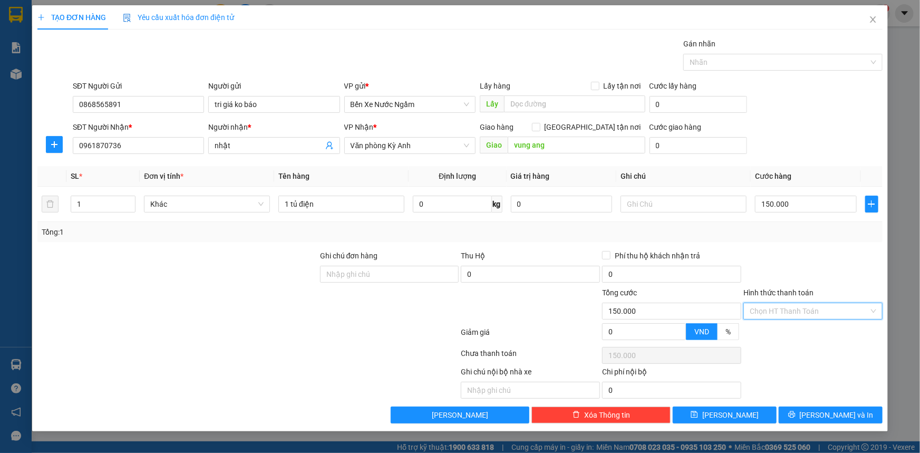
click at [784, 314] on input "Hình thức thanh toán" at bounding box center [809, 311] width 119 height 16
click at [788, 335] on div "Tại văn phòng" at bounding box center [813, 332] width 127 height 12
click at [795, 421] on button "[PERSON_NAME] và In" at bounding box center [831, 414] width 104 height 17
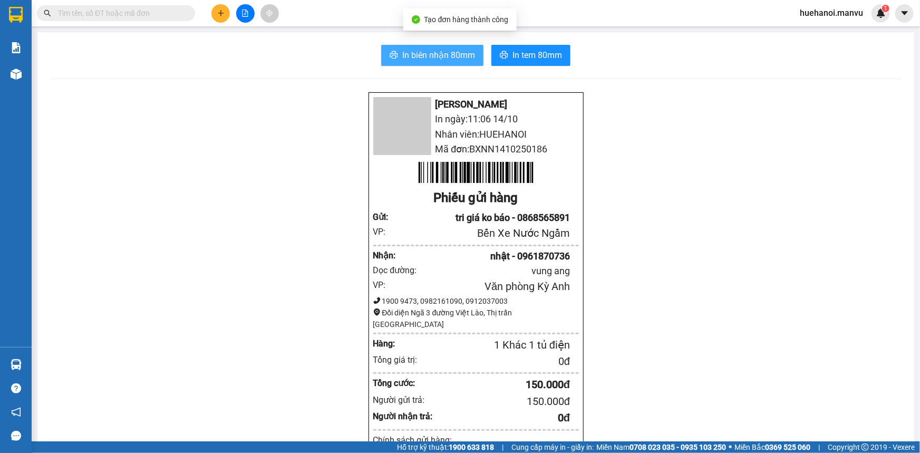
click at [444, 64] on button "In biên nhận 80mm" at bounding box center [432, 55] width 102 height 21
click at [214, 16] on button at bounding box center [220, 13] width 18 height 18
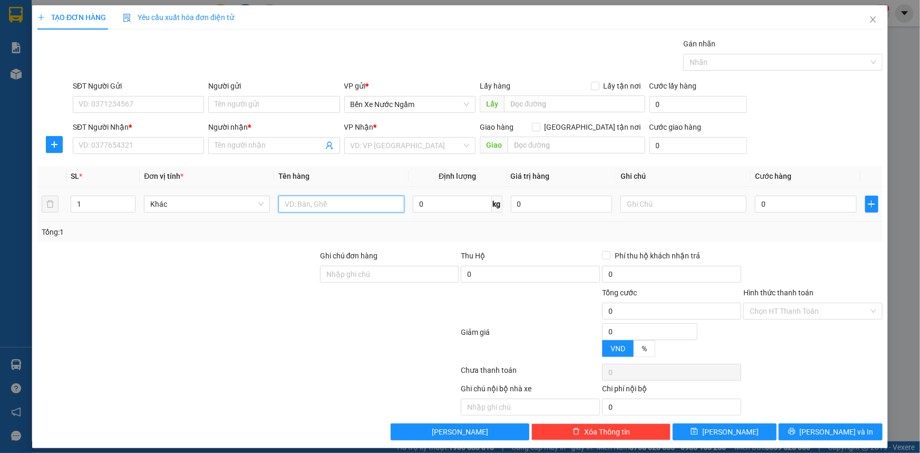
click at [353, 210] on input "text" at bounding box center [341, 204] width 126 height 17
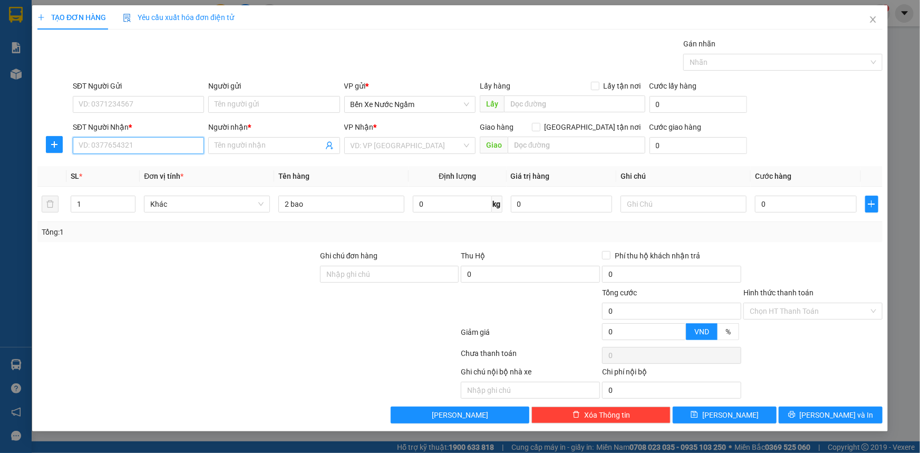
click at [160, 147] on input "SĐT Người Nhận *" at bounding box center [138, 145] width 131 height 17
click at [162, 146] on input "722" at bounding box center [138, 145] width 131 height 17
click at [142, 167] on div "0982334722 - hanh hòa" at bounding box center [138, 167] width 119 height 12
click at [167, 111] on div "SĐT Người Gửi VD: 0371234567" at bounding box center [138, 98] width 131 height 37
click at [176, 99] on input "SĐT Người Gửi" at bounding box center [138, 104] width 131 height 17
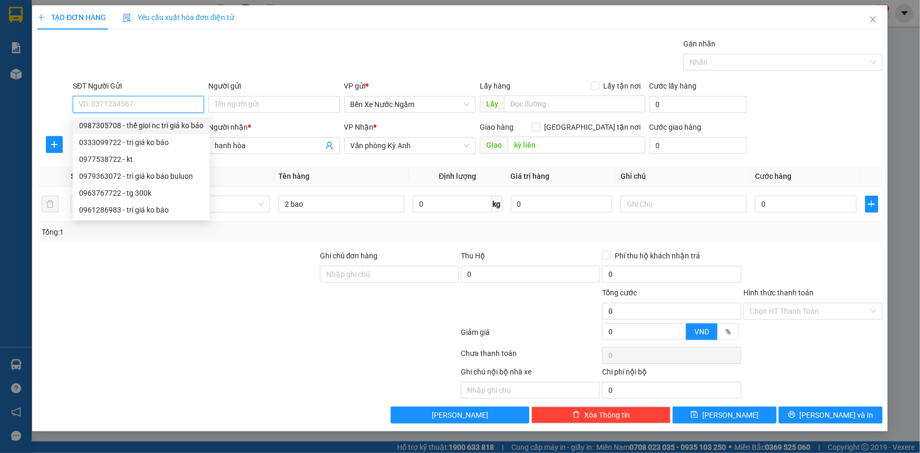
click at [179, 131] on div "0987305708 - thế gioi nc tri giá ko báo" at bounding box center [141, 125] width 137 height 17
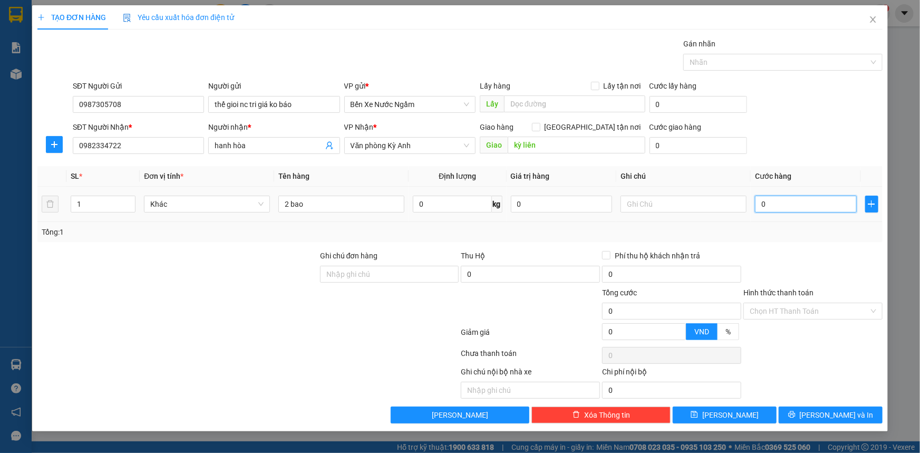
click at [783, 204] on input "0" at bounding box center [806, 204] width 102 height 17
click at [346, 198] on input "2 bao" at bounding box center [341, 204] width 126 height 17
click at [835, 410] on span "[PERSON_NAME] và In" at bounding box center [837, 415] width 74 height 12
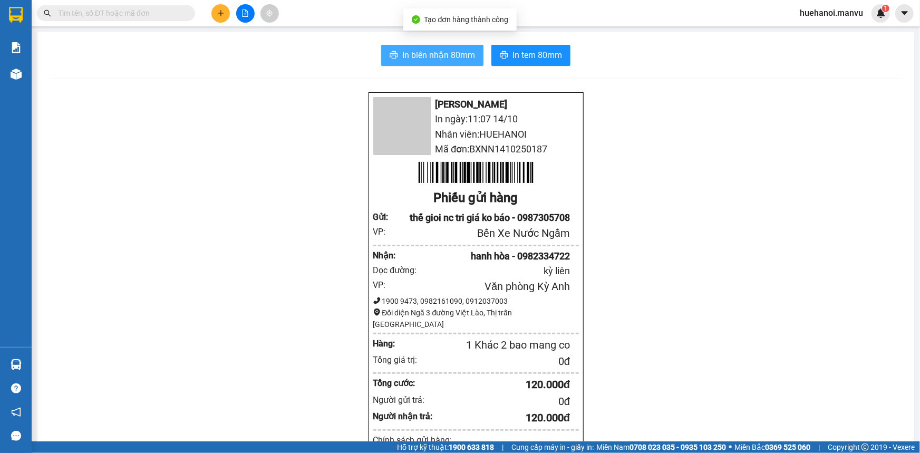
click at [459, 59] on span "In biên nhận 80mm" at bounding box center [438, 54] width 73 height 13
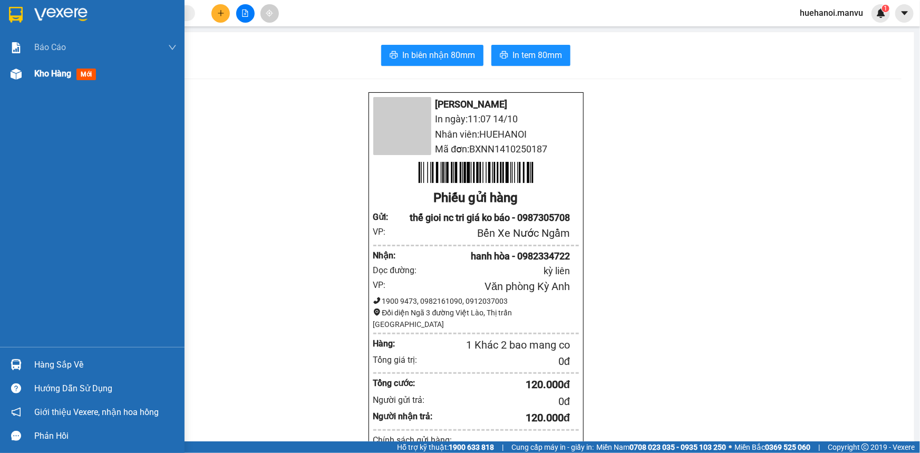
click at [41, 73] on span "Kho hàng" at bounding box center [52, 74] width 37 height 10
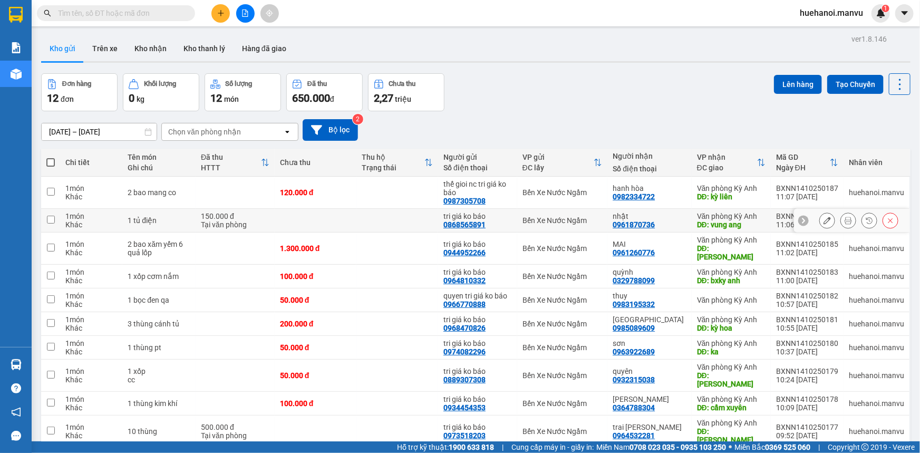
click at [53, 218] on input "checkbox" at bounding box center [51, 220] width 8 height 8
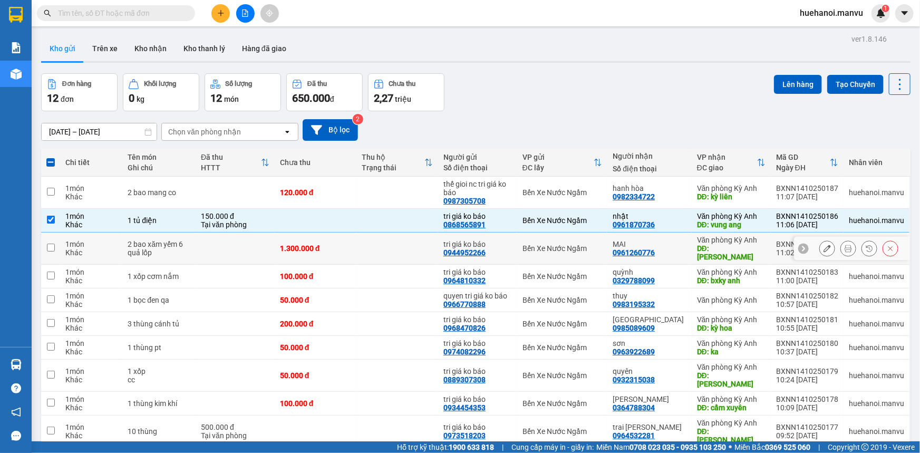
click at [52, 244] on input "checkbox" at bounding box center [51, 248] width 8 height 8
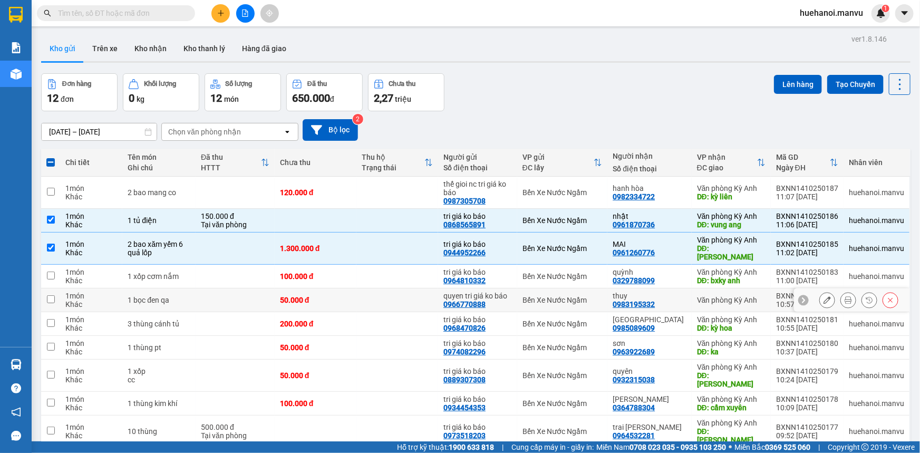
click at [52, 295] on input "checkbox" at bounding box center [51, 299] width 8 height 8
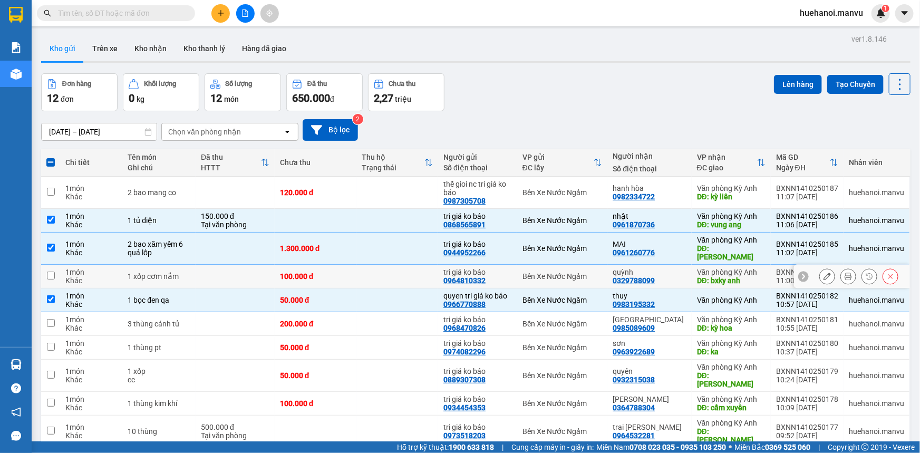
click at [50, 271] on input "checkbox" at bounding box center [51, 275] width 8 height 8
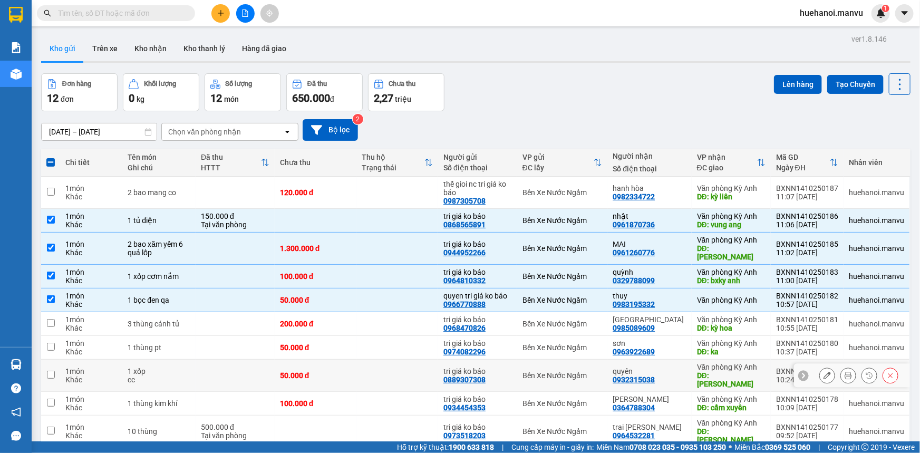
click at [50, 371] on input "checkbox" at bounding box center [51, 375] width 8 height 8
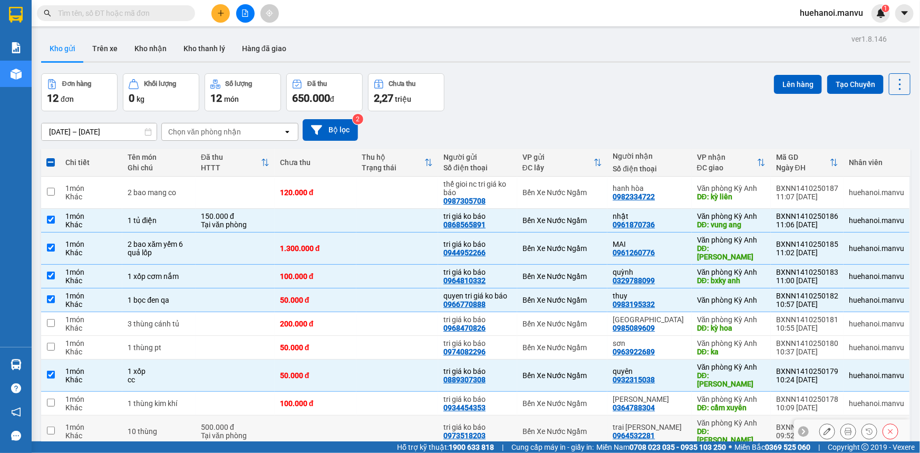
click at [48, 426] on input "checkbox" at bounding box center [51, 430] width 8 height 8
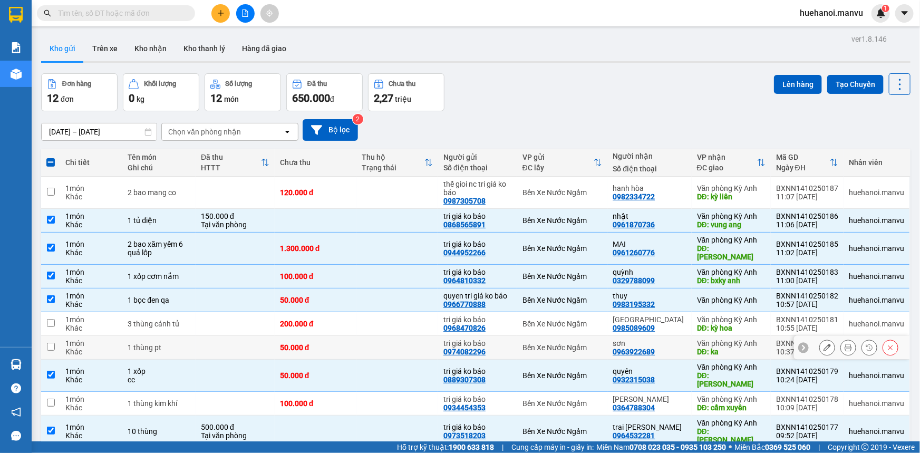
click at [61, 336] on td "1 món Khác" at bounding box center [91, 348] width 62 height 24
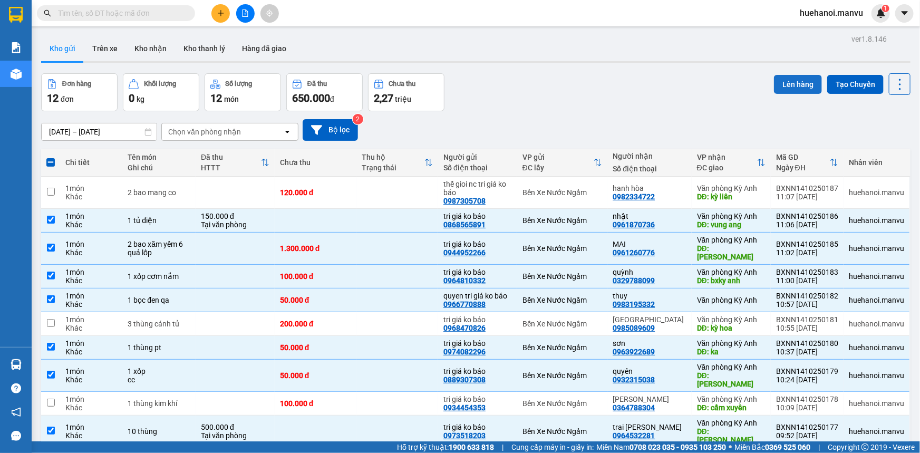
click at [791, 75] on button "Lên hàng" at bounding box center [798, 84] width 48 height 19
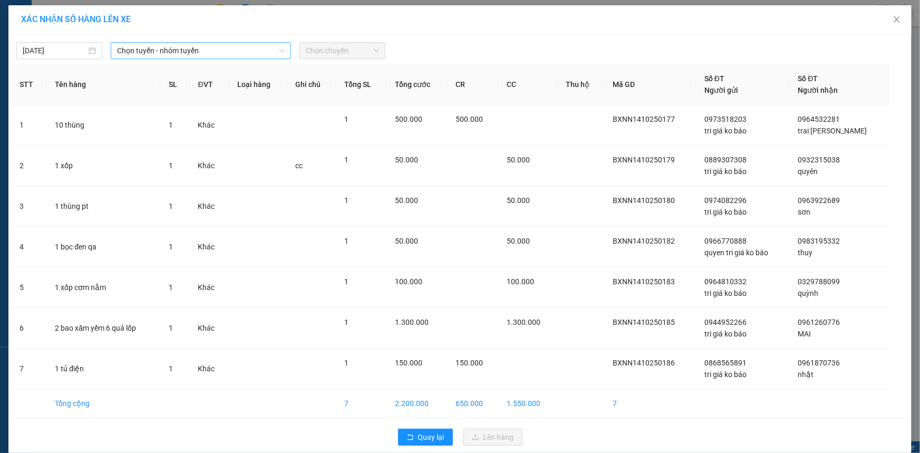
click at [160, 55] on span "Chọn tuyến - nhóm tuyến" at bounding box center [201, 51] width 168 height 16
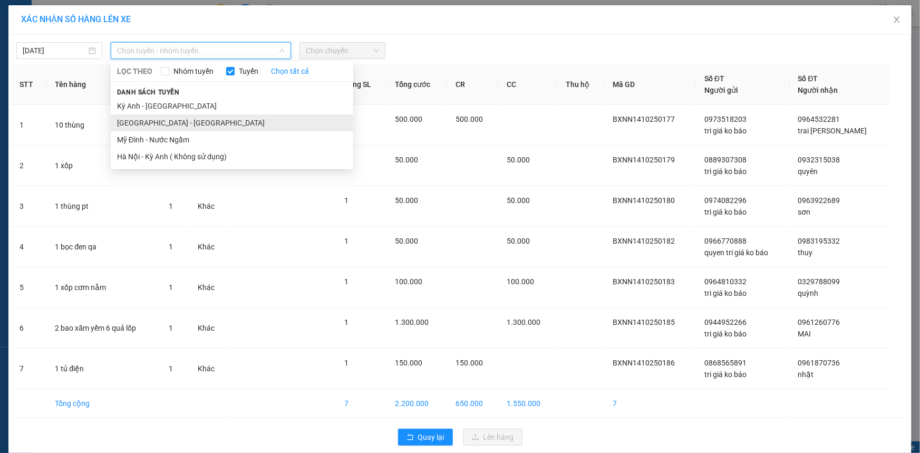
click at [163, 123] on li "[GEOGRAPHIC_DATA] - [GEOGRAPHIC_DATA]" at bounding box center [232, 122] width 242 height 17
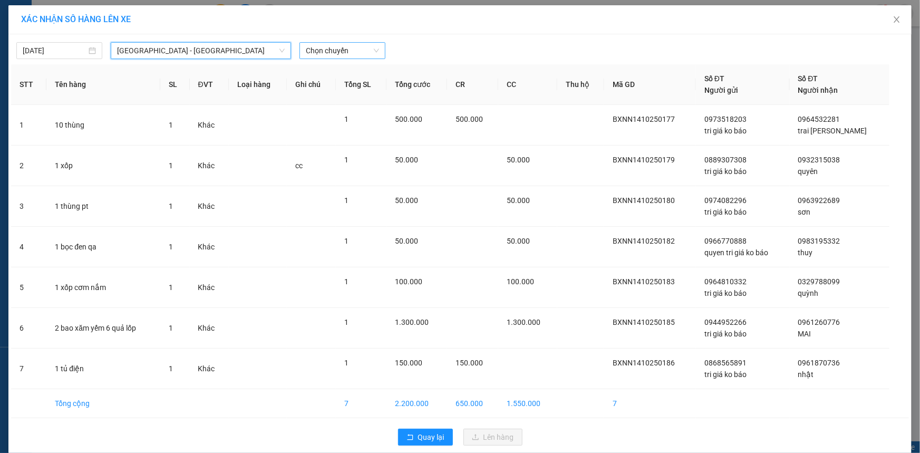
click at [345, 52] on span "Chọn chuyến" at bounding box center [342, 51] width 73 height 16
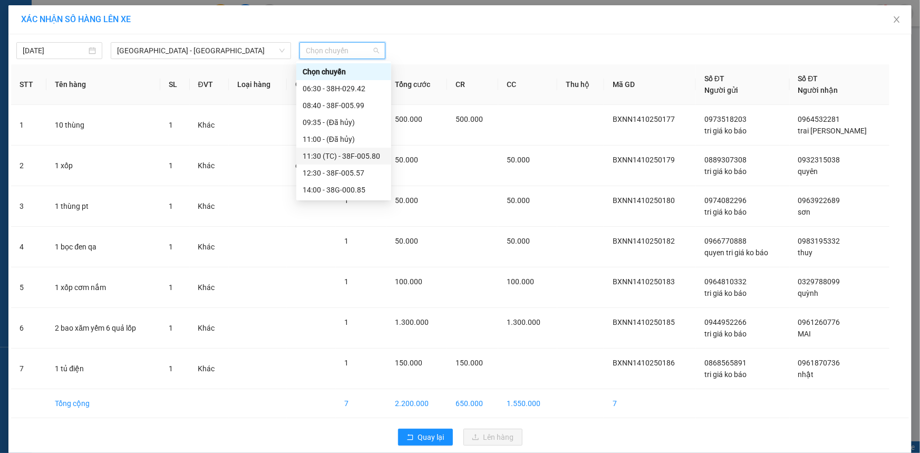
click at [340, 153] on div "11:30 (TC) - 38F-005.80" at bounding box center [344, 156] width 82 height 12
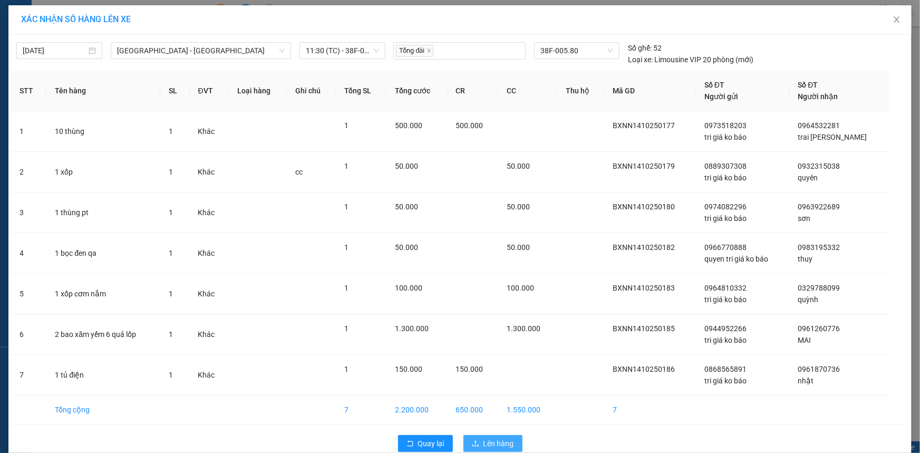
click at [483, 440] on span "Lên hàng" at bounding box center [498, 444] width 31 height 12
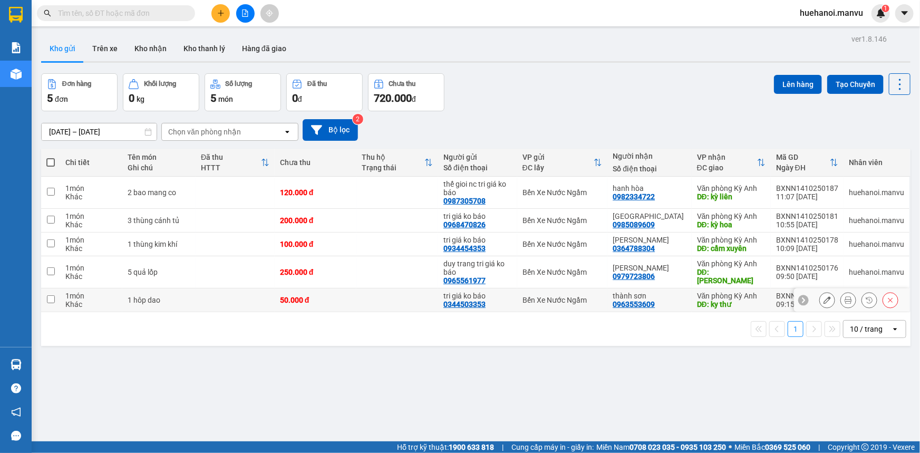
click at [50, 299] on input "checkbox" at bounding box center [51, 299] width 8 height 8
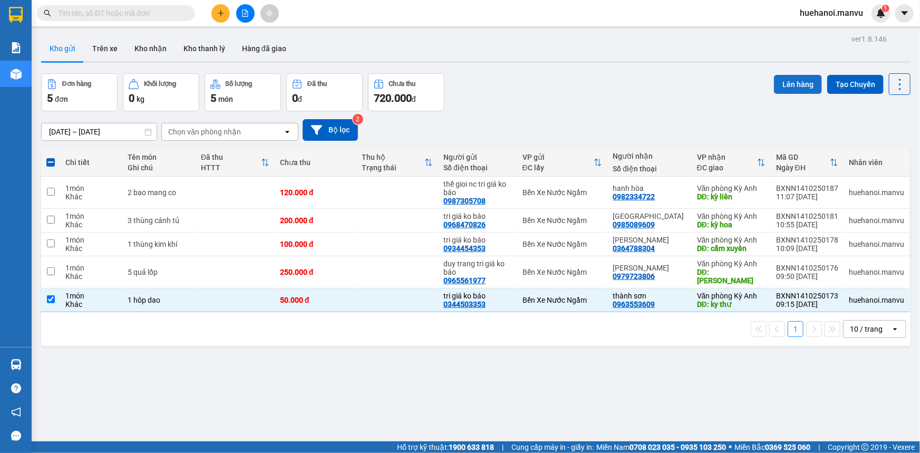
click at [798, 88] on button "Lên hàng" at bounding box center [798, 84] width 48 height 19
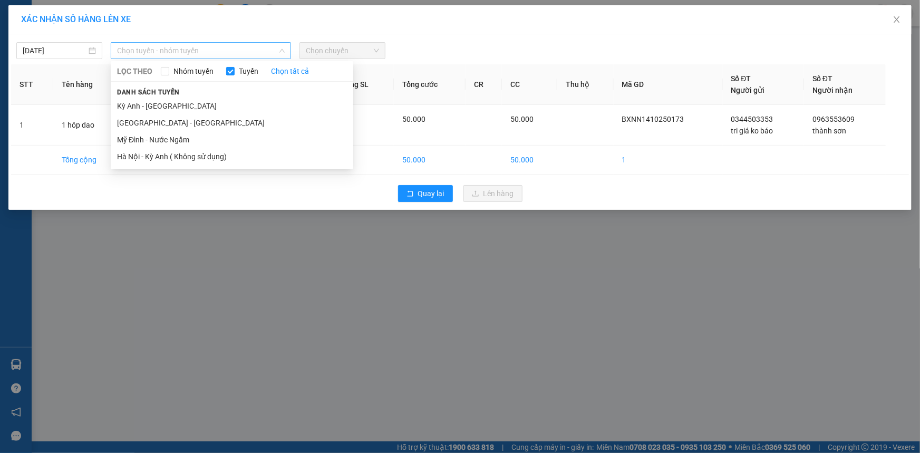
click at [153, 43] on span "Chọn tuyến - nhóm tuyến" at bounding box center [201, 51] width 168 height 16
drag, startPoint x: 168, startPoint y: 118, endPoint x: 187, endPoint y: 117, distance: 19.0
click at [170, 118] on li "[GEOGRAPHIC_DATA] - [GEOGRAPHIC_DATA]" at bounding box center [232, 122] width 242 height 17
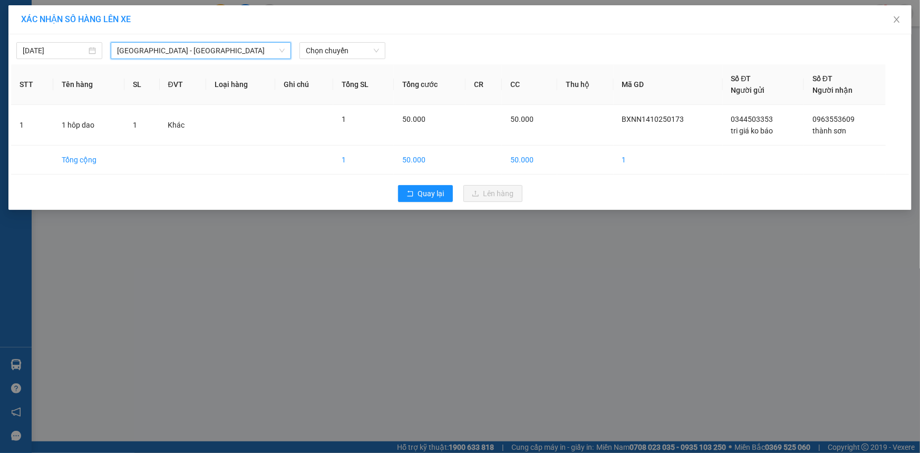
click at [322, 39] on div "[DATE] [GEOGRAPHIC_DATA] - [GEOGRAPHIC_DATA] [GEOGRAPHIC_DATA] [GEOGRAPHIC_DATA…" at bounding box center [460, 48] width 898 height 22
click at [327, 50] on span "Chọn chuyến" at bounding box center [342, 51] width 73 height 16
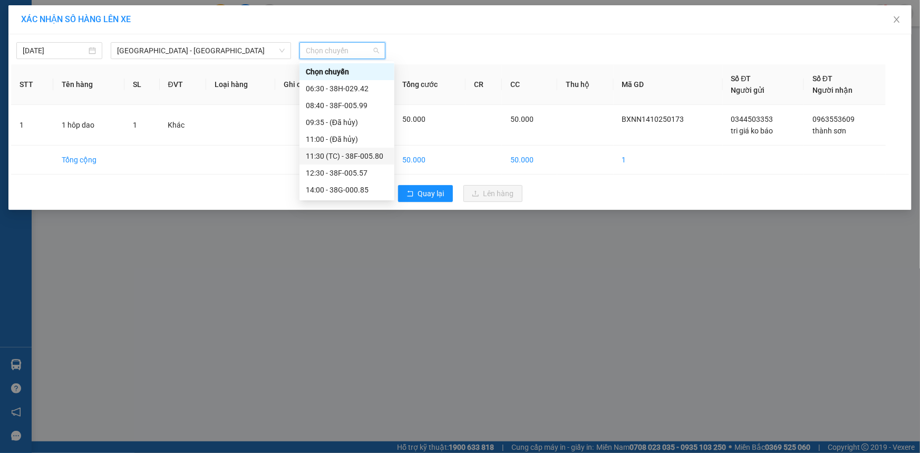
click at [345, 156] on div "11:30 (TC) - 38F-005.80" at bounding box center [347, 156] width 82 height 12
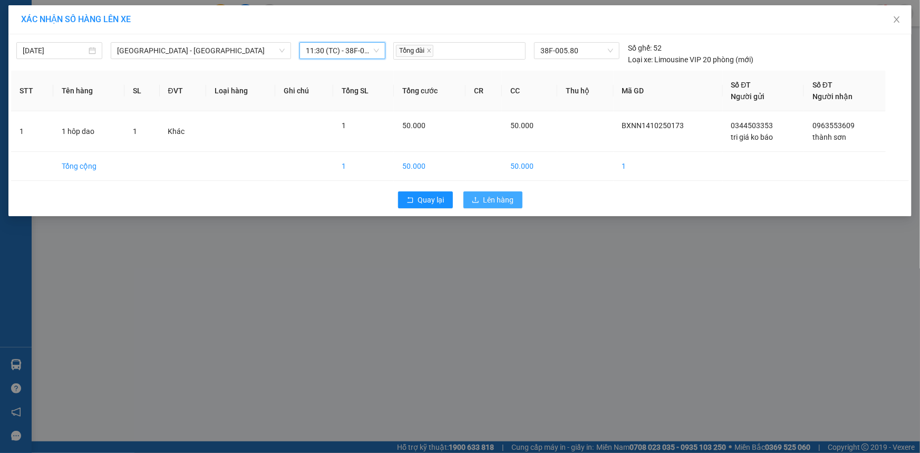
click at [493, 198] on span "Lên hàng" at bounding box center [498, 200] width 31 height 12
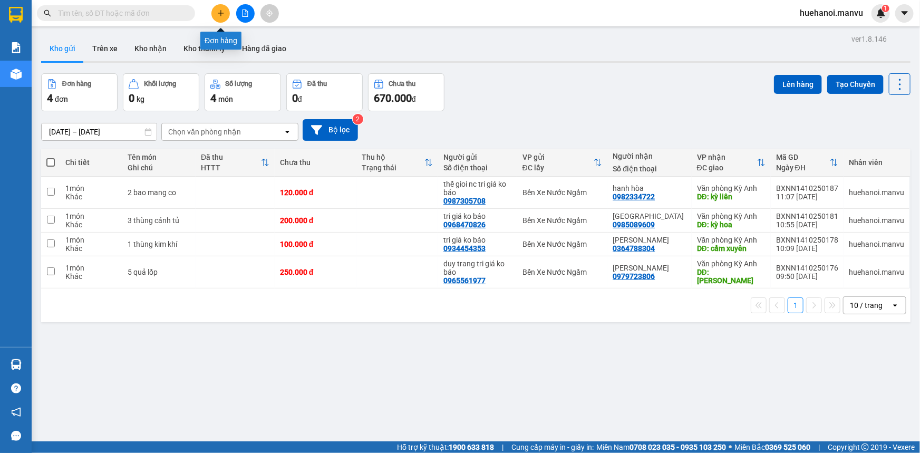
click at [219, 11] on icon "plus" at bounding box center [220, 12] width 7 height 7
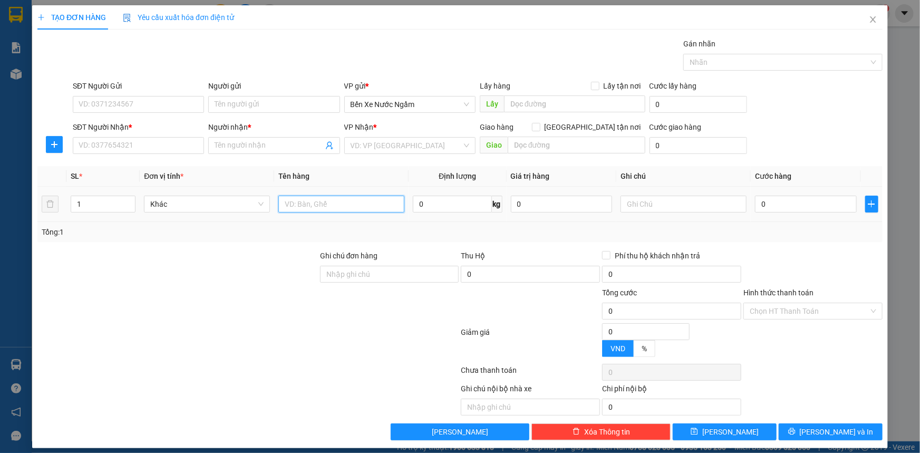
click at [347, 206] on input "text" at bounding box center [341, 204] width 126 height 17
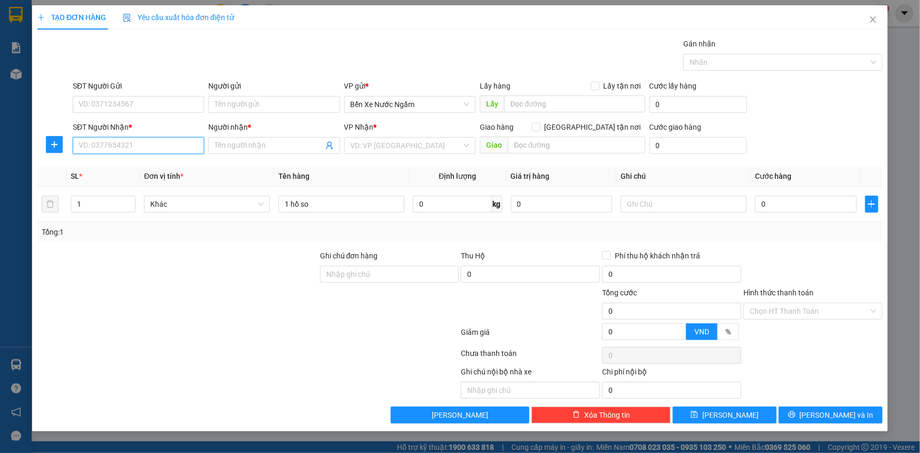
click at [115, 143] on input "SĐT Người Nhận *" at bounding box center [138, 145] width 131 height 17
click at [121, 164] on div "0965934545 - a hà" at bounding box center [138, 167] width 119 height 12
click at [575, 155] on div "Giao hàng [GEOGRAPHIC_DATA] tận nơi [GEOGRAPHIC_DATA]" at bounding box center [563, 139] width 166 height 37
click at [575, 152] on input "text" at bounding box center [577, 145] width 138 height 17
click at [828, 201] on input "0" at bounding box center [806, 204] width 102 height 17
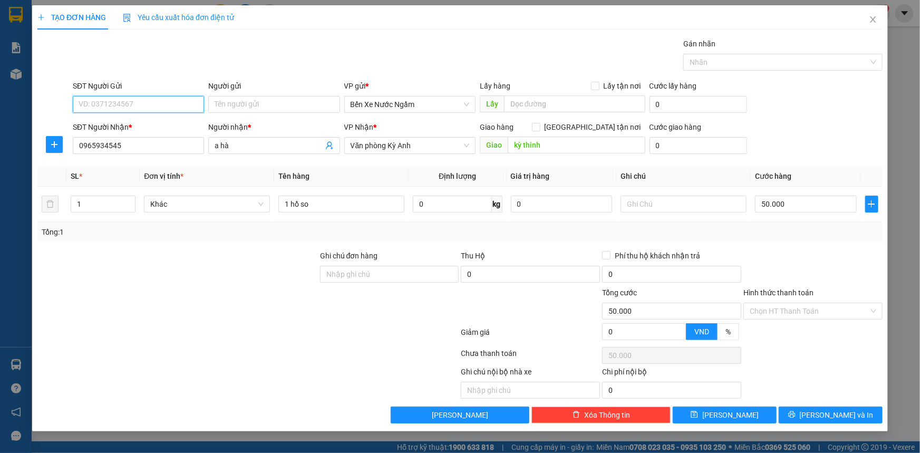
click at [117, 106] on input "SĐT Người Gửi" at bounding box center [138, 104] width 131 height 17
click at [139, 126] on div "0919792587 - a doanh tri giá ko báo" at bounding box center [138, 126] width 119 height 12
click at [790, 310] on input "Hình thức thanh toán" at bounding box center [809, 311] width 119 height 16
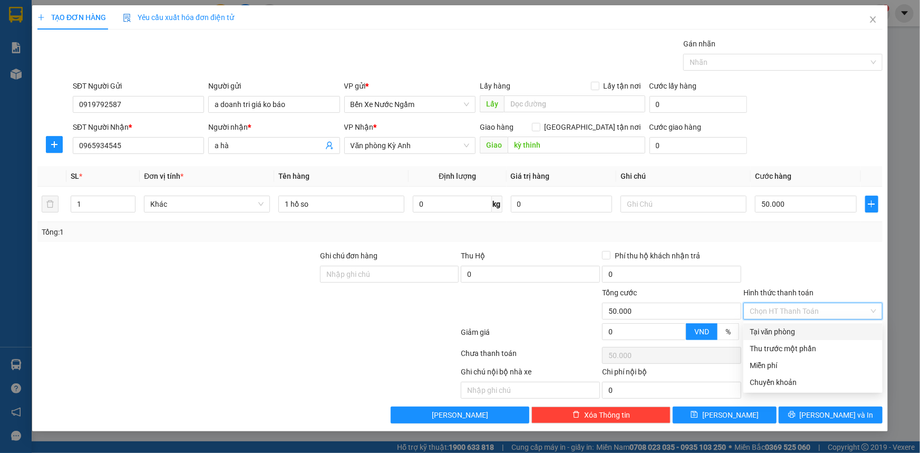
click at [782, 327] on div "Tại văn phòng" at bounding box center [813, 332] width 127 height 12
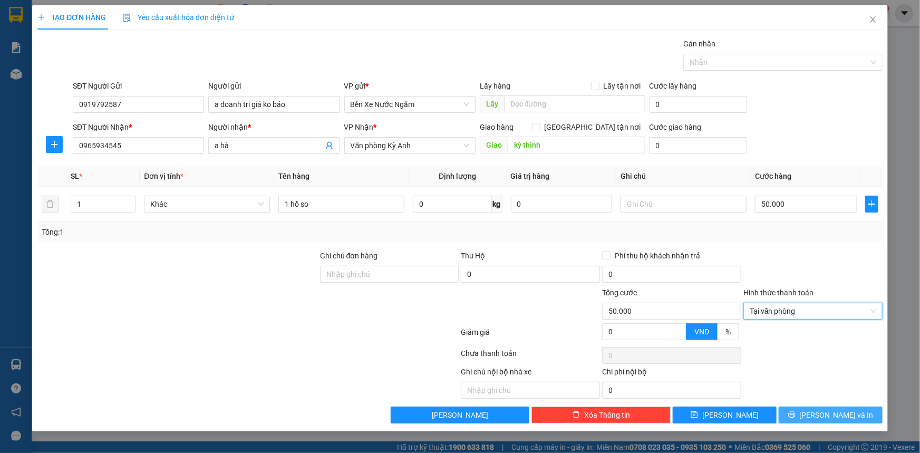
click at [818, 413] on button "[PERSON_NAME] và In" at bounding box center [831, 414] width 104 height 17
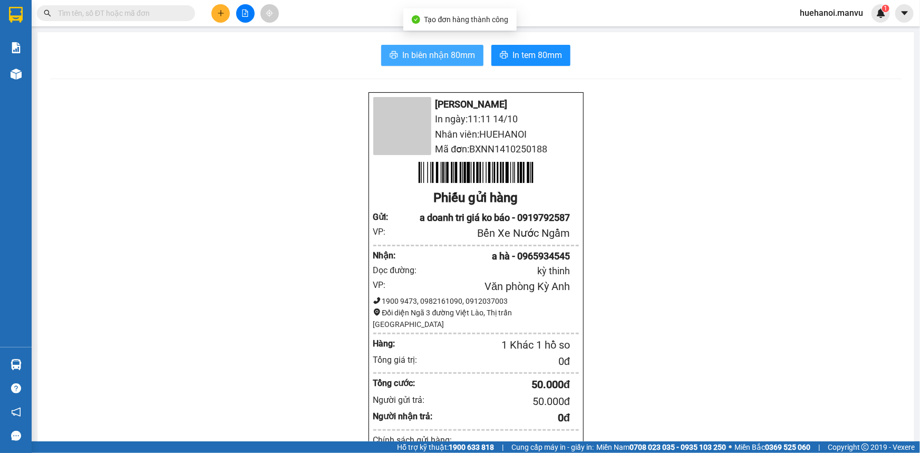
click at [450, 57] on span "In biên nhận 80mm" at bounding box center [438, 54] width 73 height 13
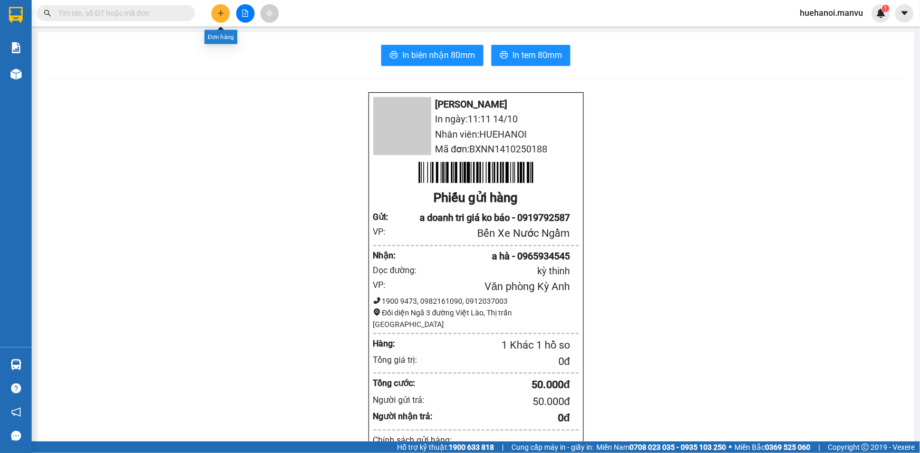
click at [219, 16] on icon "plus" at bounding box center [220, 12] width 7 height 7
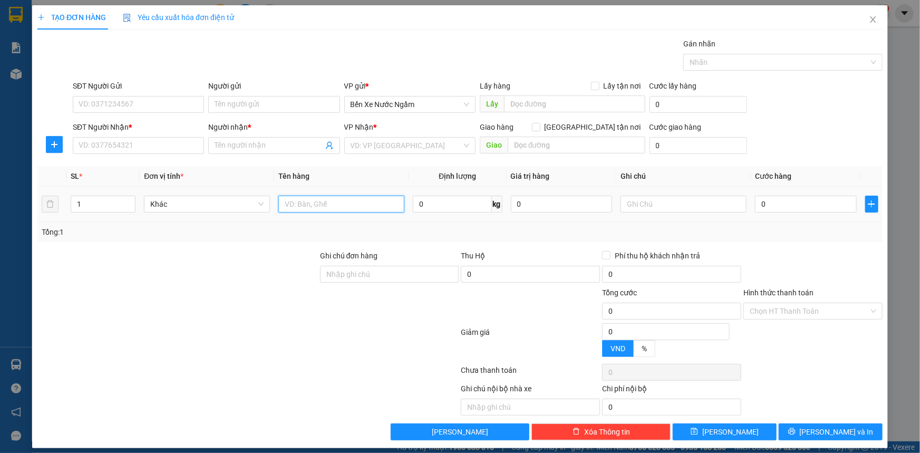
click at [322, 202] on input "text" at bounding box center [341, 204] width 126 height 17
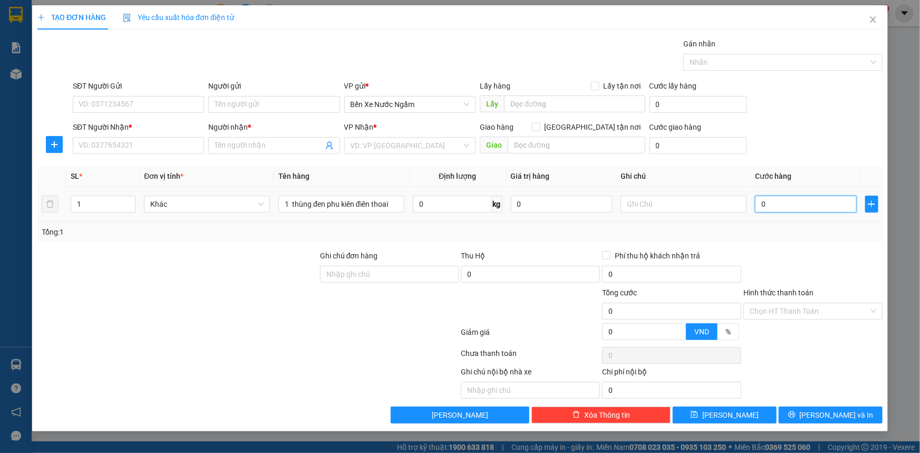
click at [816, 206] on input "0" at bounding box center [806, 204] width 102 height 17
click at [162, 109] on input "SĐT Người Gửi" at bounding box center [138, 104] width 131 height 17
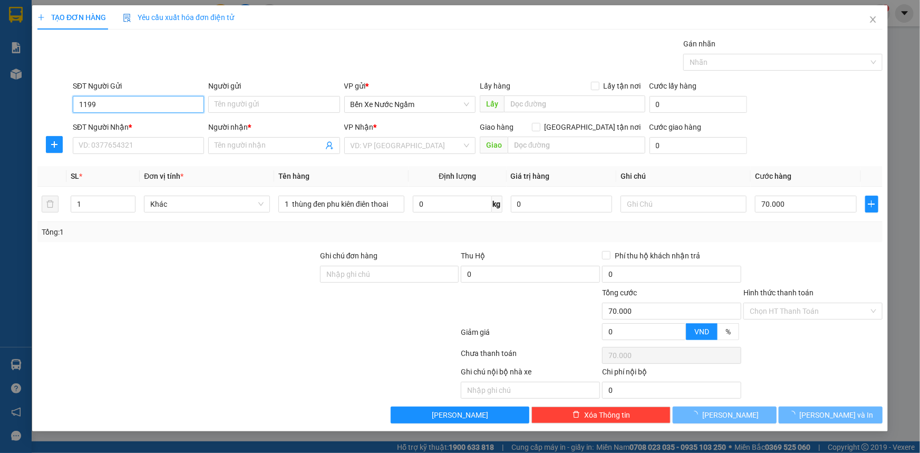
click at [162, 109] on input "1199" at bounding box center [138, 104] width 131 height 17
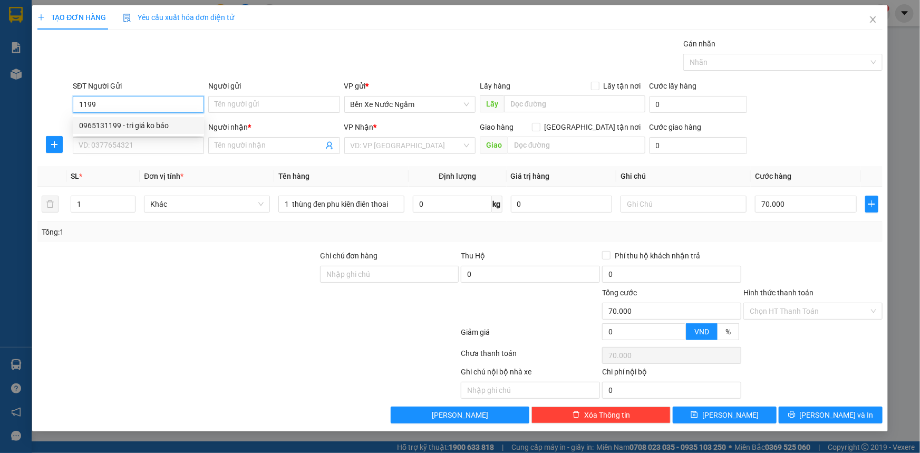
click at [146, 121] on div "0965131199 - tri giá ko báo" at bounding box center [138, 126] width 119 height 12
click at [142, 140] on input "SĐT Người Nhận *" at bounding box center [138, 145] width 131 height 17
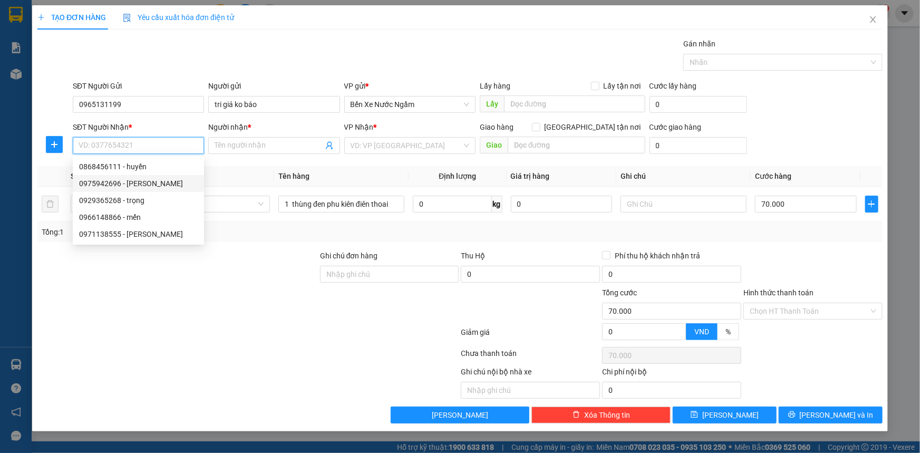
click at [142, 183] on div "0975942696 - [PERSON_NAME]" at bounding box center [138, 184] width 119 height 12
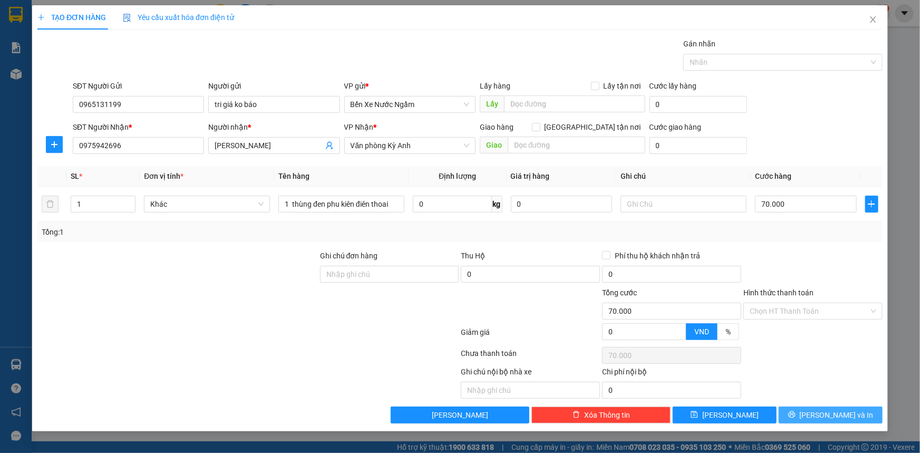
click at [795, 411] on icon "printer" at bounding box center [791, 414] width 7 height 7
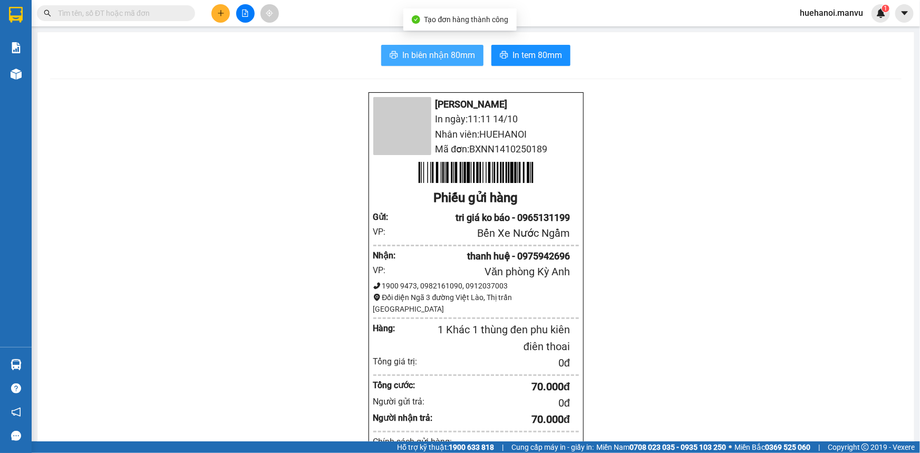
click at [464, 62] on span "In biên nhận 80mm" at bounding box center [438, 54] width 73 height 13
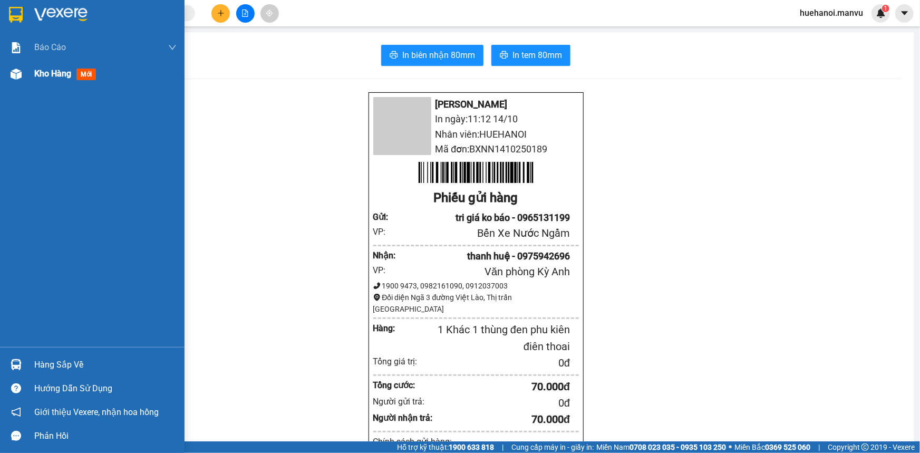
click at [38, 72] on span "Kho hàng" at bounding box center [52, 74] width 37 height 10
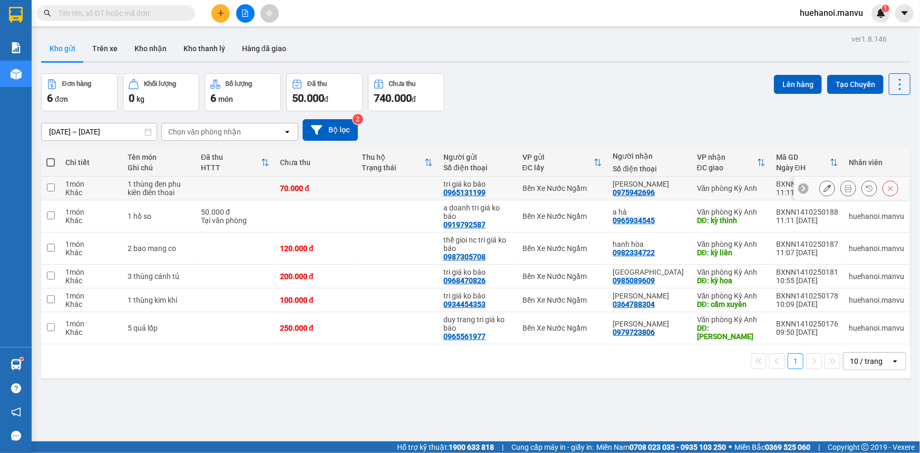
click at [50, 189] on input "checkbox" at bounding box center [51, 187] width 8 height 8
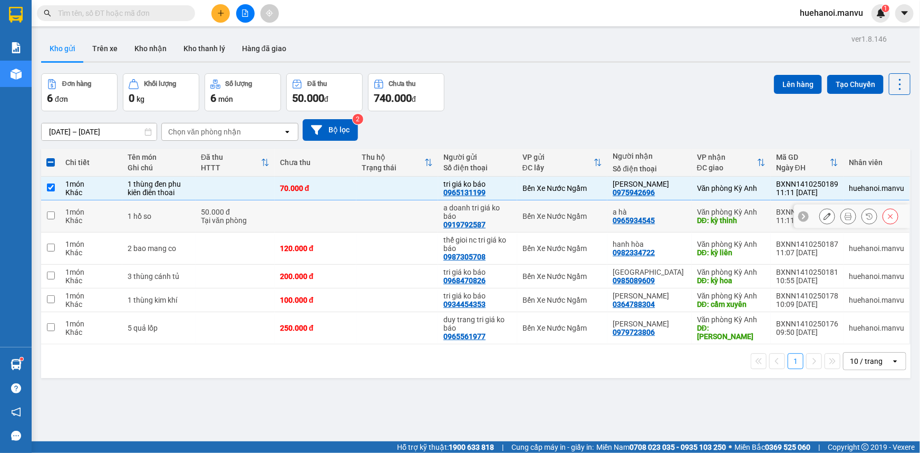
click at [53, 217] on input "checkbox" at bounding box center [51, 215] width 8 height 8
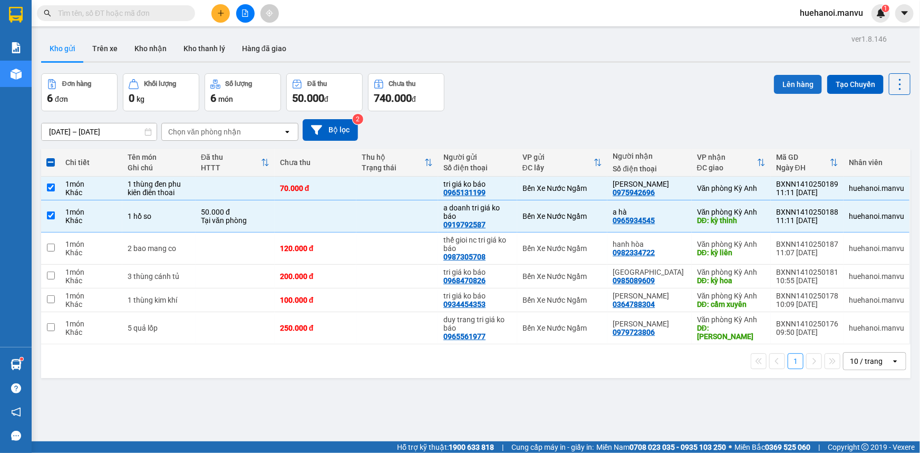
click at [807, 86] on button "Lên hàng" at bounding box center [798, 84] width 48 height 19
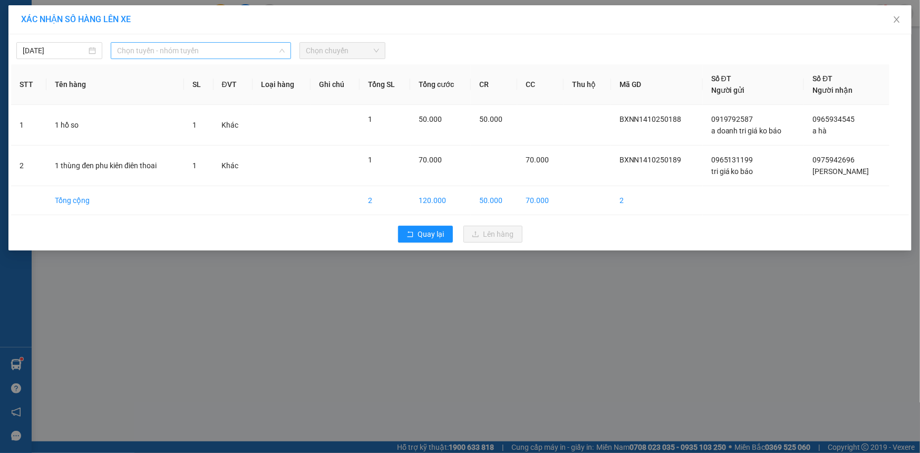
click at [143, 54] on span "Chọn tuyến - nhóm tuyến" at bounding box center [201, 51] width 168 height 16
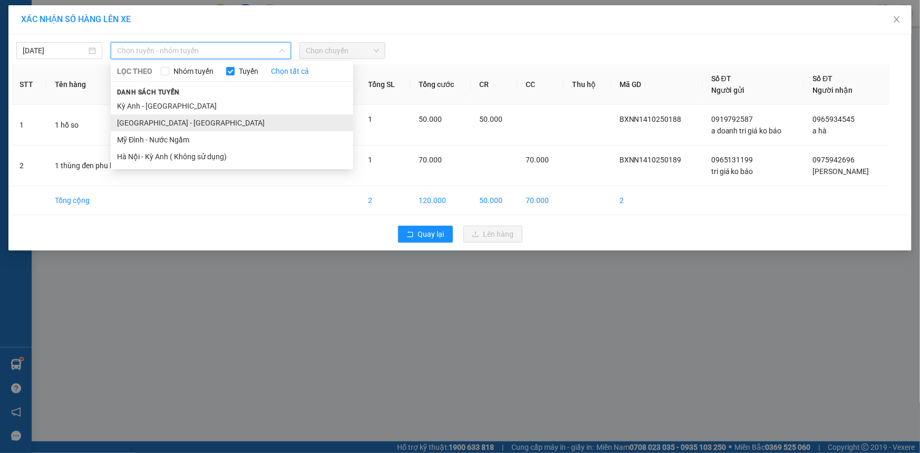
click at [141, 120] on li "[GEOGRAPHIC_DATA] - [GEOGRAPHIC_DATA]" at bounding box center [232, 122] width 242 height 17
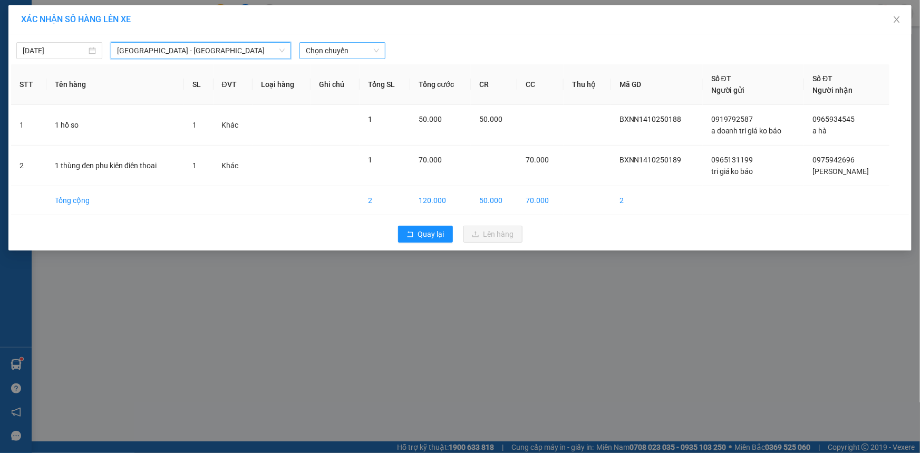
click at [315, 48] on span "Chọn chuyến" at bounding box center [342, 51] width 73 height 16
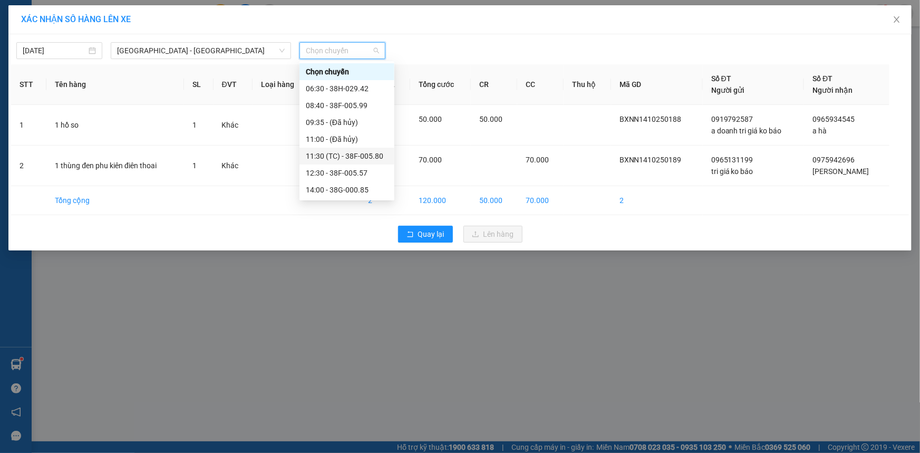
click at [323, 158] on div "11:30 (TC) - 38F-005.80" at bounding box center [347, 156] width 82 height 12
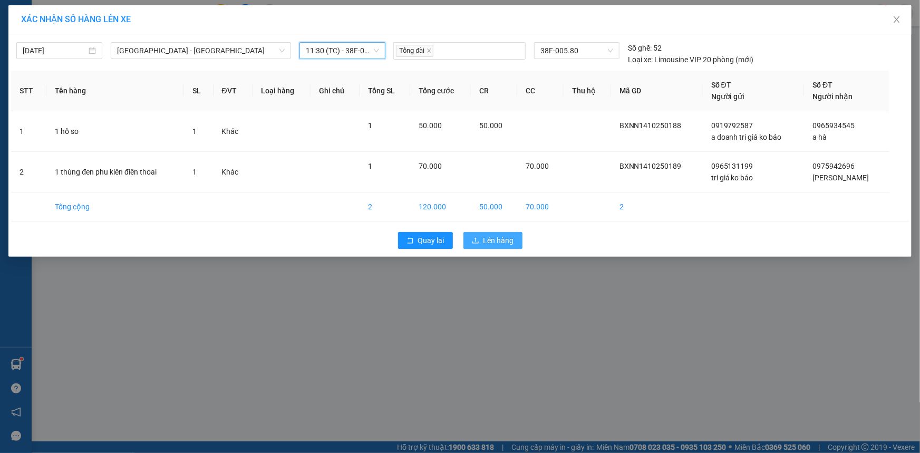
click at [474, 238] on icon "upload" at bounding box center [475, 240] width 7 height 7
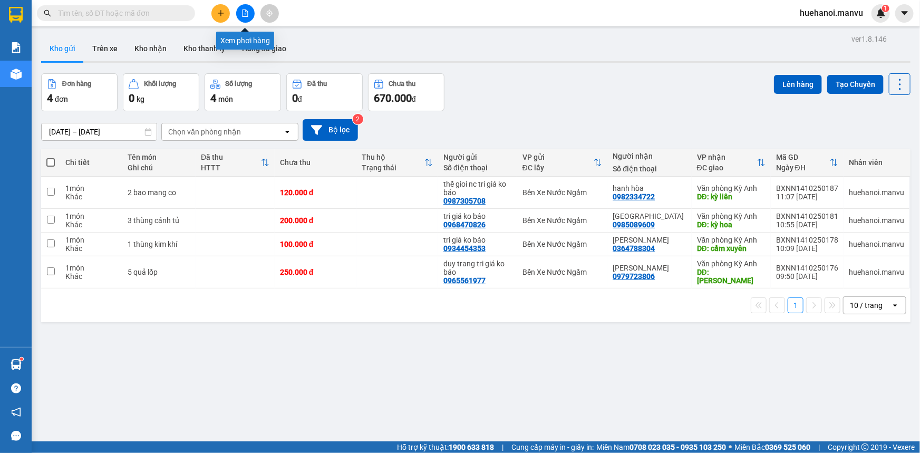
click at [245, 11] on icon "file-add" at bounding box center [244, 12] width 7 height 7
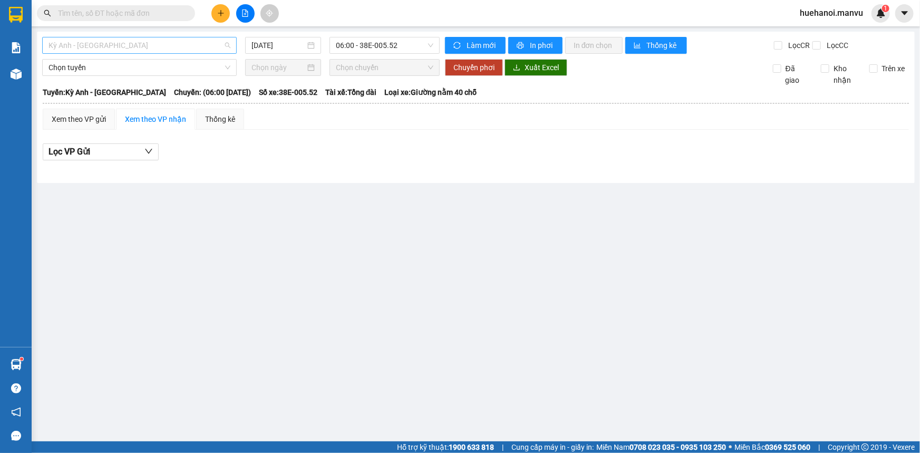
click at [130, 48] on span "Kỳ Anh - [GEOGRAPHIC_DATA]" at bounding box center [139, 45] width 182 height 16
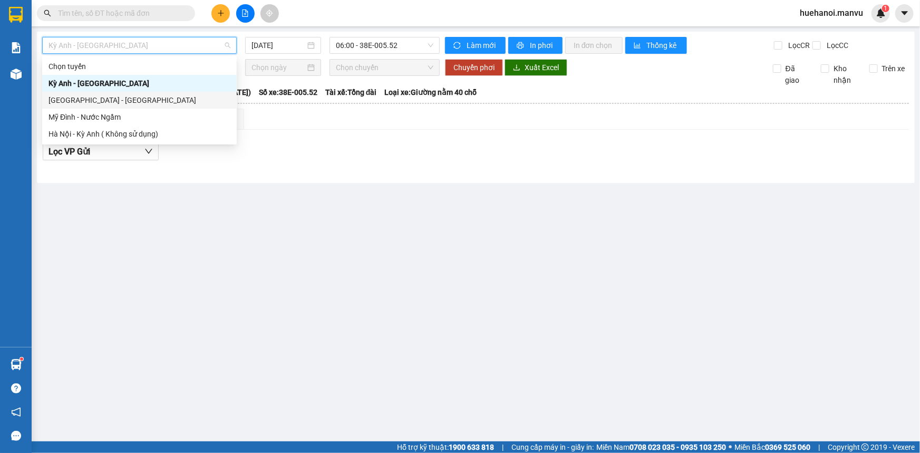
click at [119, 99] on div "[GEOGRAPHIC_DATA] - [GEOGRAPHIC_DATA]" at bounding box center [139, 100] width 182 height 12
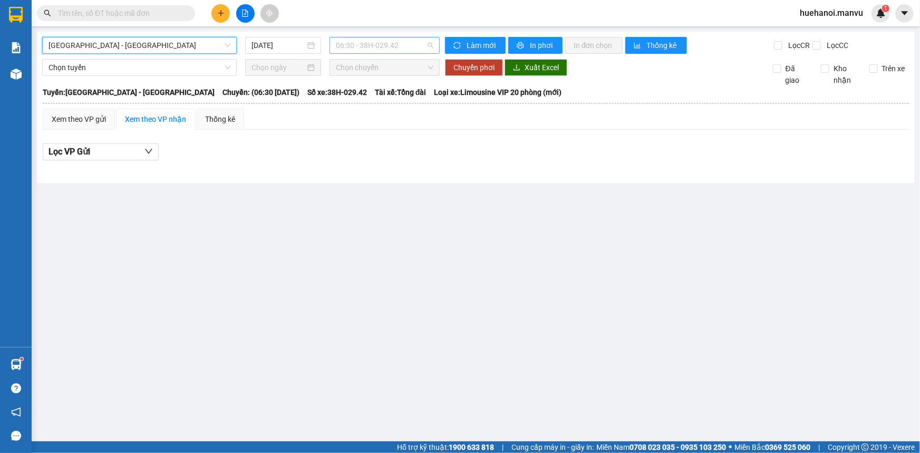
click at [376, 42] on span "06:30 - 38H-029.42" at bounding box center [385, 45] width 98 height 16
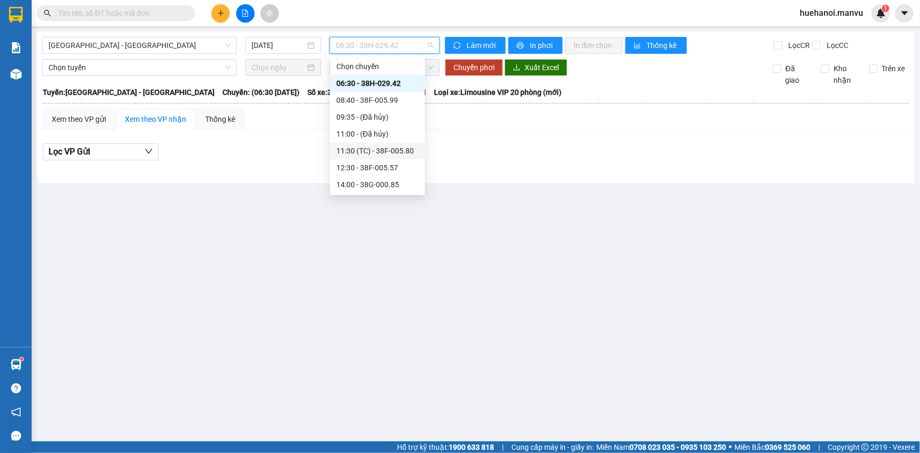
click at [361, 145] on div "11:30 (TC) - 38F-005.80" at bounding box center [377, 151] width 82 height 12
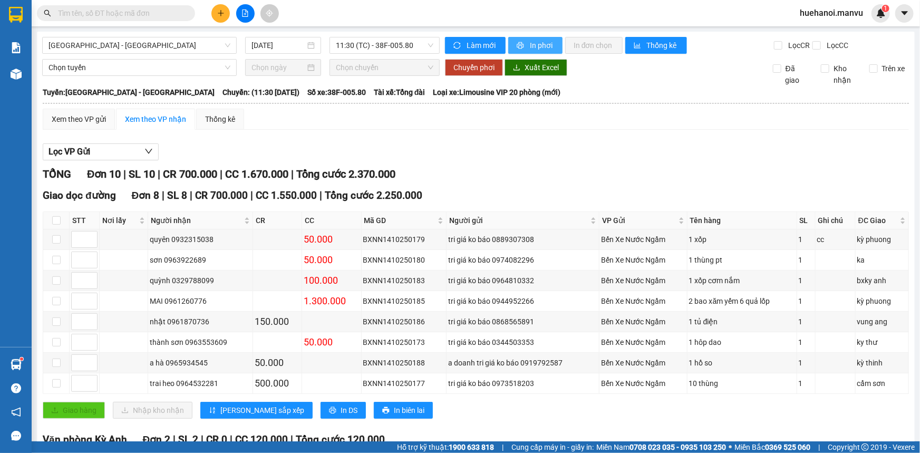
click at [533, 45] on span "In phơi" at bounding box center [542, 46] width 24 height 12
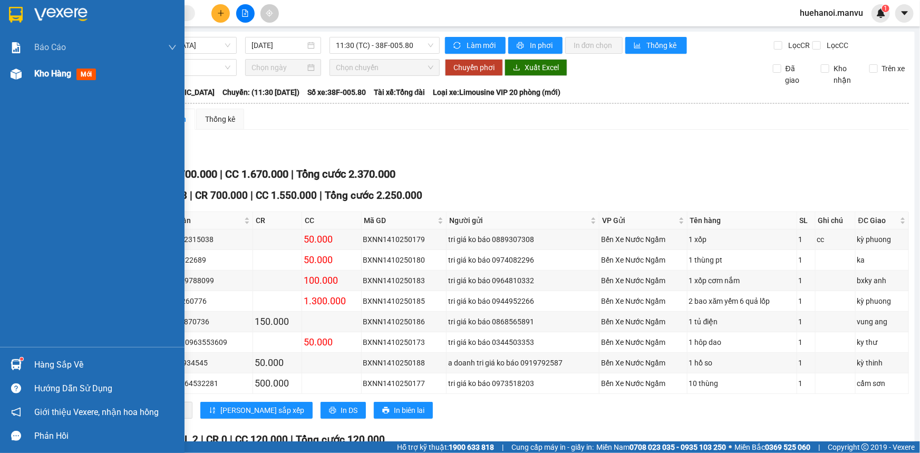
click at [53, 74] on span "Kho hàng" at bounding box center [52, 74] width 37 height 10
